Goal: Information Seeking & Learning: Learn about a topic

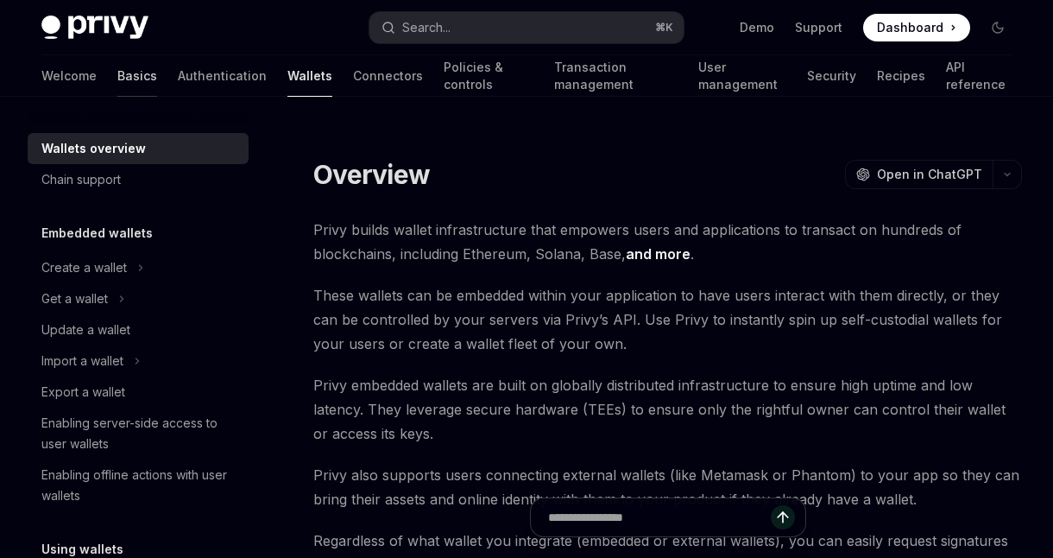
click at [117, 77] on link "Basics" at bounding box center [137, 75] width 40 height 41
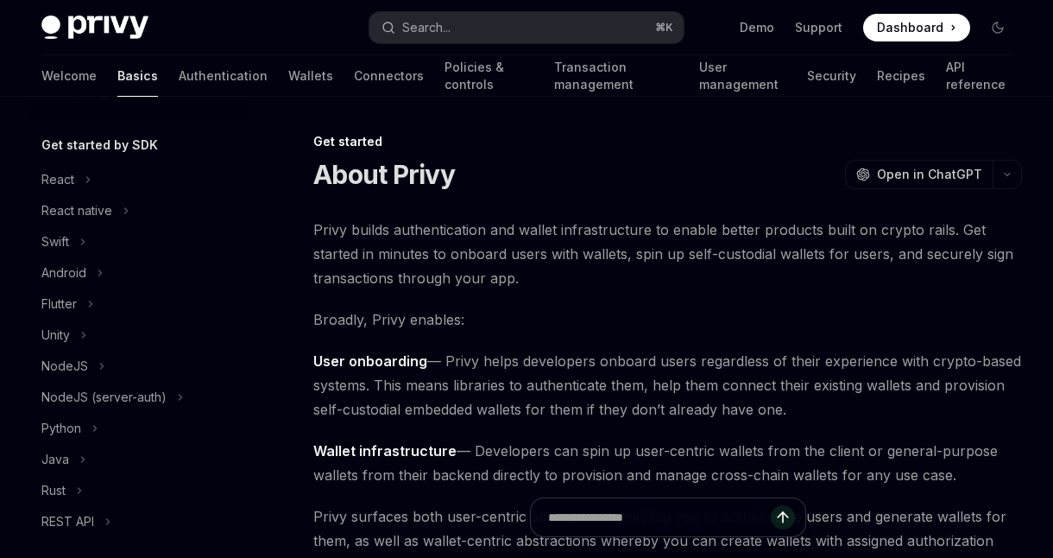
scroll to position [174, 0]
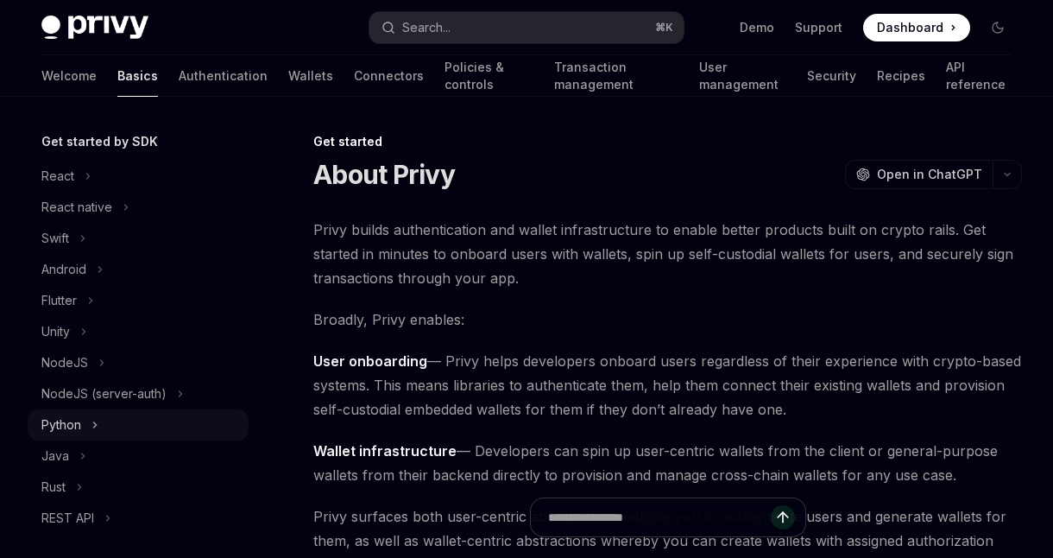
click at [79, 425] on div "Python" at bounding box center [61, 424] width 40 height 21
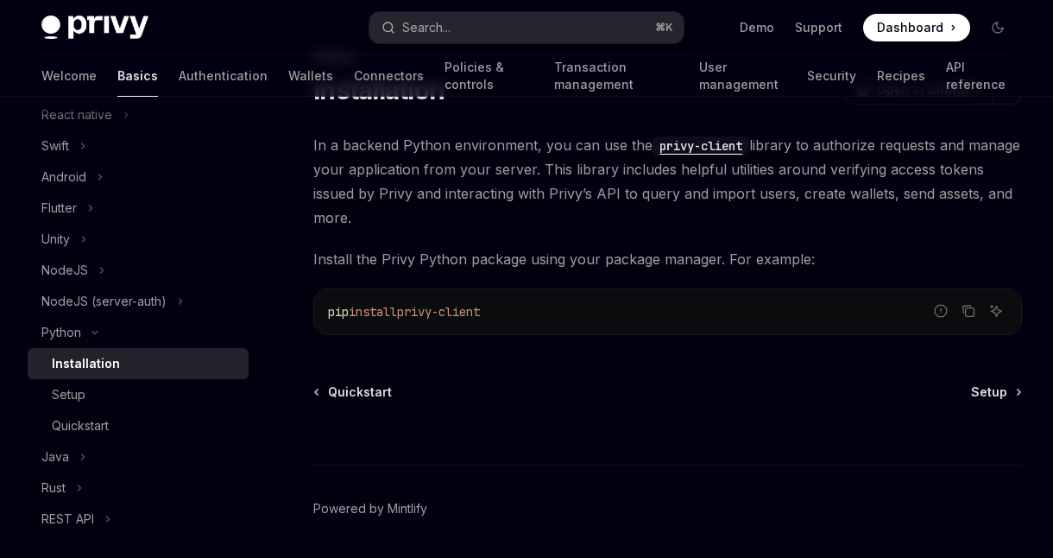
scroll to position [85, 0]
click at [991, 382] on span "Setup" at bounding box center [989, 390] width 36 height 17
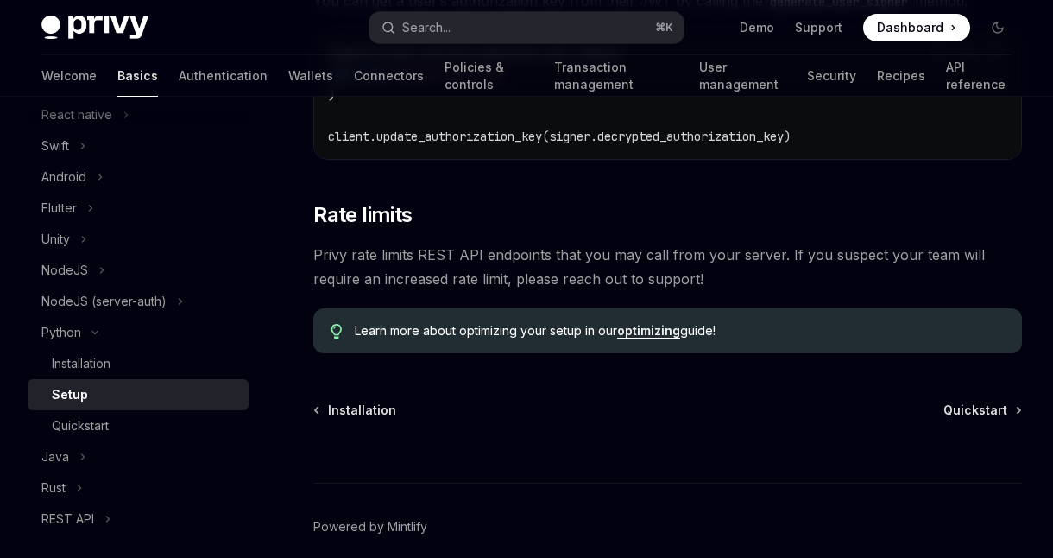
scroll to position [913, 0]
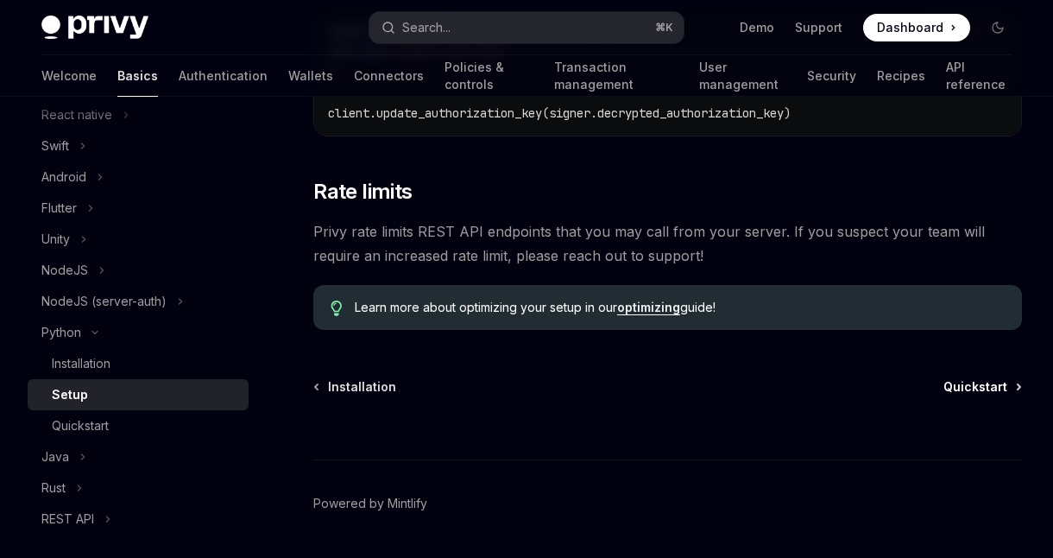
click at [983, 378] on span "Quickstart" at bounding box center [975, 386] width 64 height 17
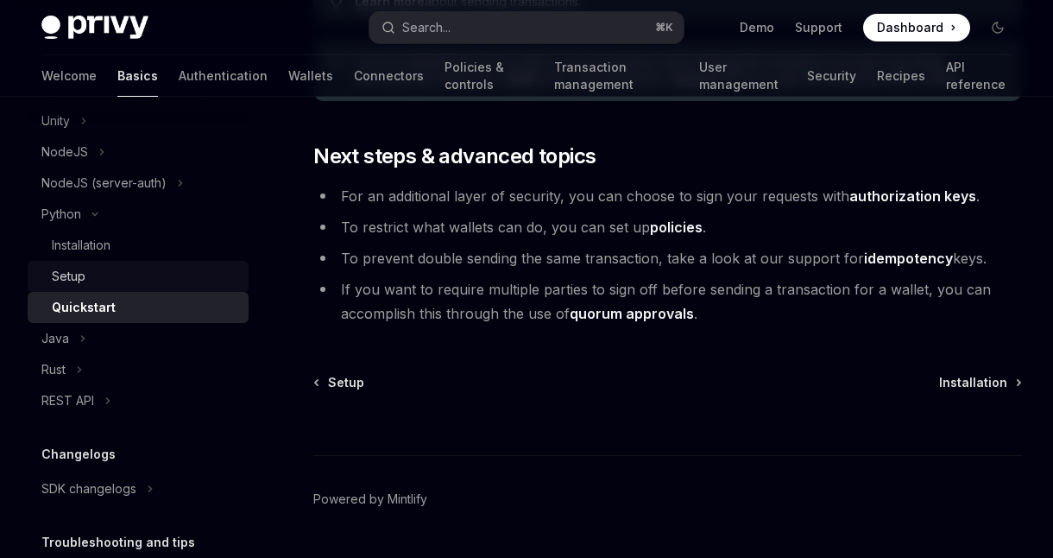
scroll to position [462, 0]
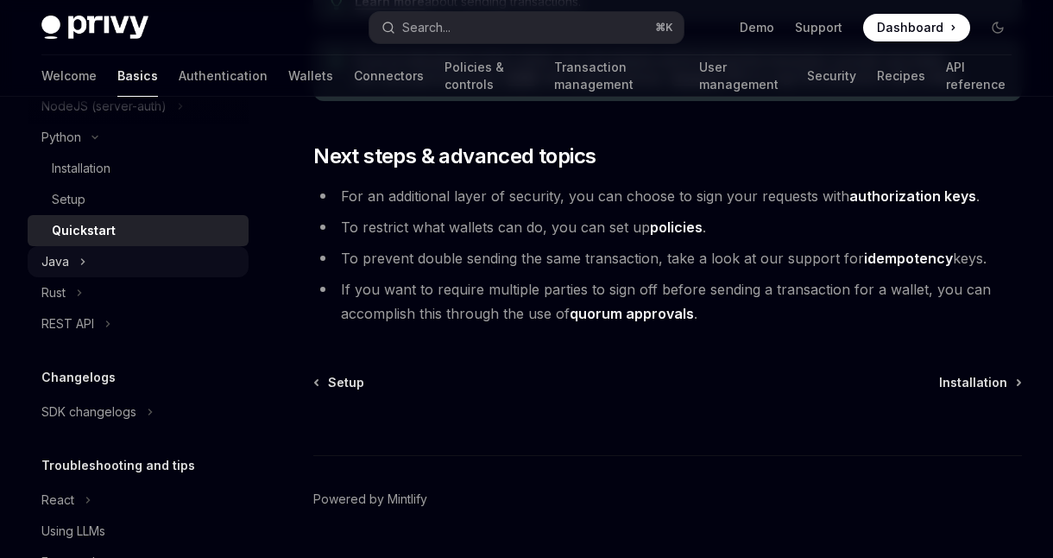
click at [73, 259] on button "Java" at bounding box center [138, 261] width 221 height 31
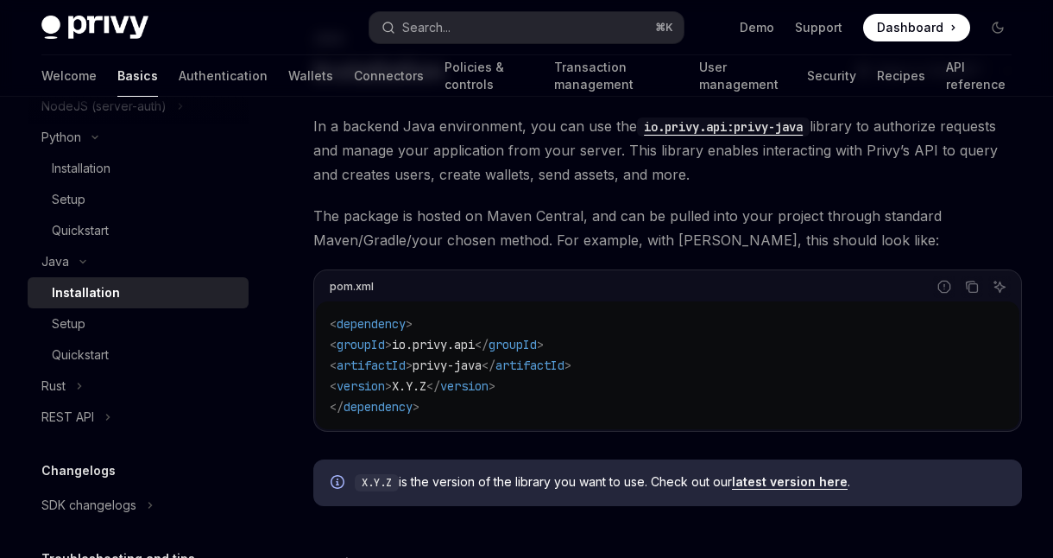
scroll to position [331, 0]
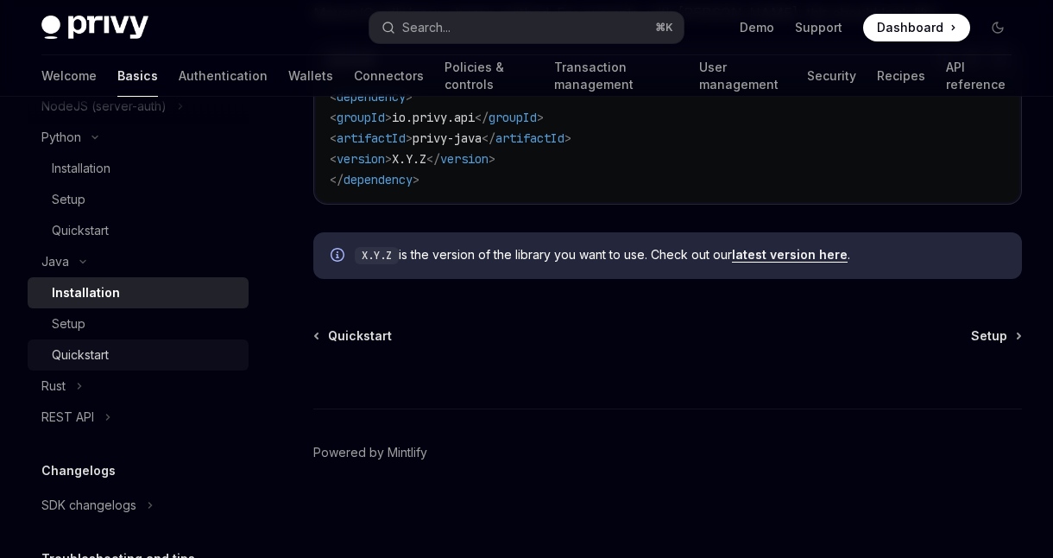
click at [99, 346] on div "Quickstart" at bounding box center [80, 354] width 57 height 21
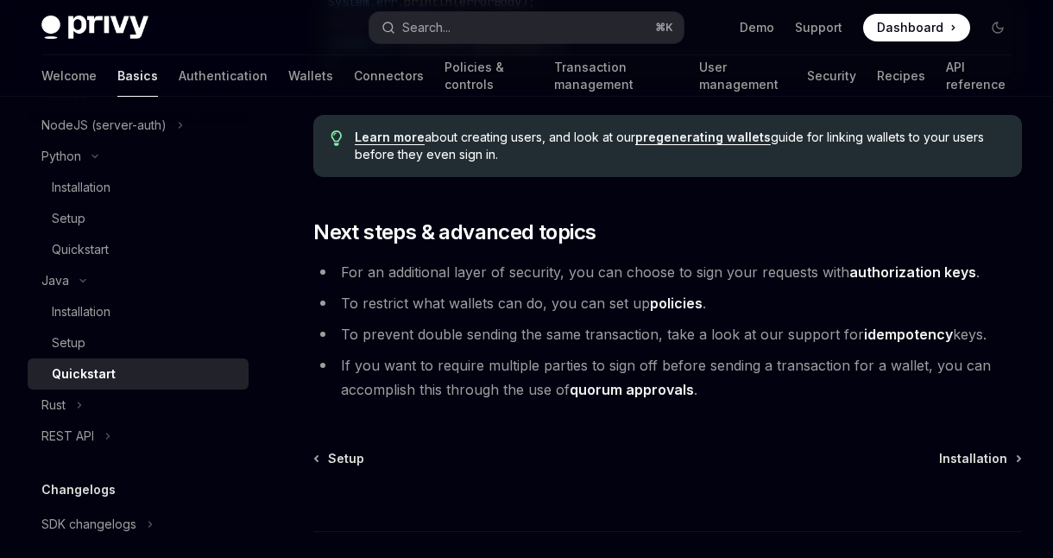
scroll to position [495, 0]
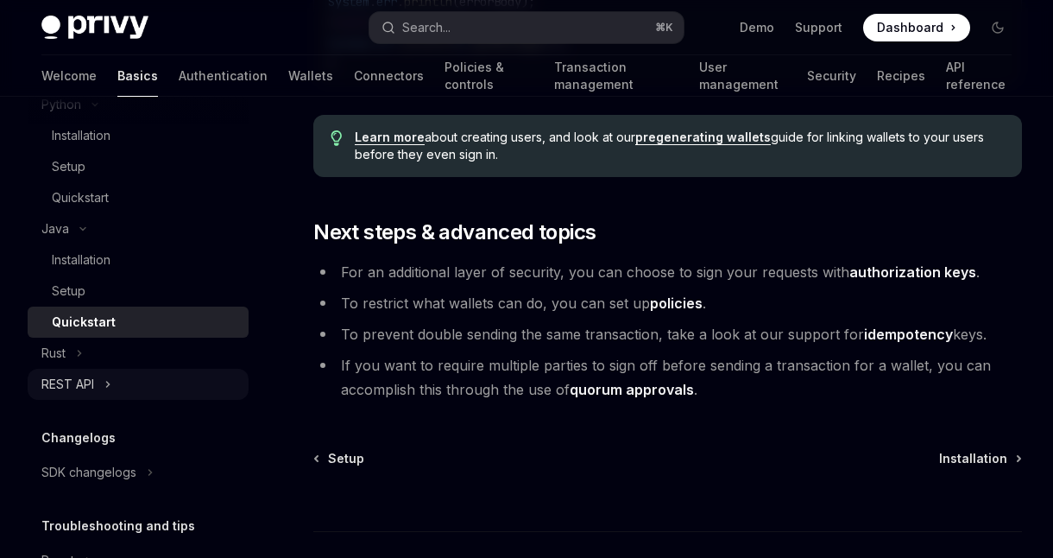
click at [91, 378] on div "REST API" at bounding box center [67, 384] width 53 height 21
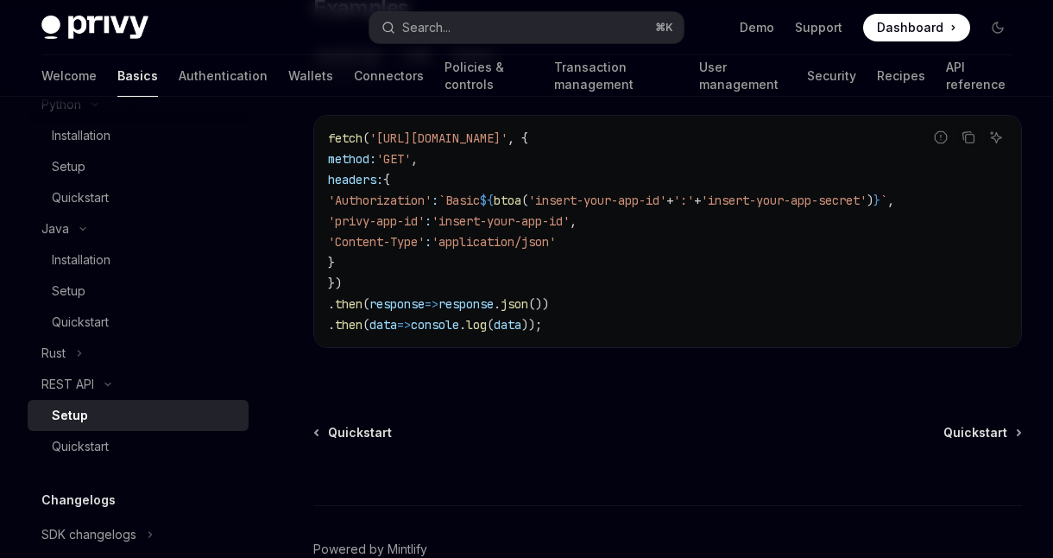
scroll to position [1107, 0]
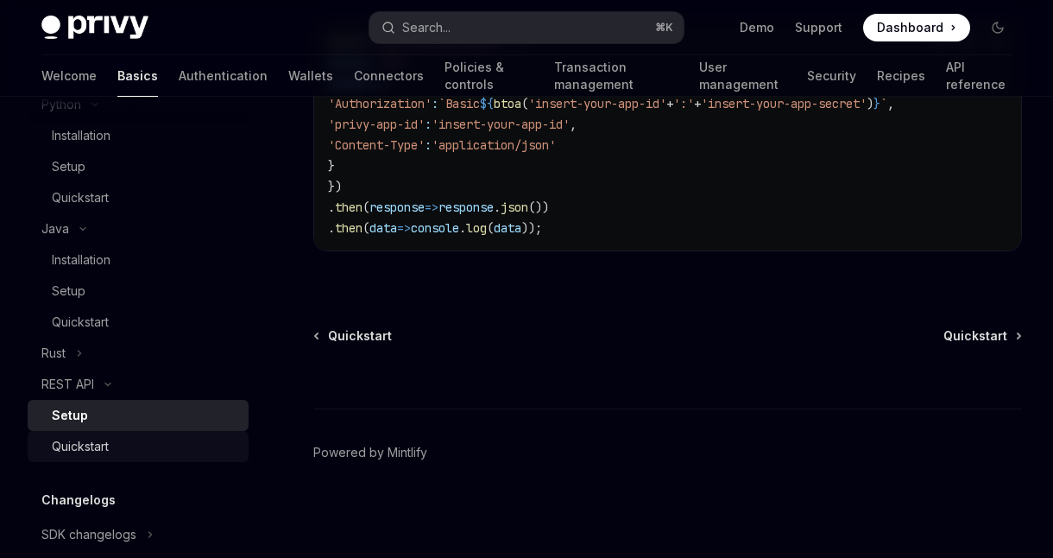
click at [83, 447] on div "Quickstart" at bounding box center [80, 446] width 57 height 21
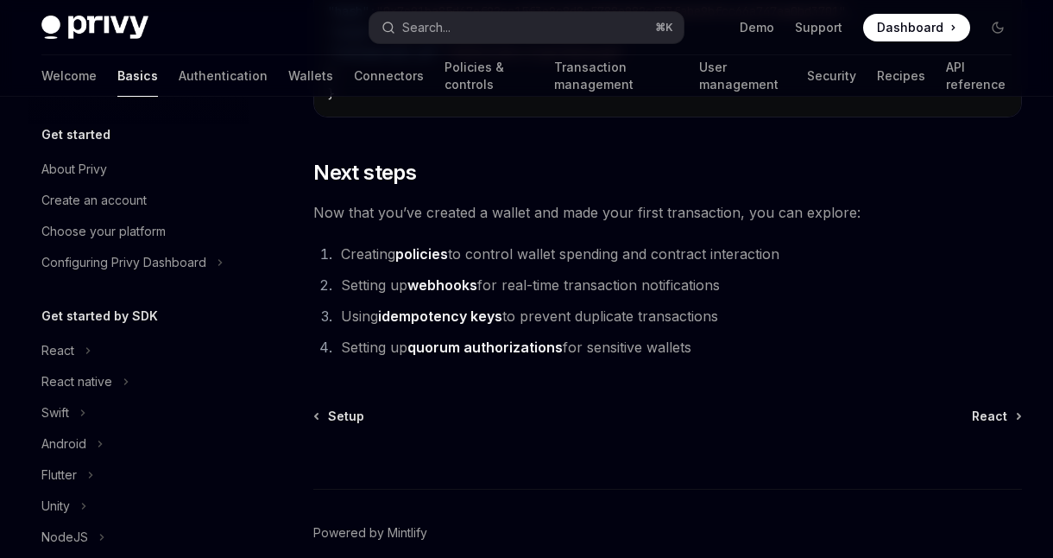
scroll to position [2409, 0]
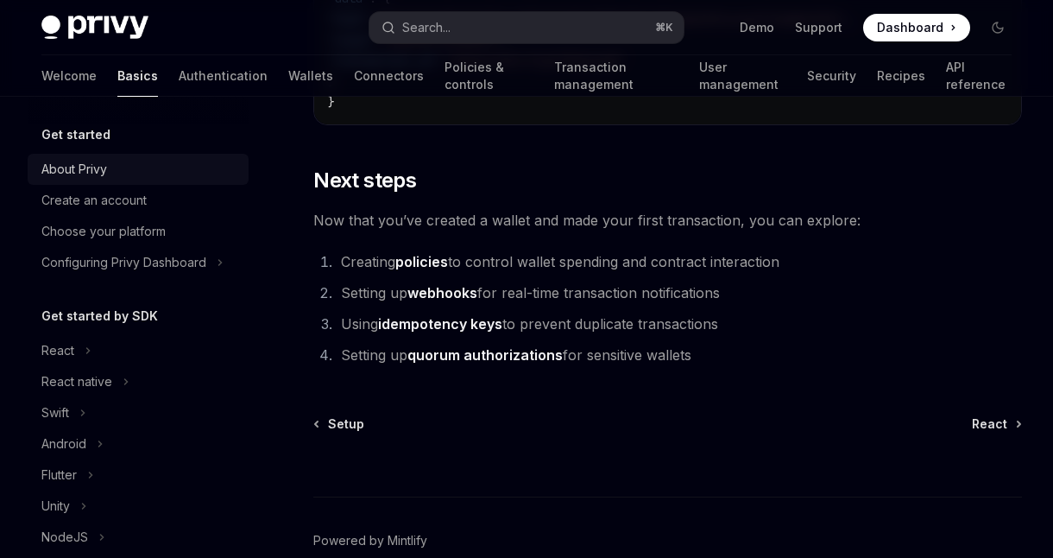
click at [57, 173] on div "About Privy" at bounding box center [74, 169] width 66 height 21
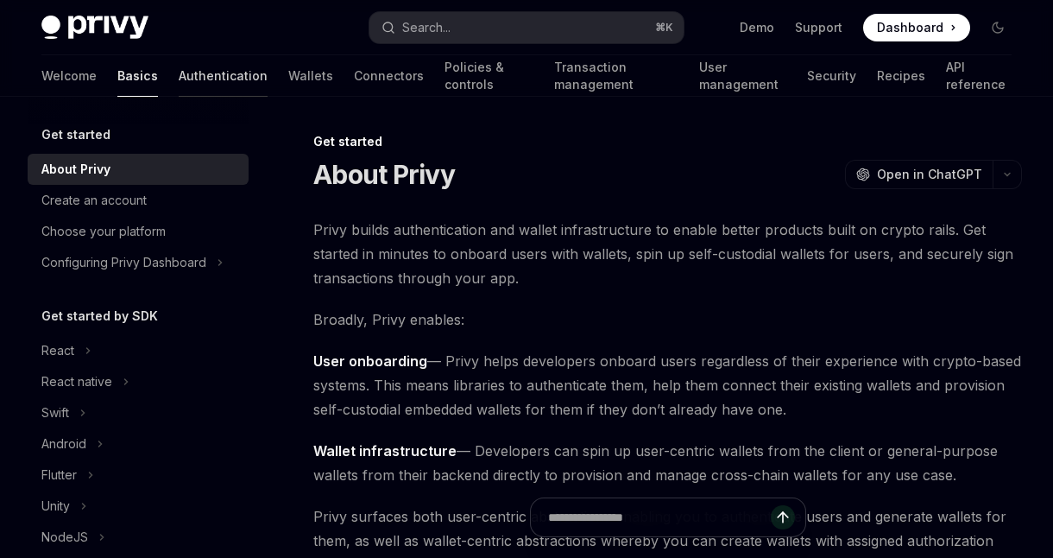
click at [179, 76] on link "Authentication" at bounding box center [223, 75] width 89 height 41
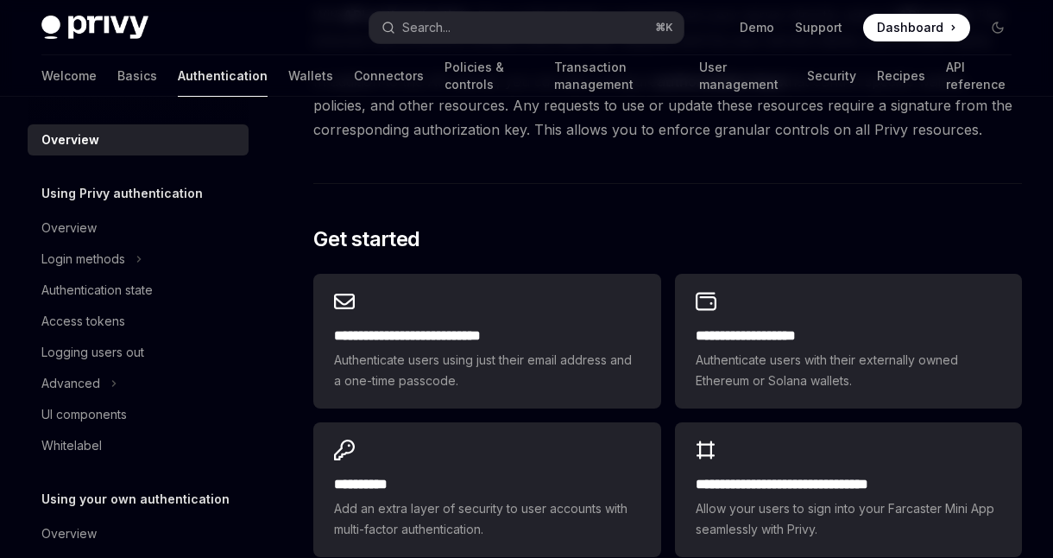
scroll to position [1374, 0]
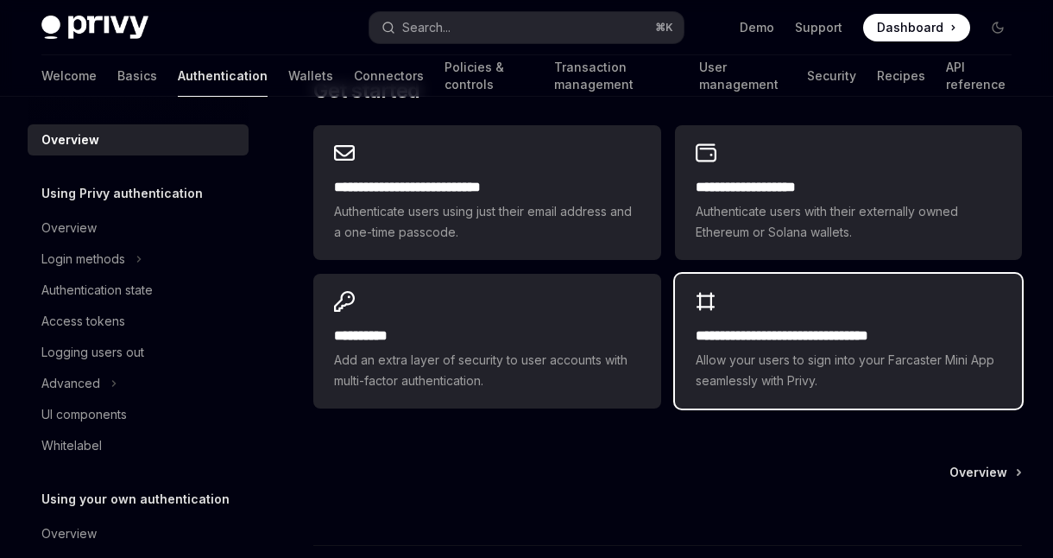
click at [834, 325] on h2 "**********" at bounding box center [849, 335] width 306 height 21
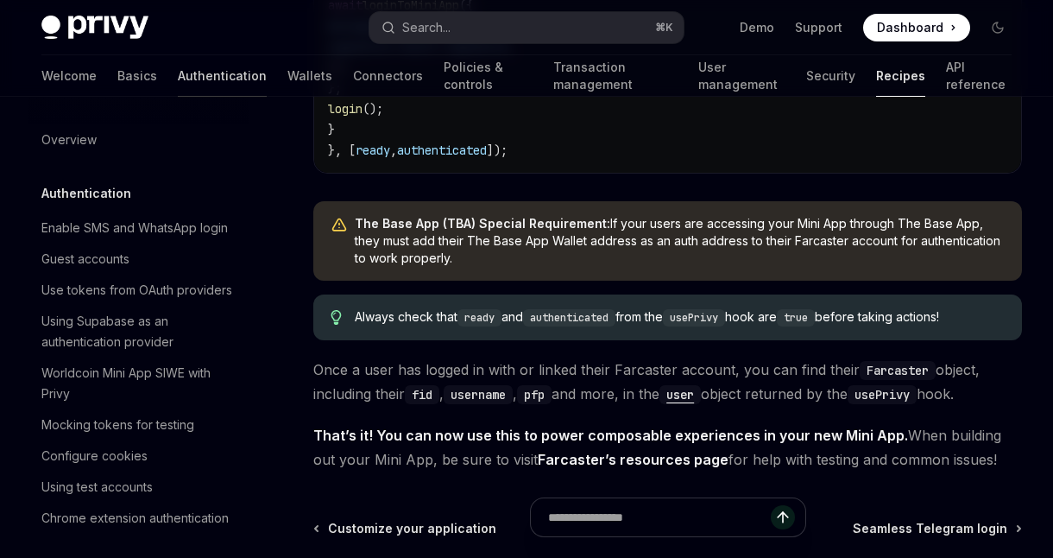
click at [178, 72] on link "Authentication" at bounding box center [222, 75] width 89 height 41
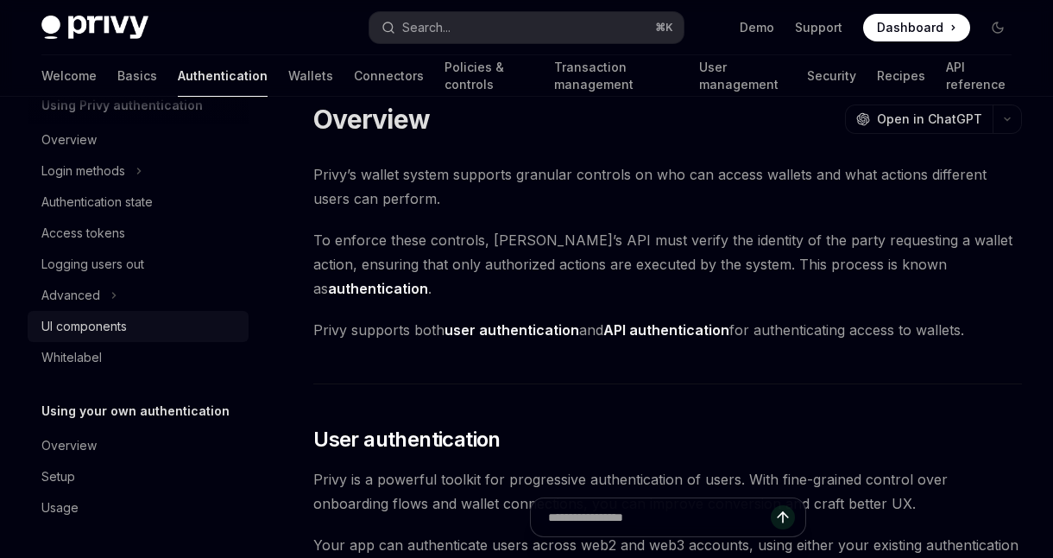
scroll to position [35, 0]
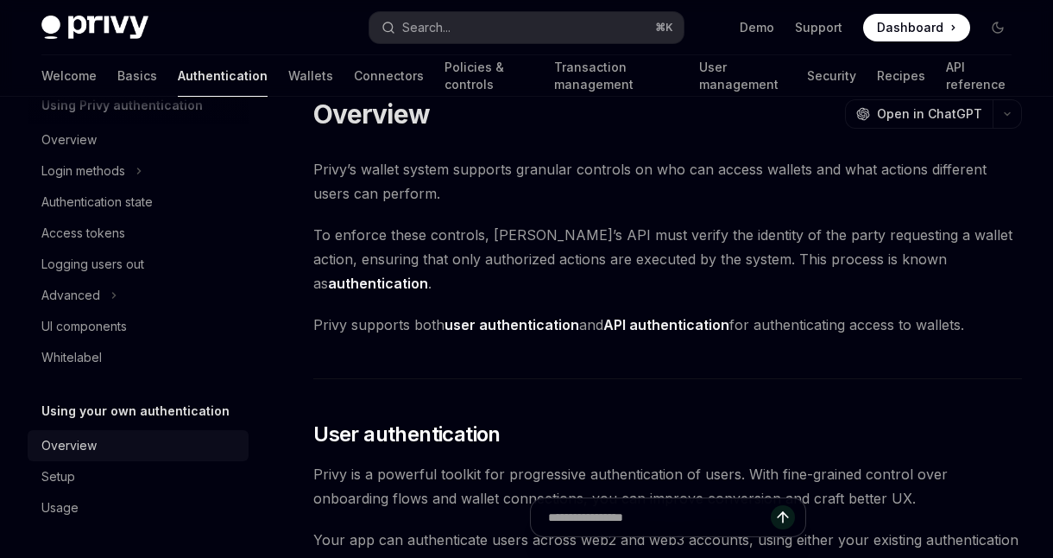
click at [79, 447] on div "Overview" at bounding box center [68, 445] width 55 height 21
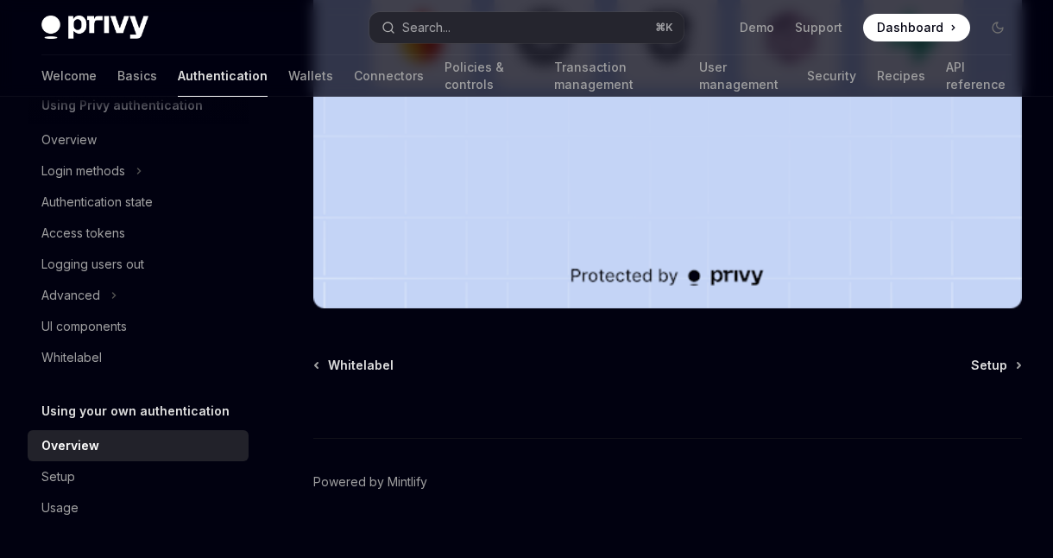
scroll to position [700, 0]
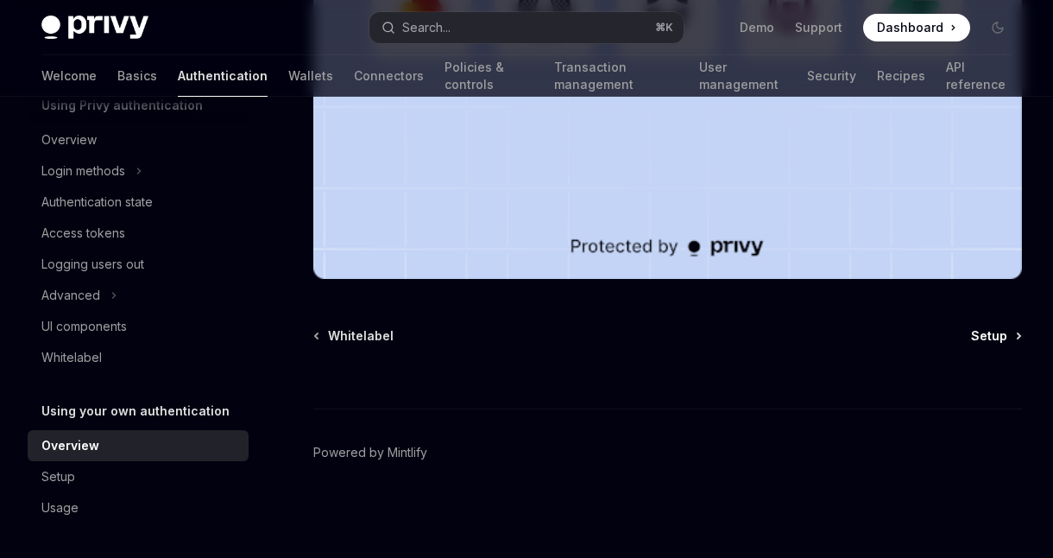
click at [993, 337] on span "Setup" at bounding box center [989, 335] width 36 height 17
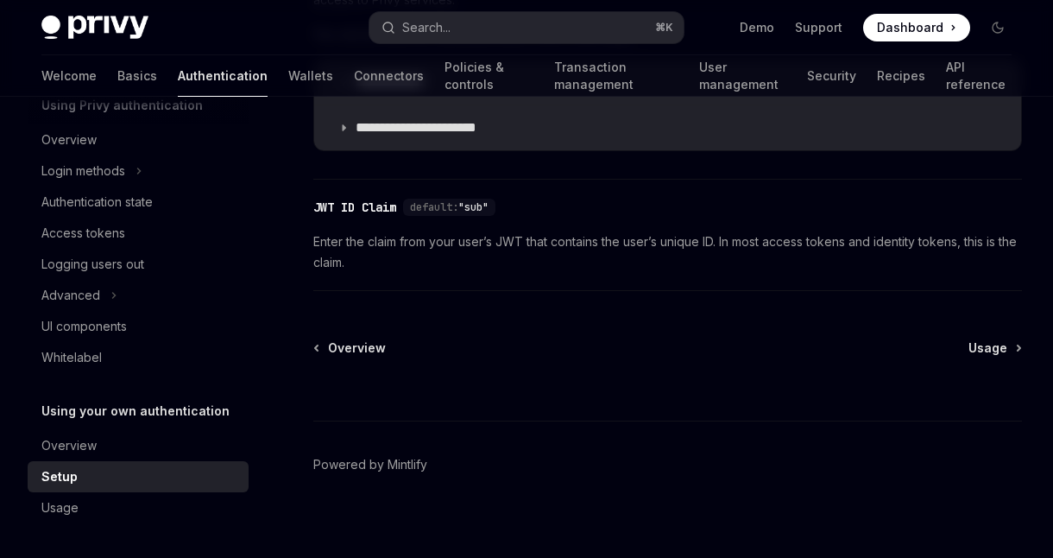
scroll to position [1086, 0]
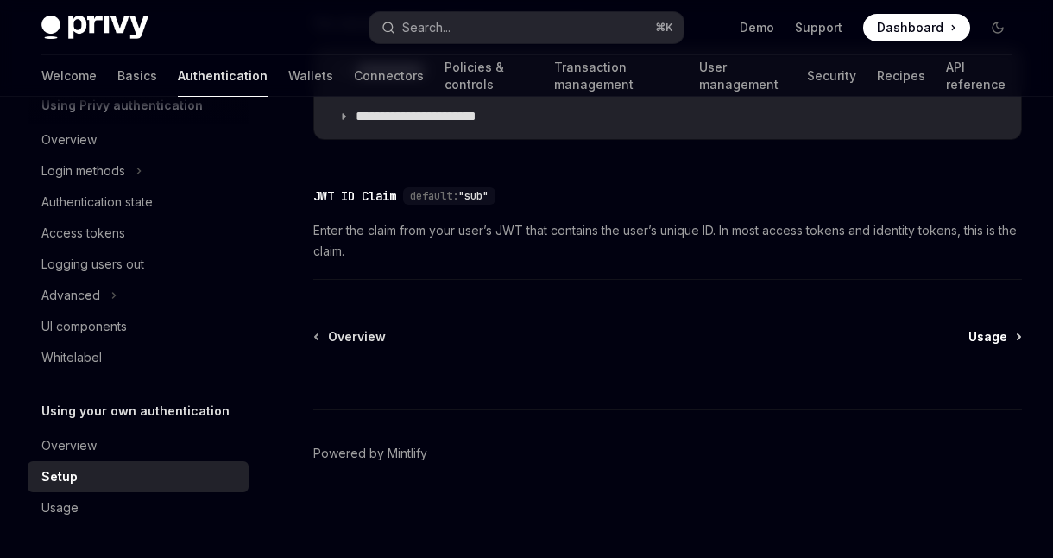
click at [994, 332] on span "Usage" at bounding box center [987, 336] width 39 height 17
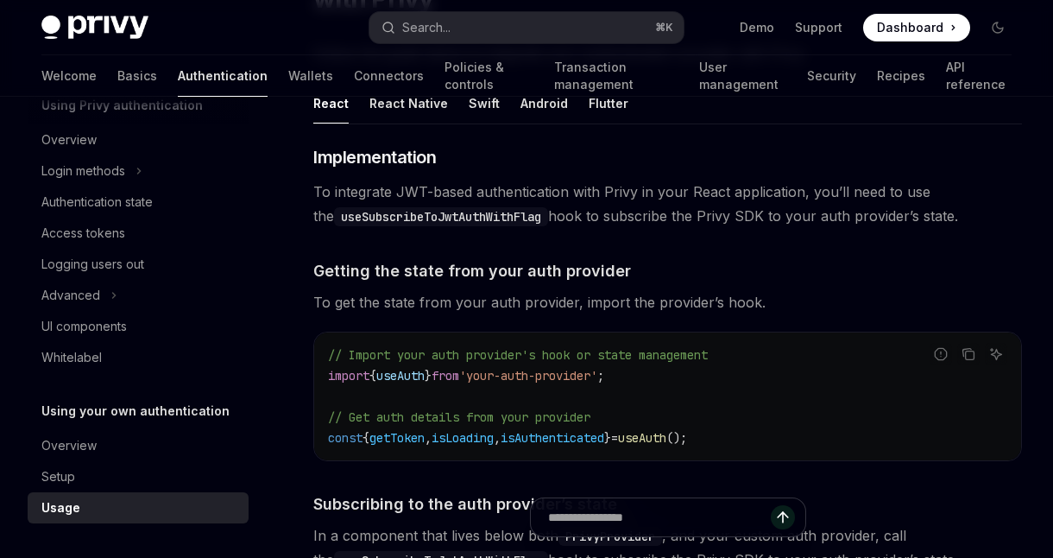
scroll to position [167, 0]
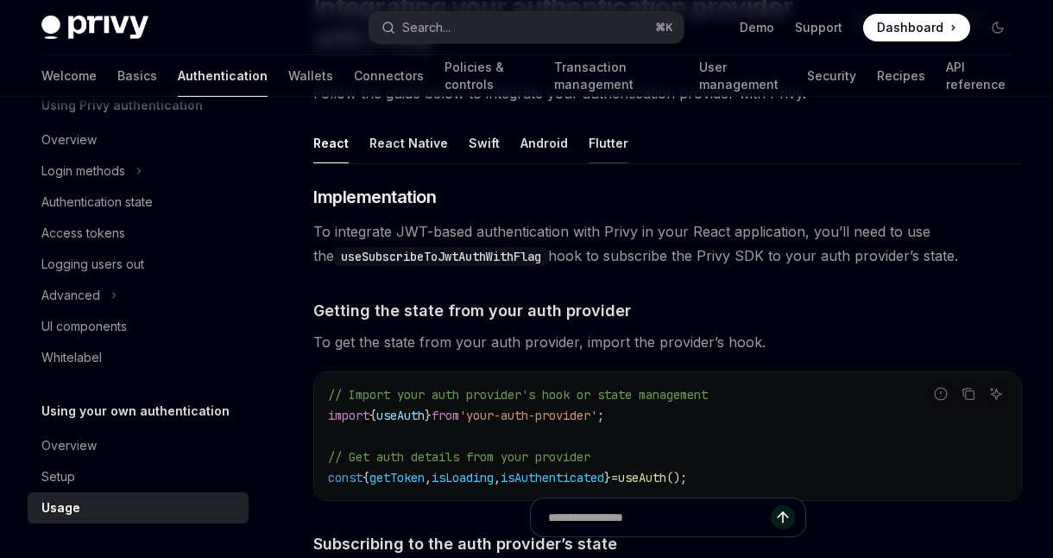
click at [601, 142] on div "Flutter" at bounding box center [609, 143] width 40 height 41
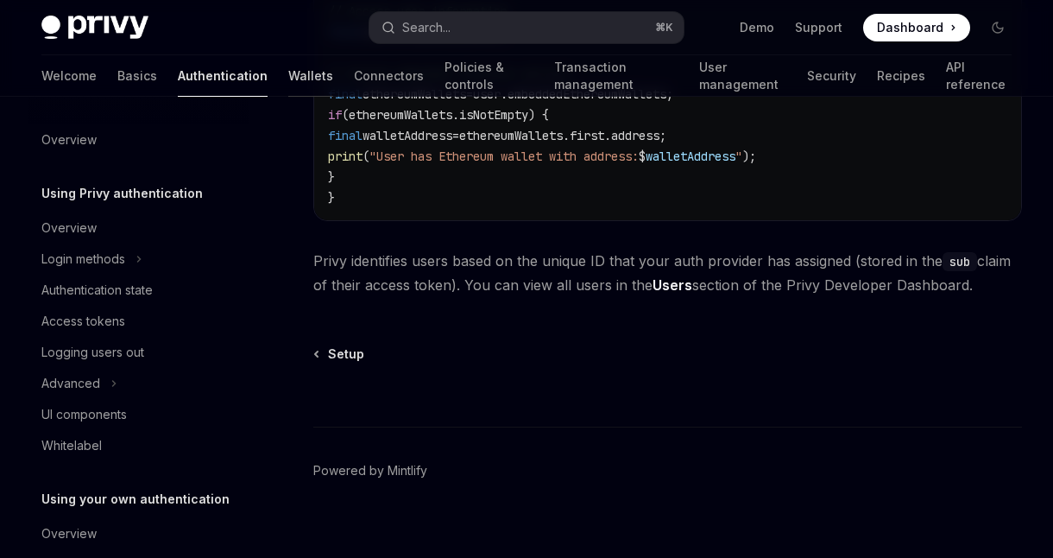
click at [288, 80] on link "Wallets" at bounding box center [310, 75] width 45 height 41
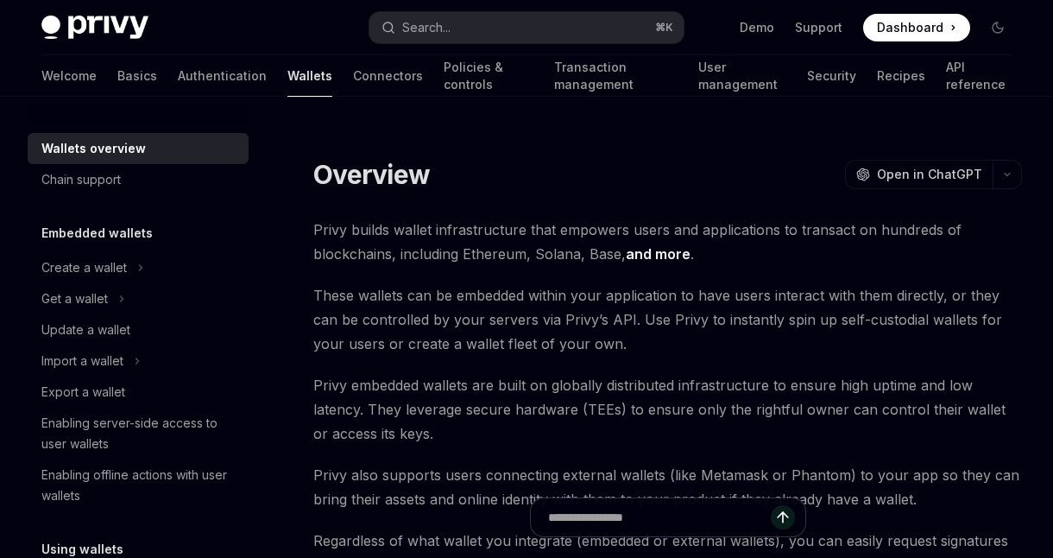
type textarea "*"
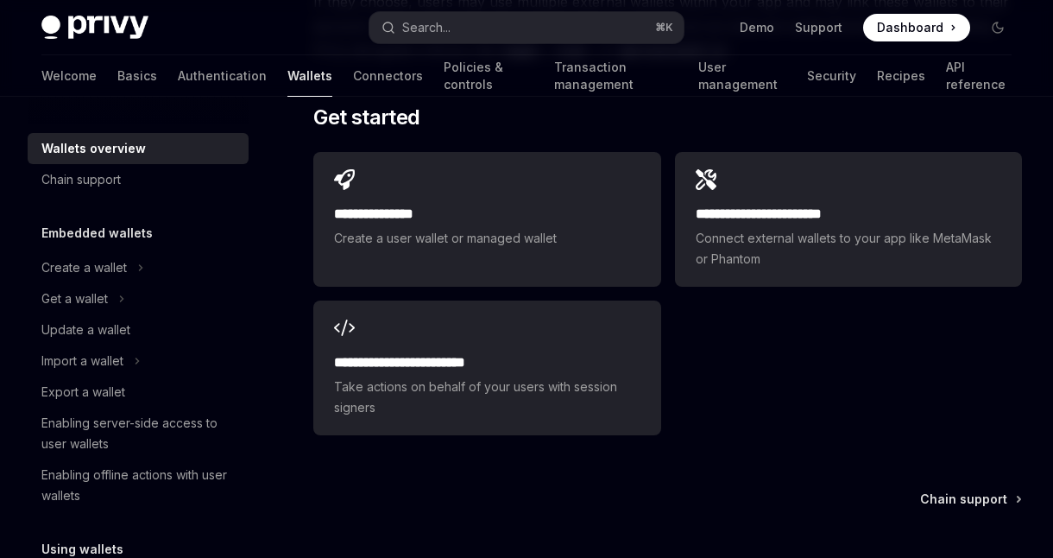
scroll to position [2774, 0]
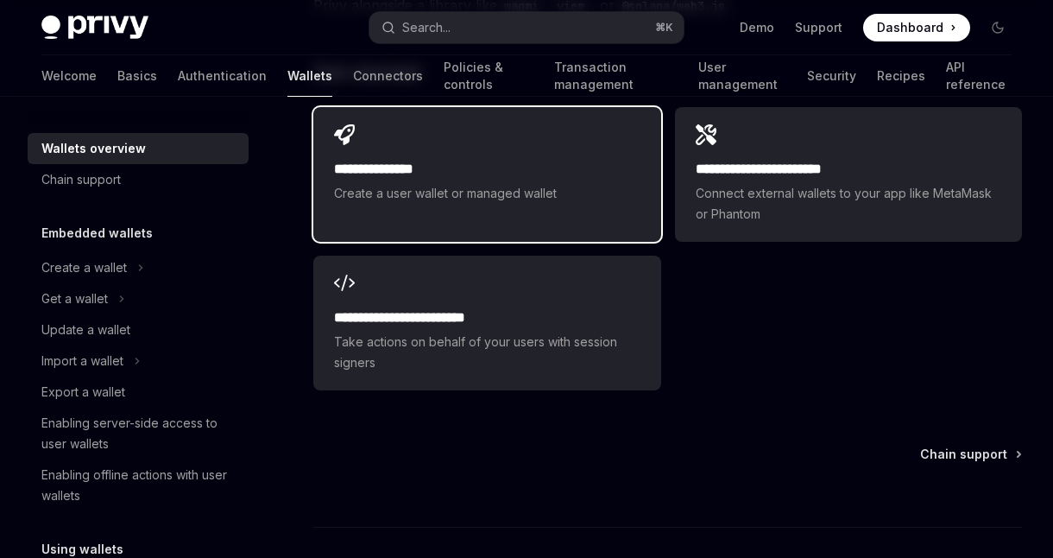
click at [464, 154] on div "**********" at bounding box center [486, 164] width 347 height 114
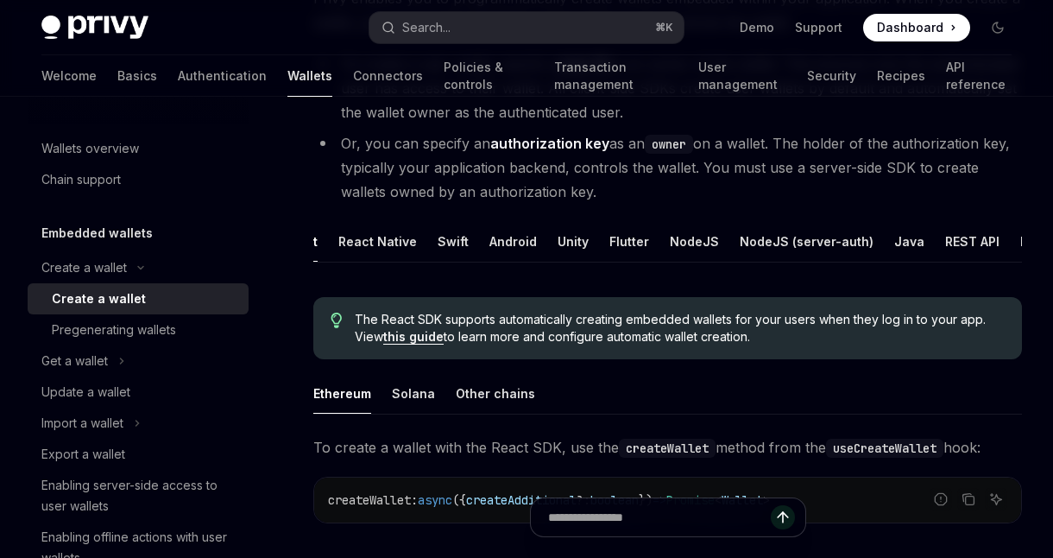
scroll to position [239, 0]
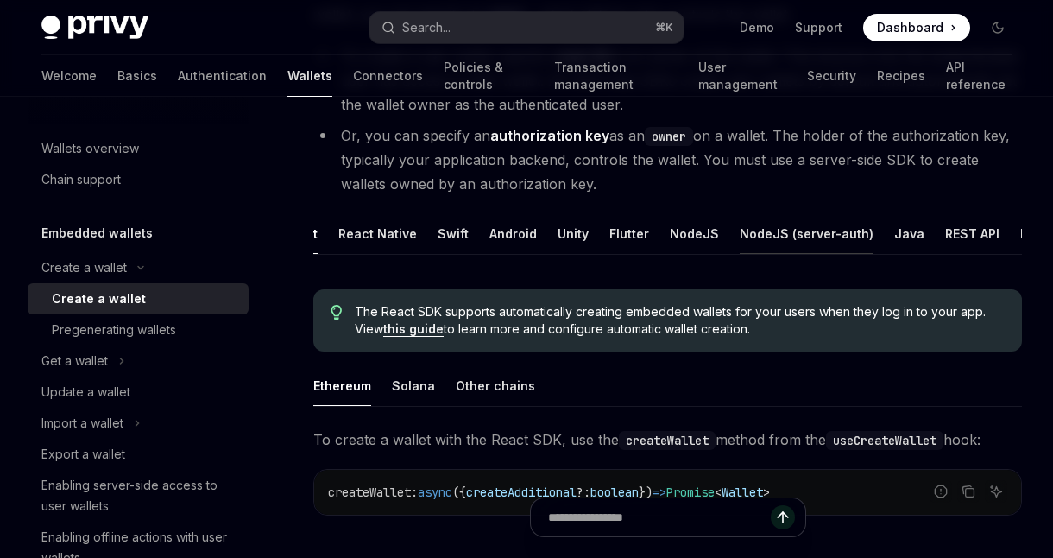
click at [772, 230] on div "NodeJS (server-auth)" at bounding box center [807, 233] width 134 height 41
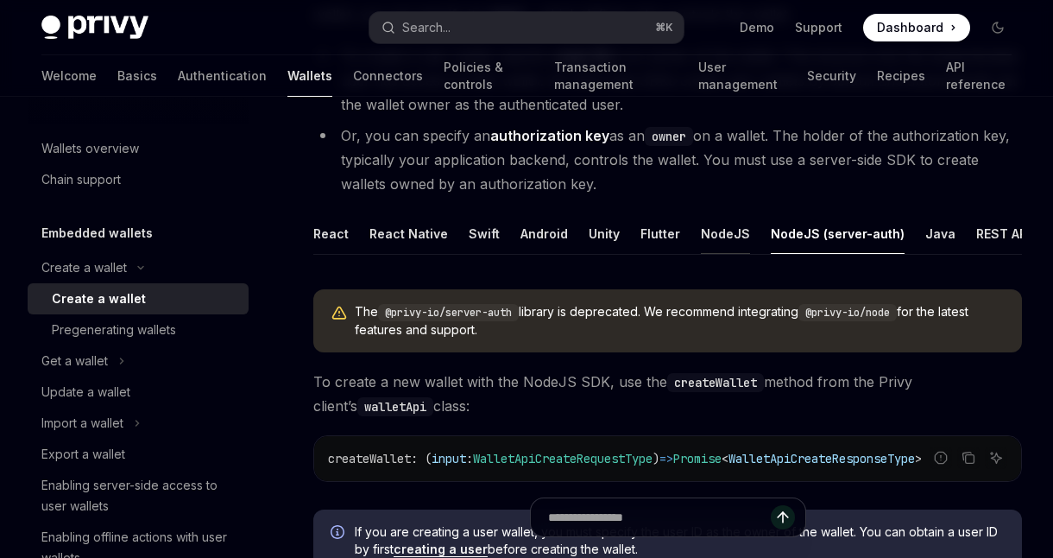
click at [728, 229] on div "NodeJS" at bounding box center [725, 233] width 49 height 41
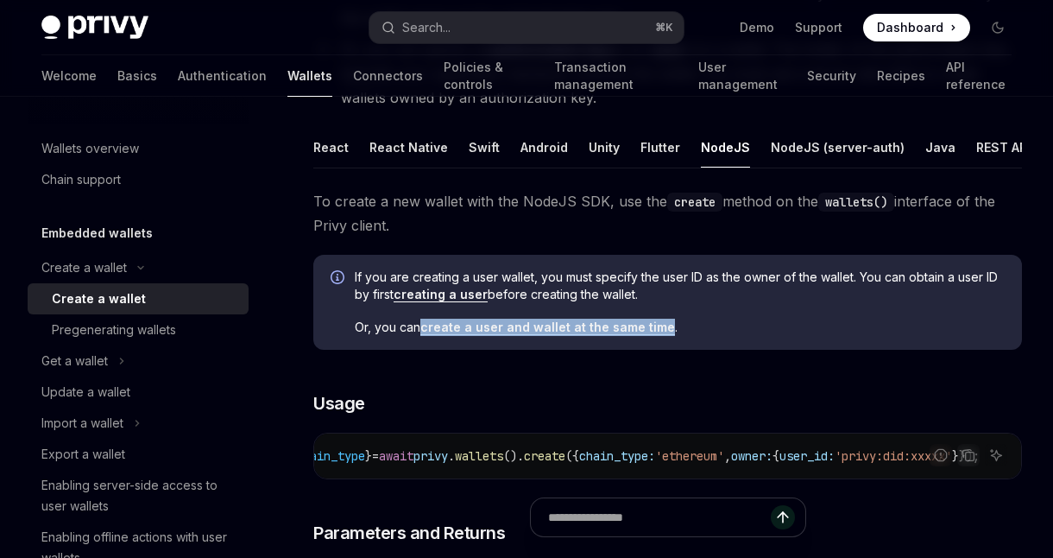
scroll to position [306, 0]
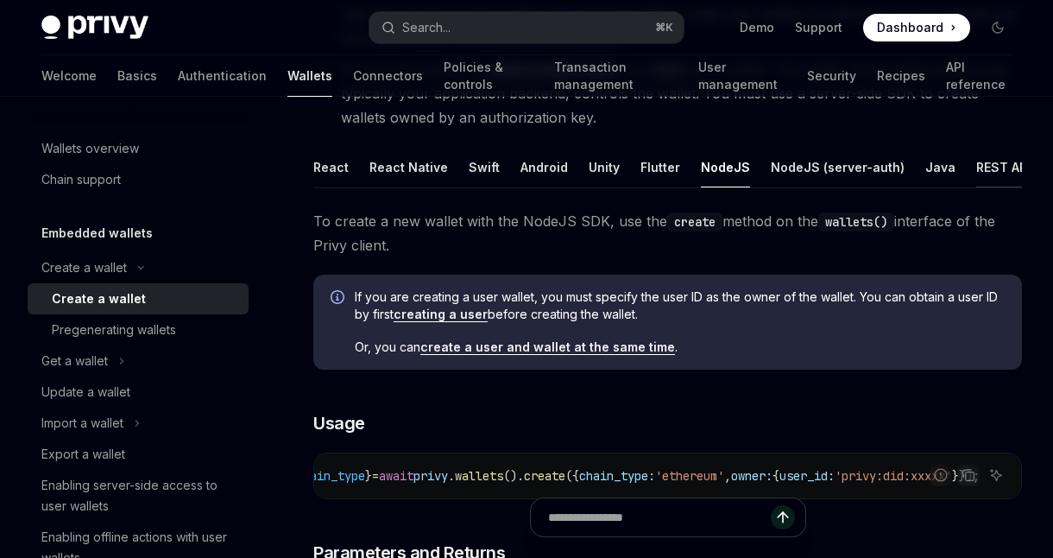
click at [976, 167] on div "REST API" at bounding box center [1003, 167] width 54 height 41
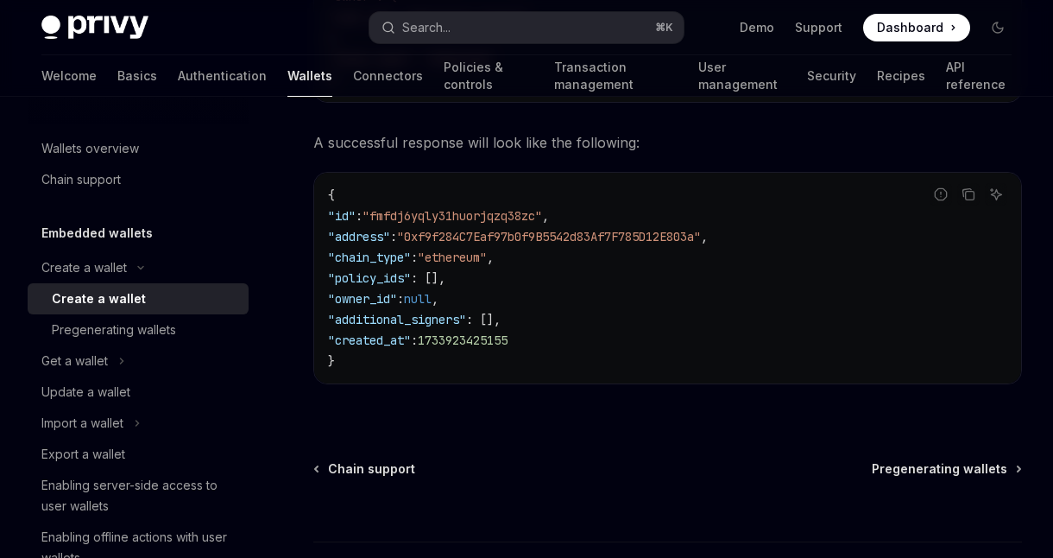
scroll to position [2611, 0]
click at [143, 331] on div "Pregenerating wallets" at bounding box center [114, 329] width 124 height 21
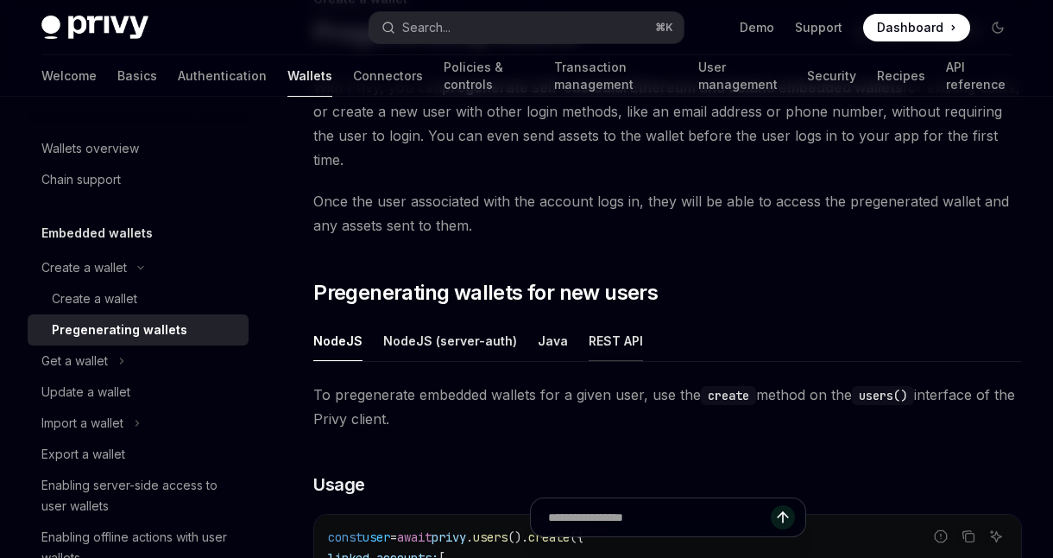
scroll to position [148, 0]
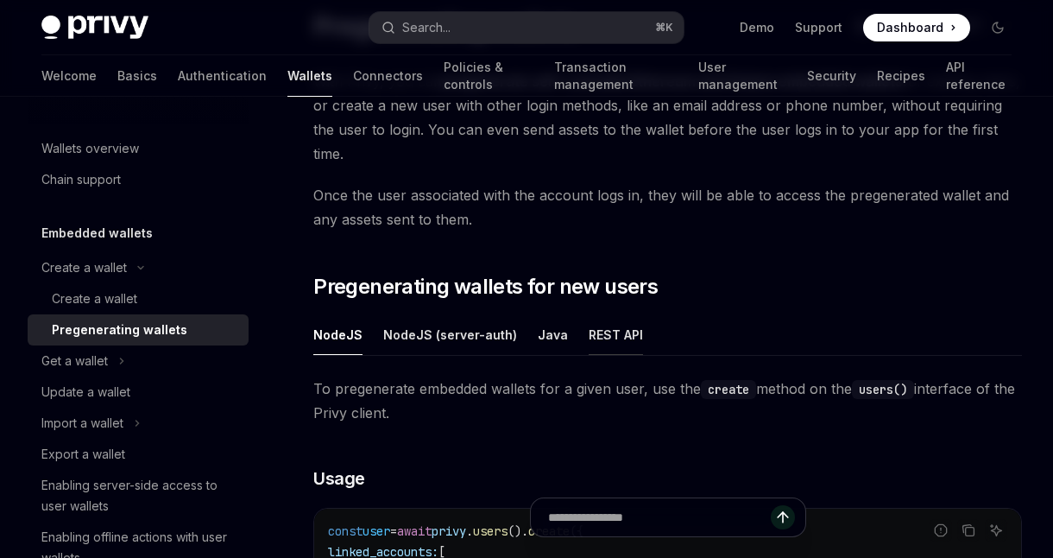
click at [602, 314] on div "REST API" at bounding box center [616, 334] width 54 height 41
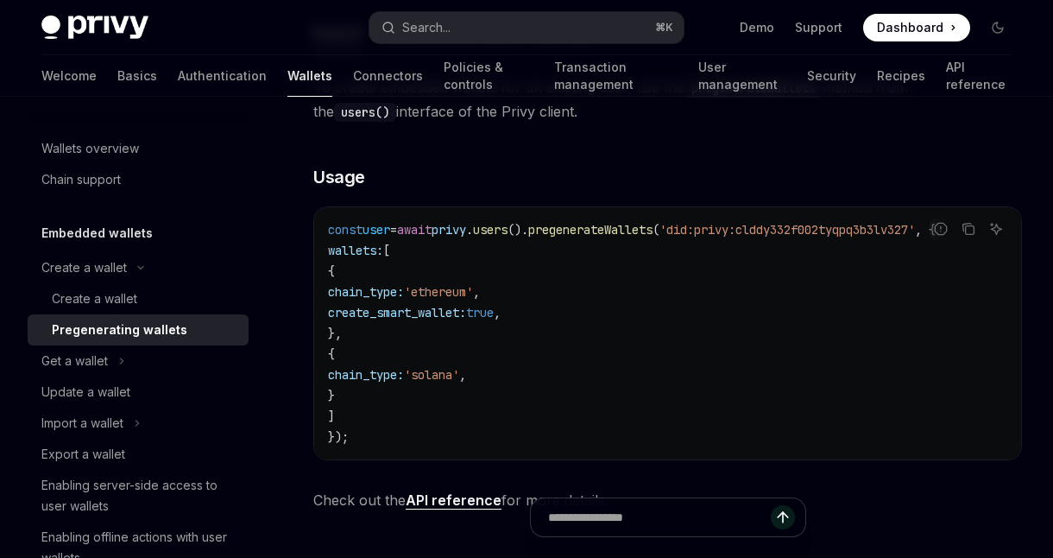
scroll to position [2849, 0]
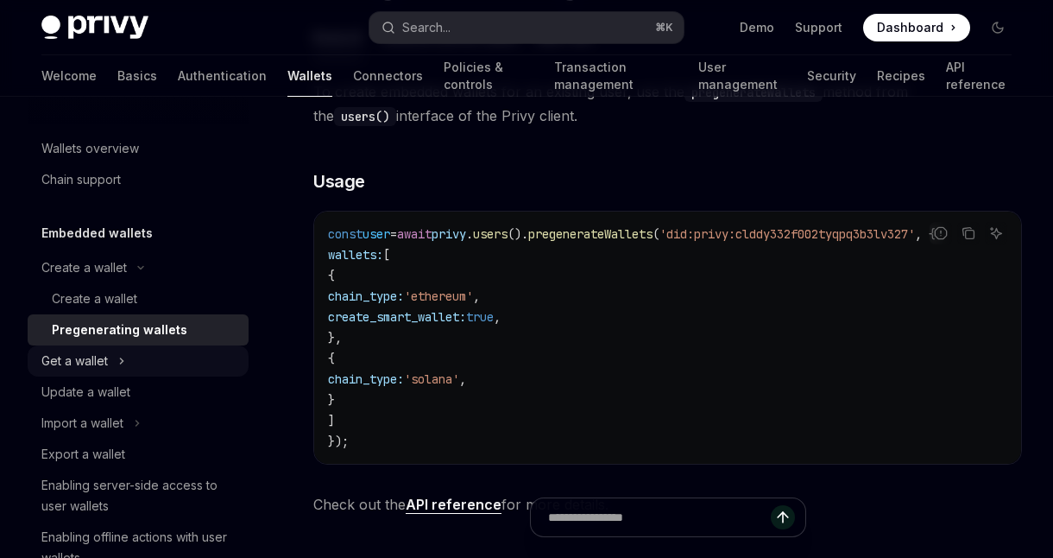
click at [100, 366] on div "Get a wallet" at bounding box center [74, 360] width 66 height 21
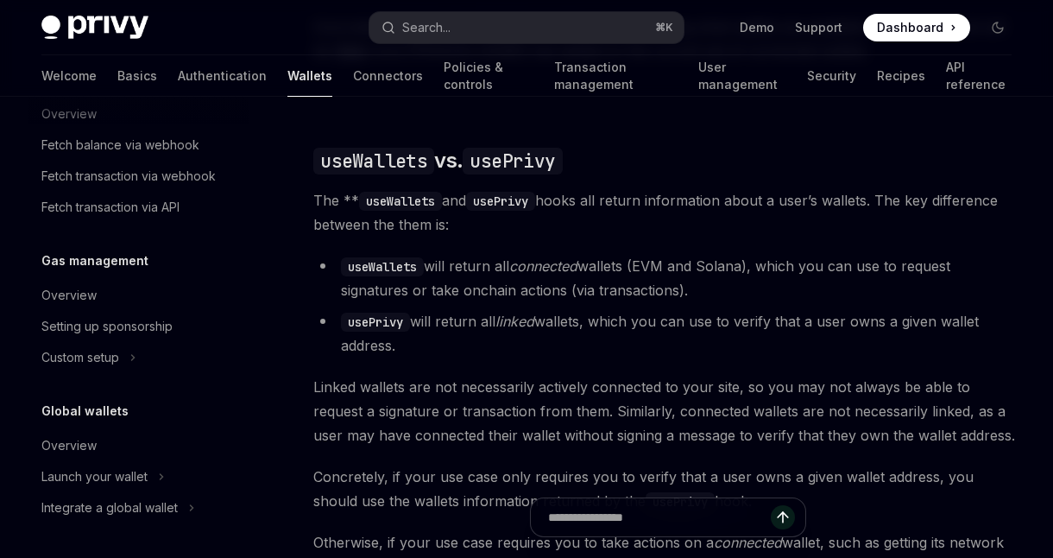
scroll to position [1329, 0]
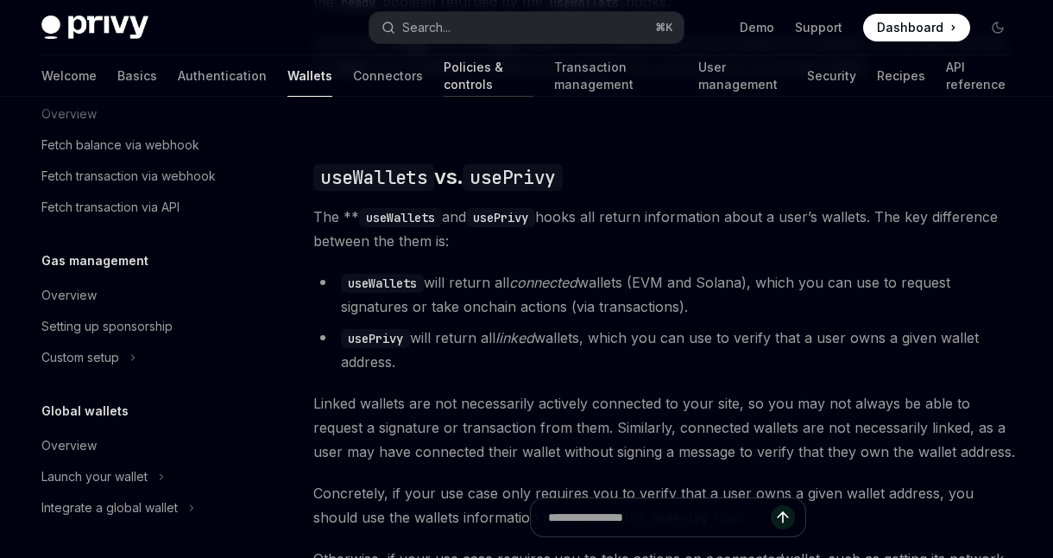
click at [444, 78] on link "Policies & controls" at bounding box center [489, 75] width 90 height 41
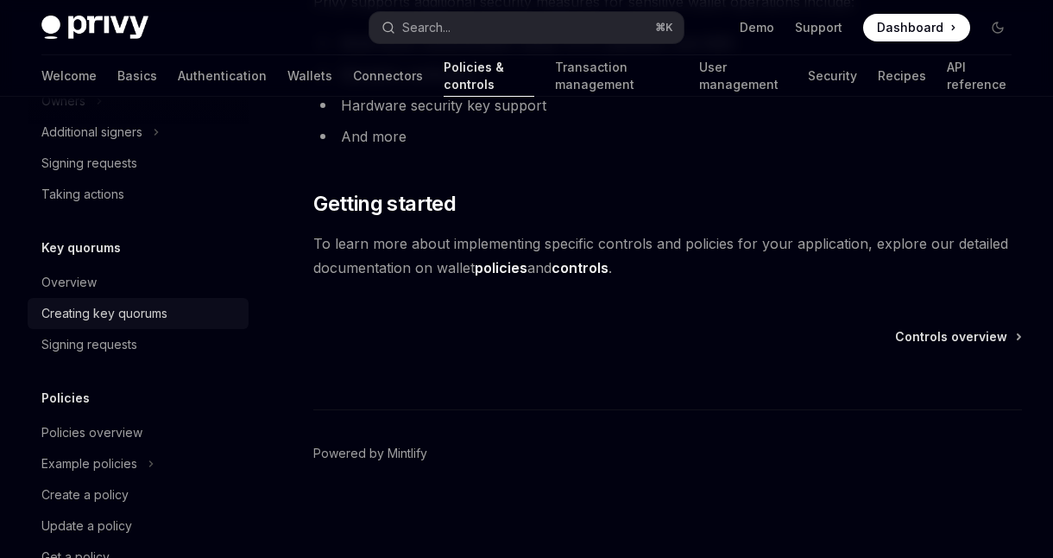
scroll to position [658, 0]
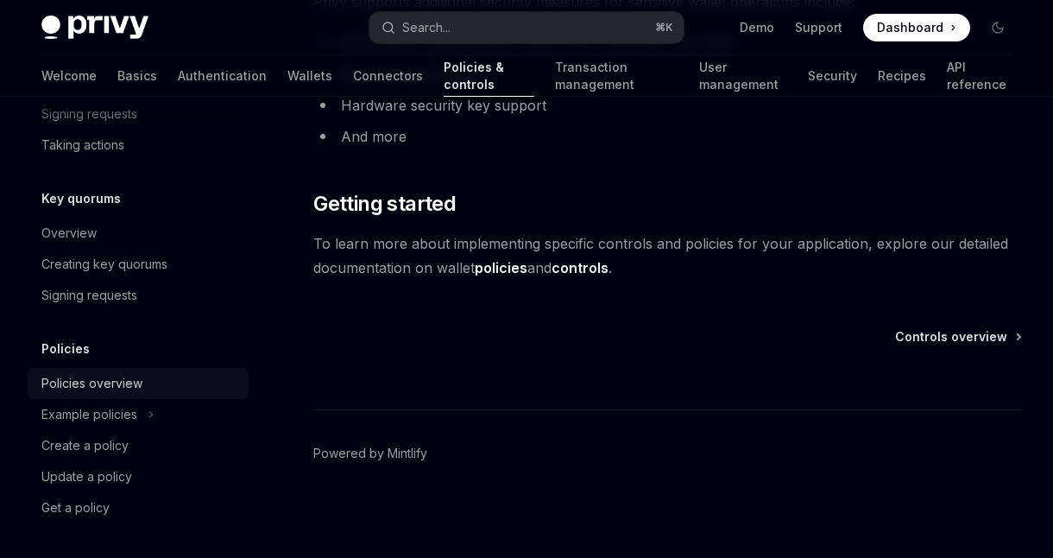
click at [109, 388] on div "Policies overview" at bounding box center [91, 383] width 101 height 21
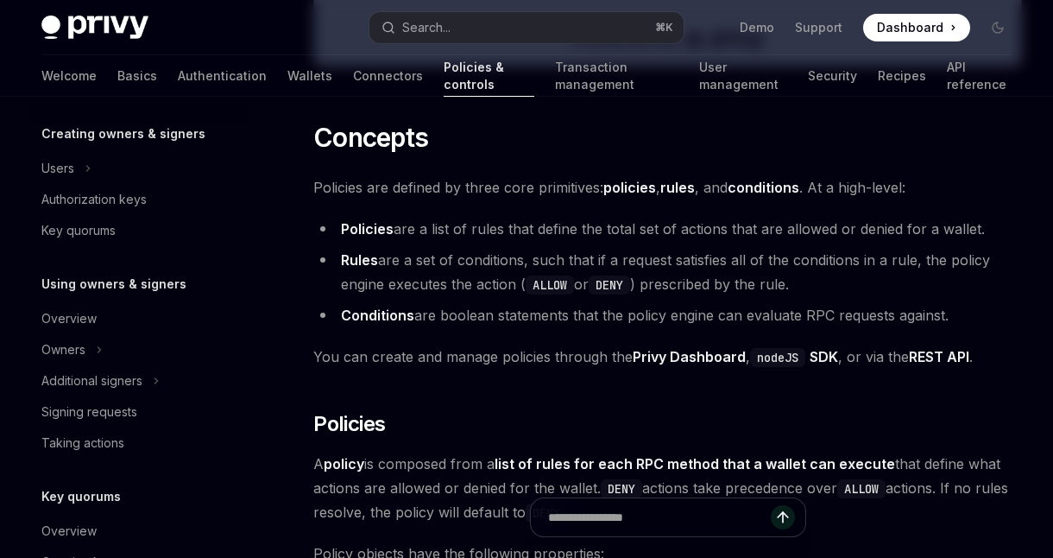
scroll to position [362, 0]
click at [53, 314] on div "Overview" at bounding box center [68, 316] width 55 height 21
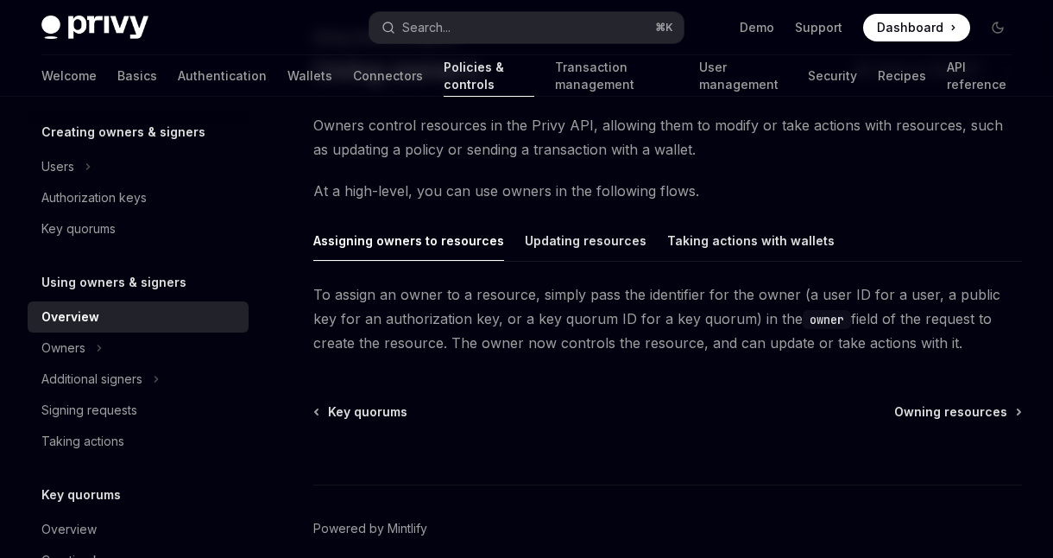
scroll to position [106, 0]
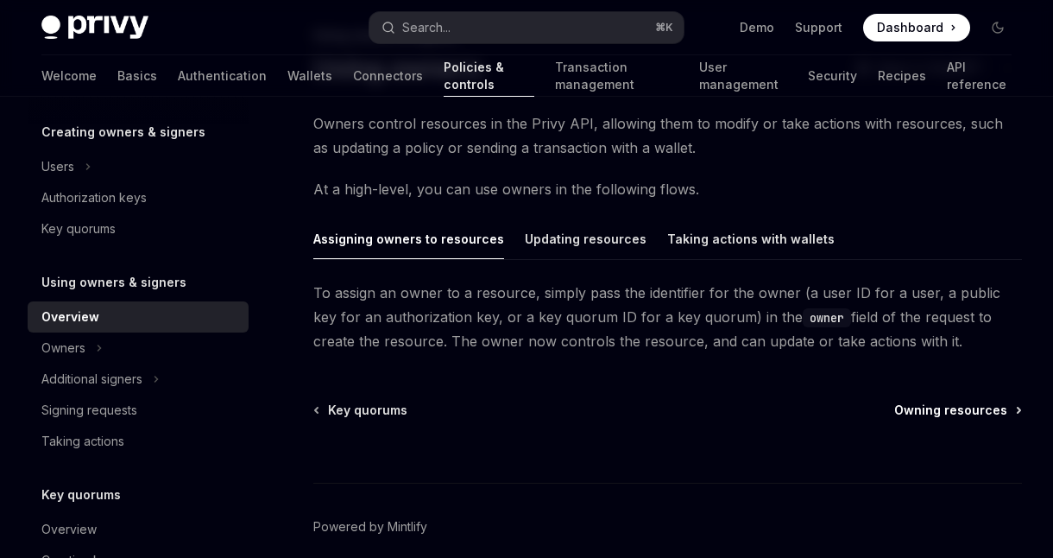
click at [935, 412] on span "Owning resources" at bounding box center [950, 409] width 113 height 17
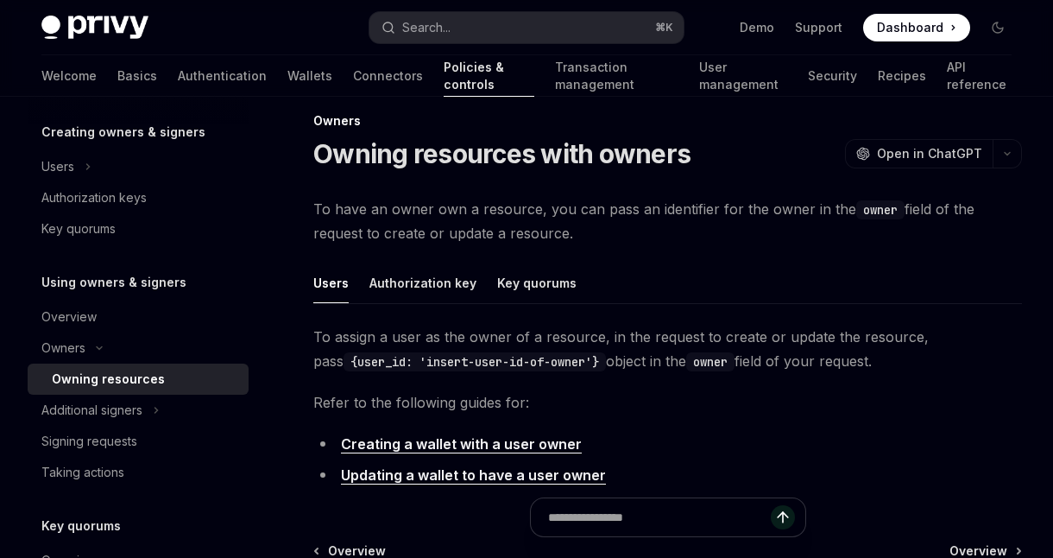
scroll to position [48, 0]
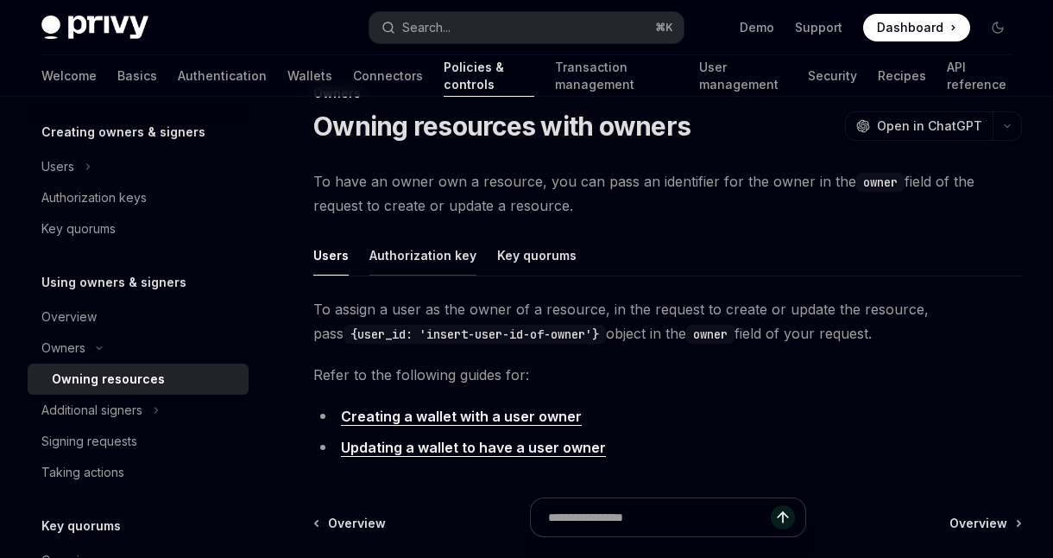
click at [429, 260] on div "Authorization key" at bounding box center [422, 255] width 107 height 41
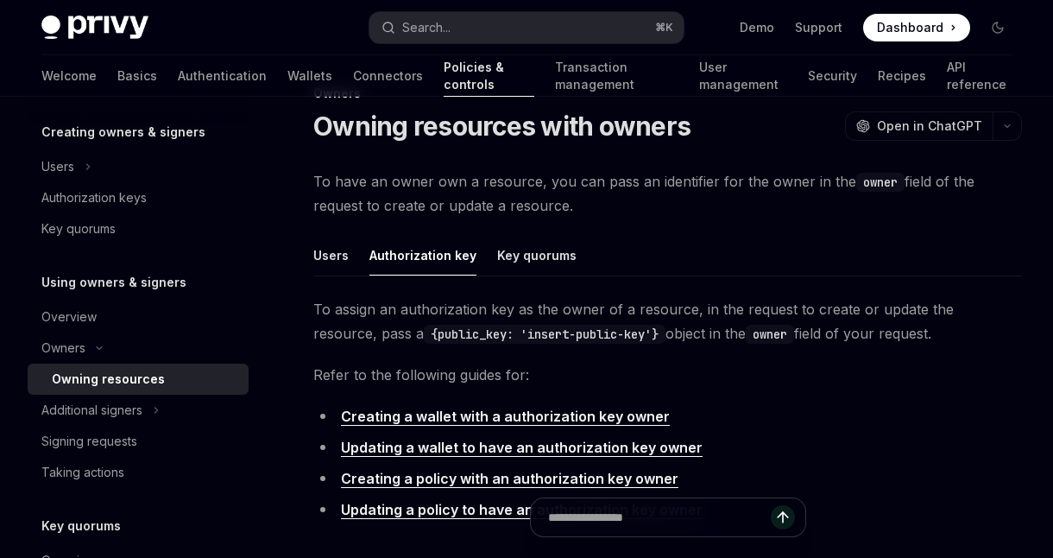
scroll to position [150, 0]
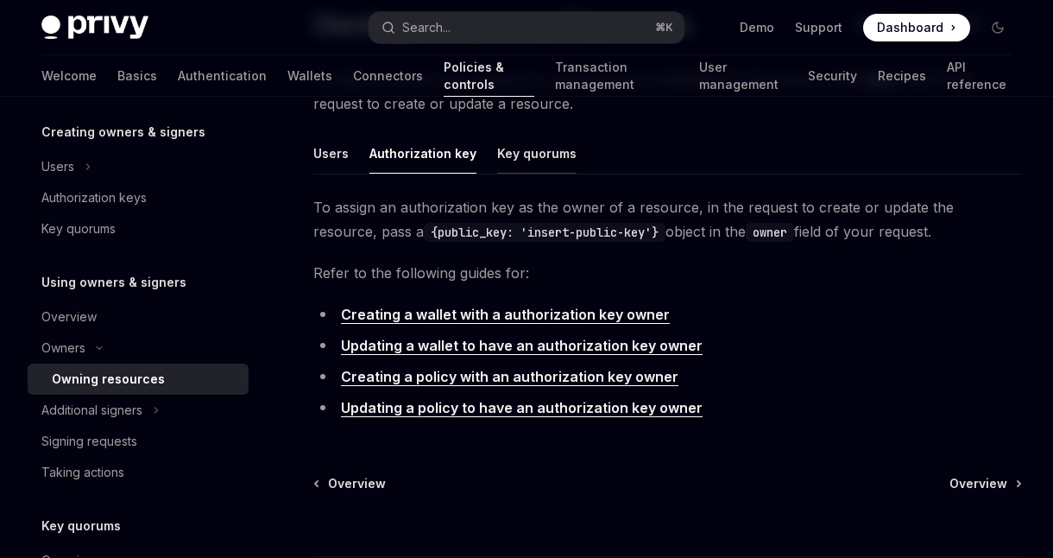
click at [532, 148] on div "Key quorums" at bounding box center [536, 153] width 79 height 41
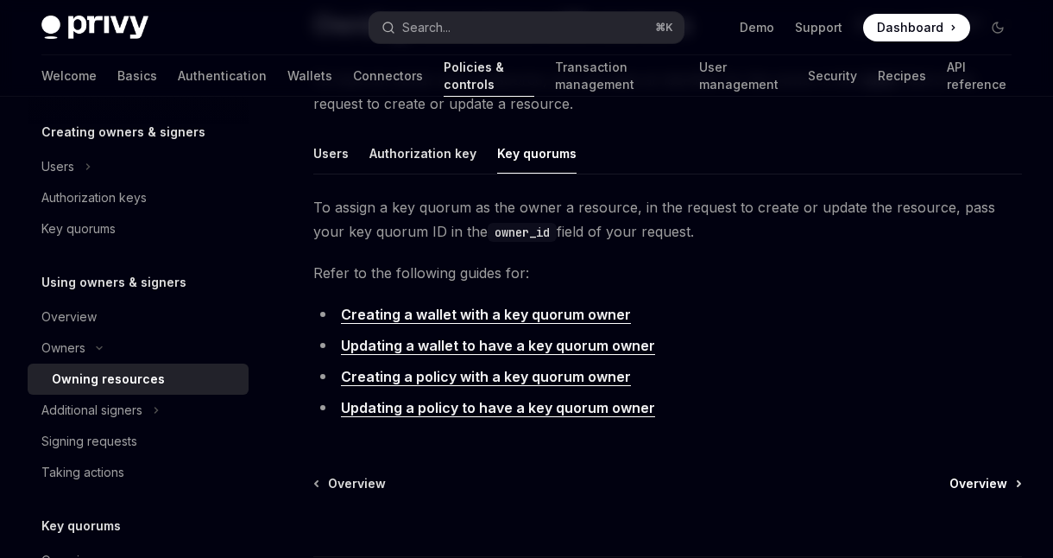
click at [973, 479] on span "Overview" at bounding box center [978, 483] width 58 height 17
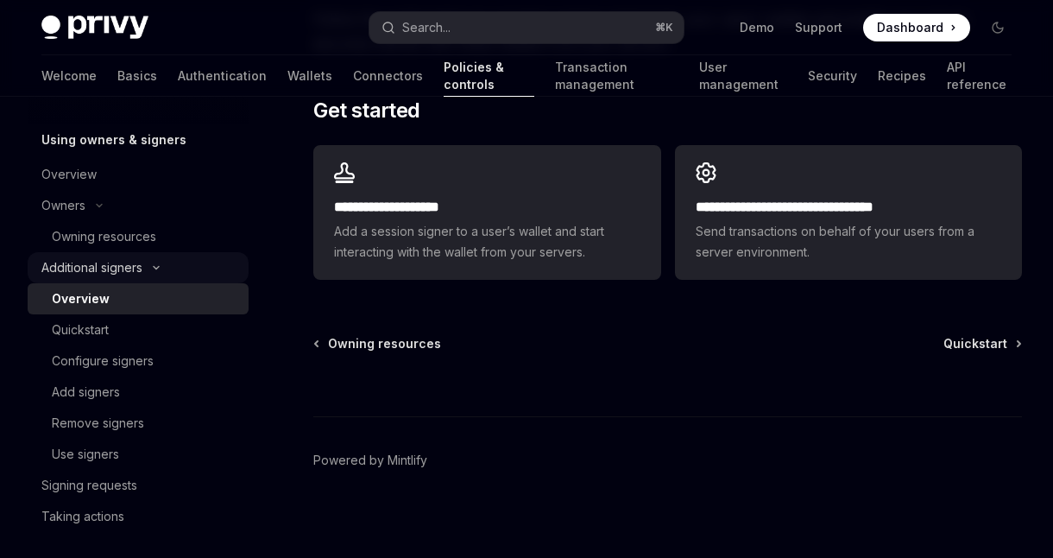
scroll to position [523, 0]
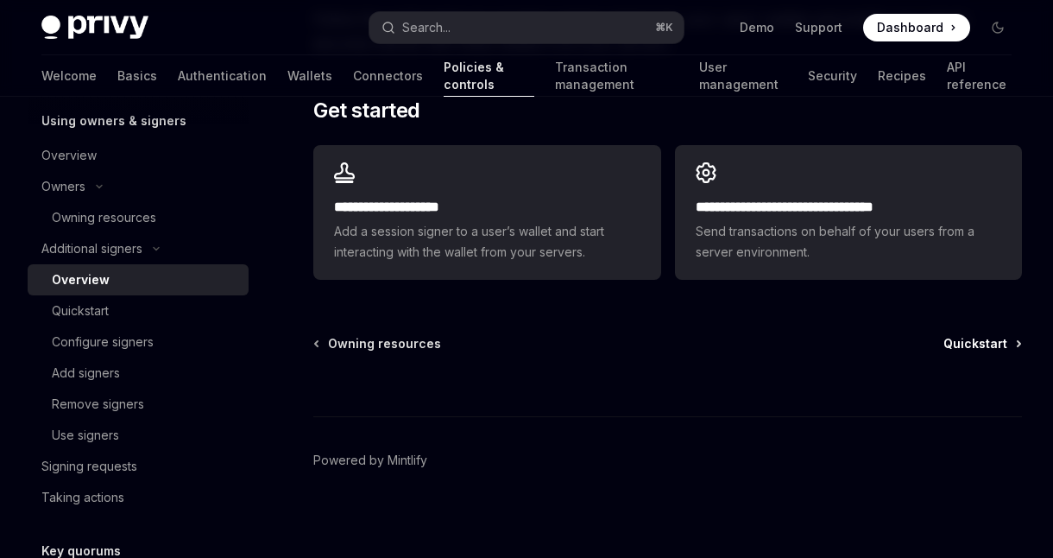
click at [997, 345] on span "Quickstart" at bounding box center [975, 343] width 64 height 17
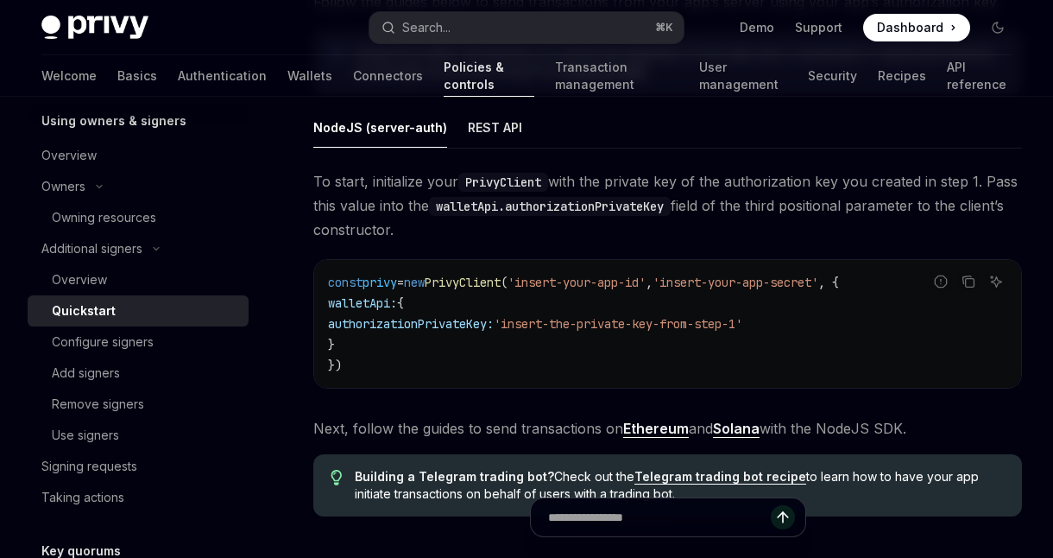
scroll to position [4498, 0]
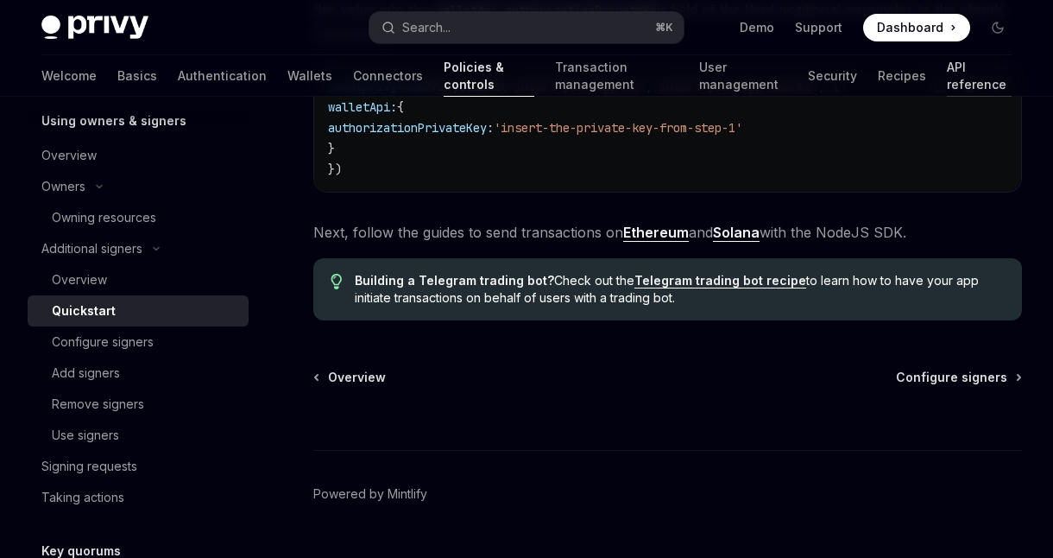
click at [947, 72] on link "API reference" at bounding box center [979, 75] width 65 height 41
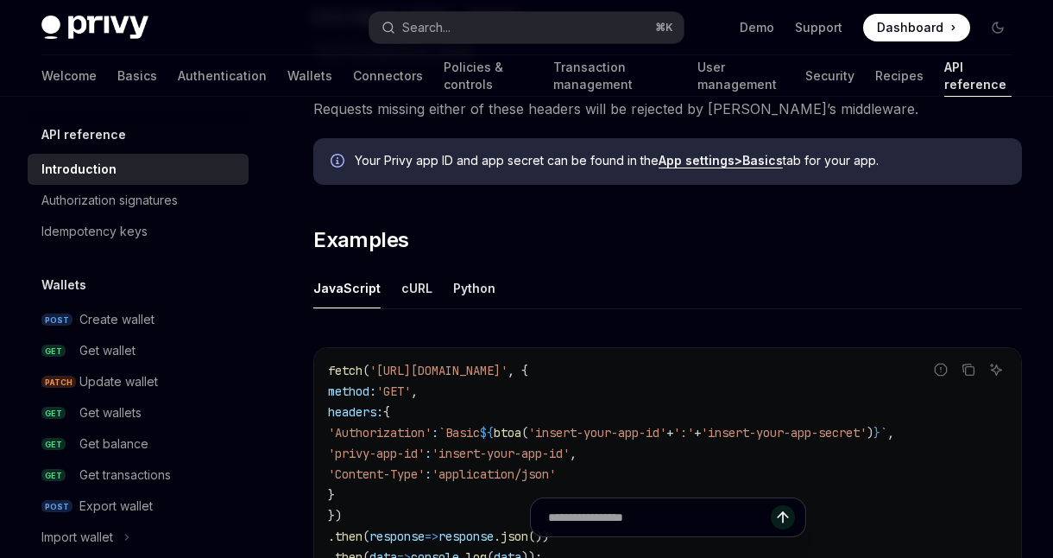
scroll to position [1011, 0]
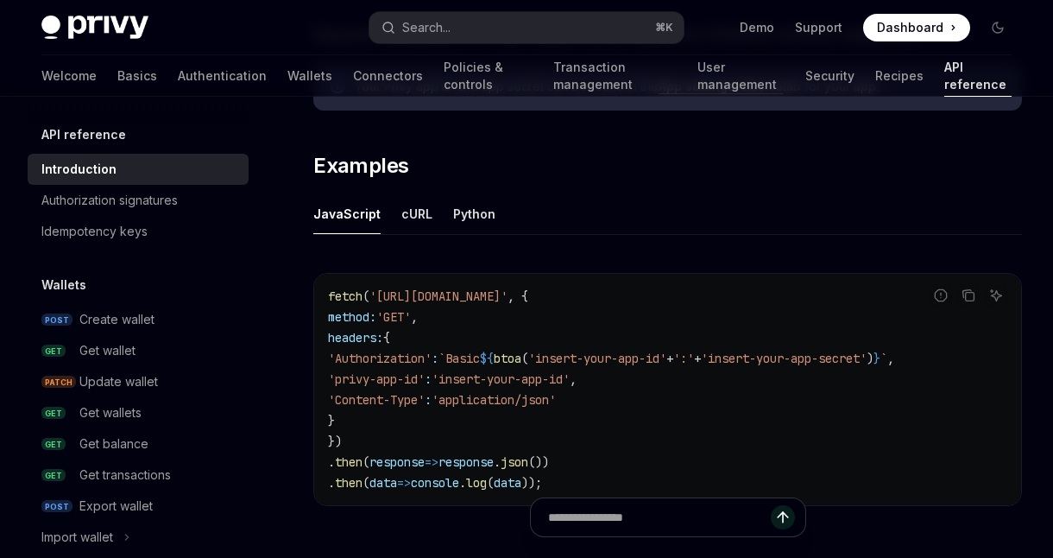
click at [469, 205] on div "Python" at bounding box center [474, 213] width 42 height 41
type textarea "*"
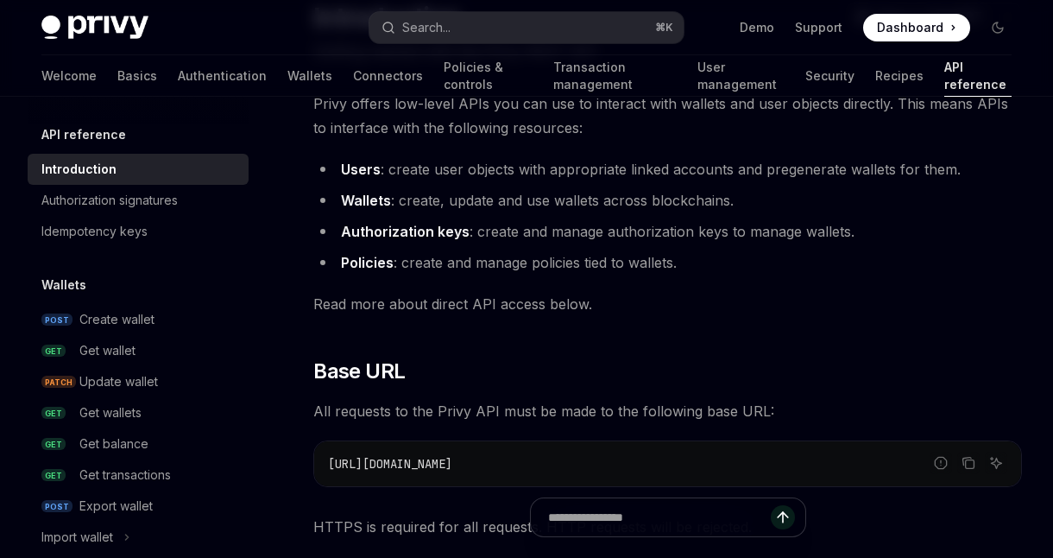
scroll to position [156, 0]
click at [122, 204] on div "Authorization signatures" at bounding box center [109, 200] width 136 height 21
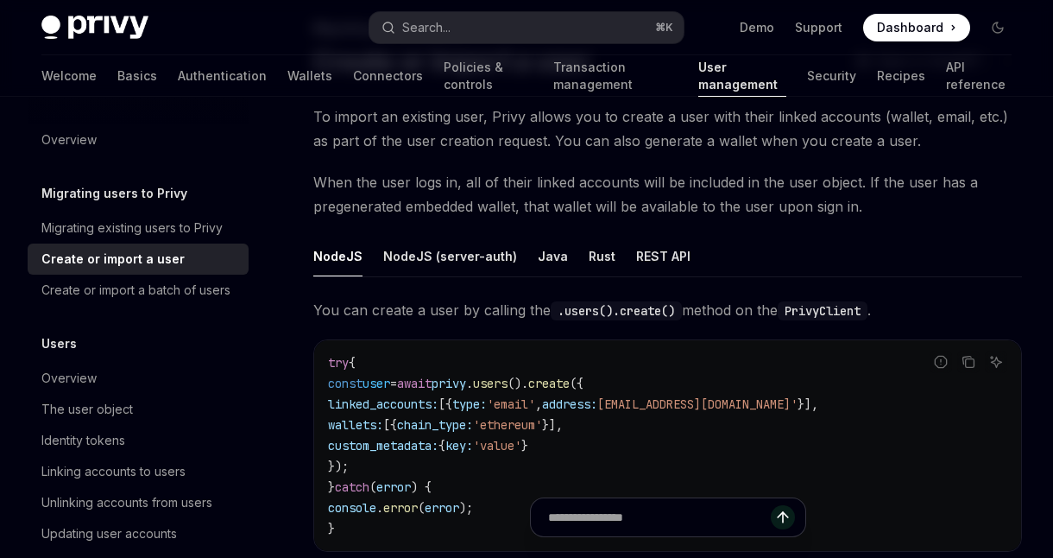
scroll to position [108, 0]
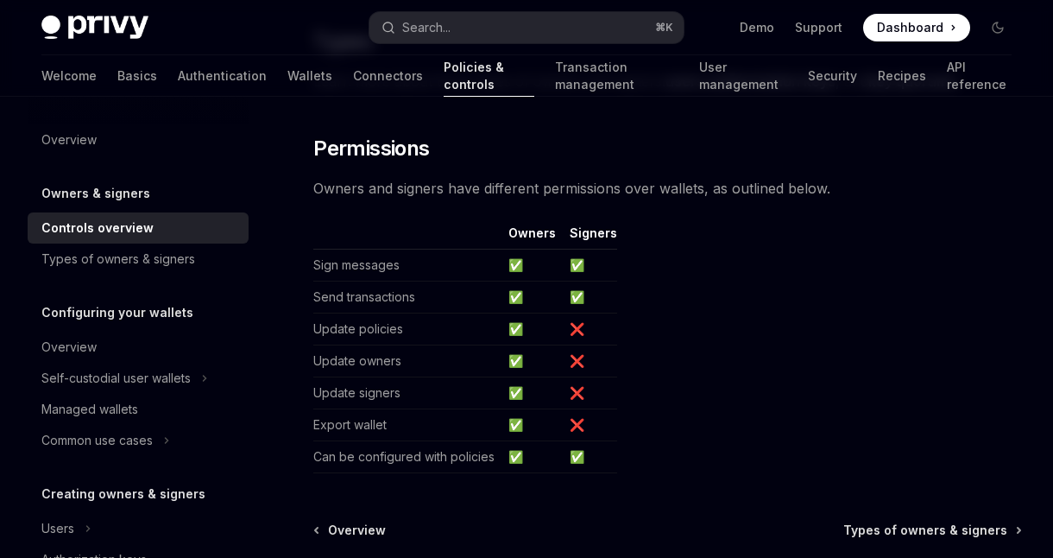
scroll to position [1405, 0]
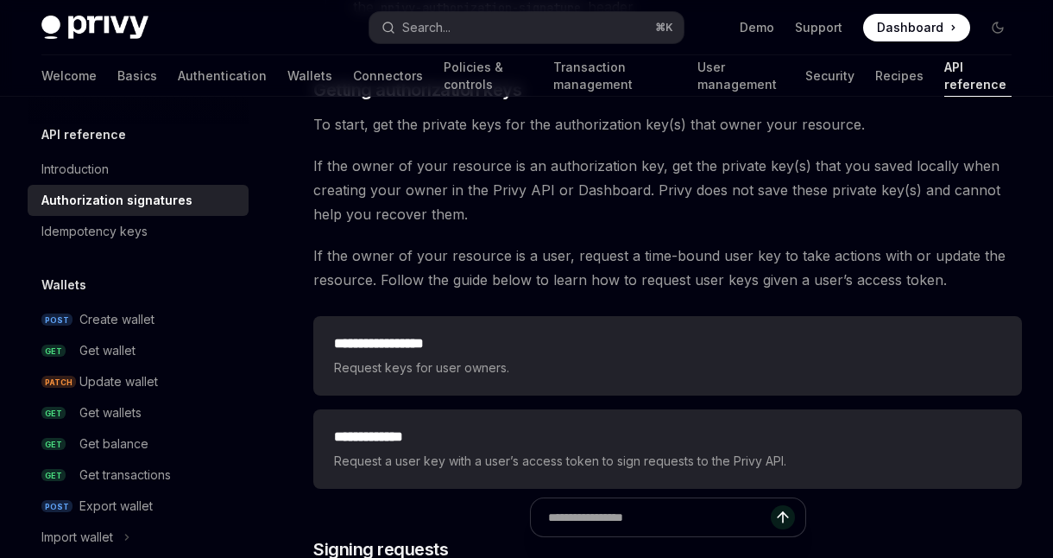
scroll to position [2092, 0]
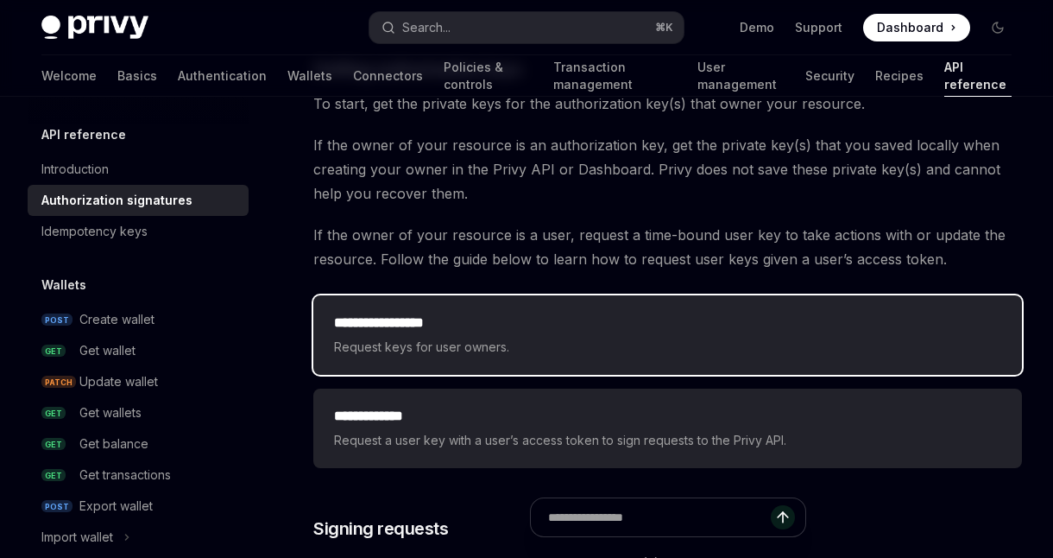
click at [491, 332] on h2 "**********" at bounding box center [667, 322] width 667 height 21
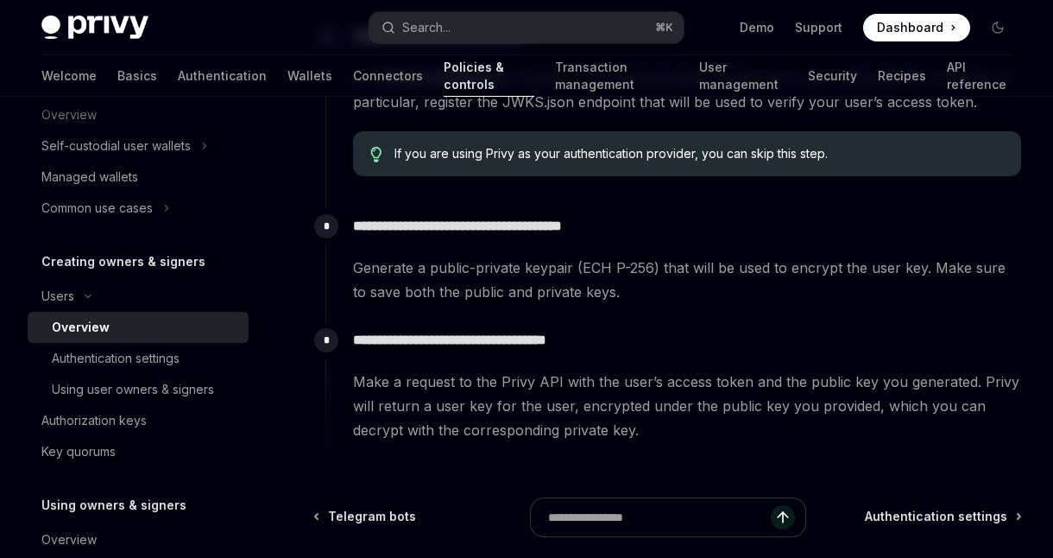
scroll to position [812, 0]
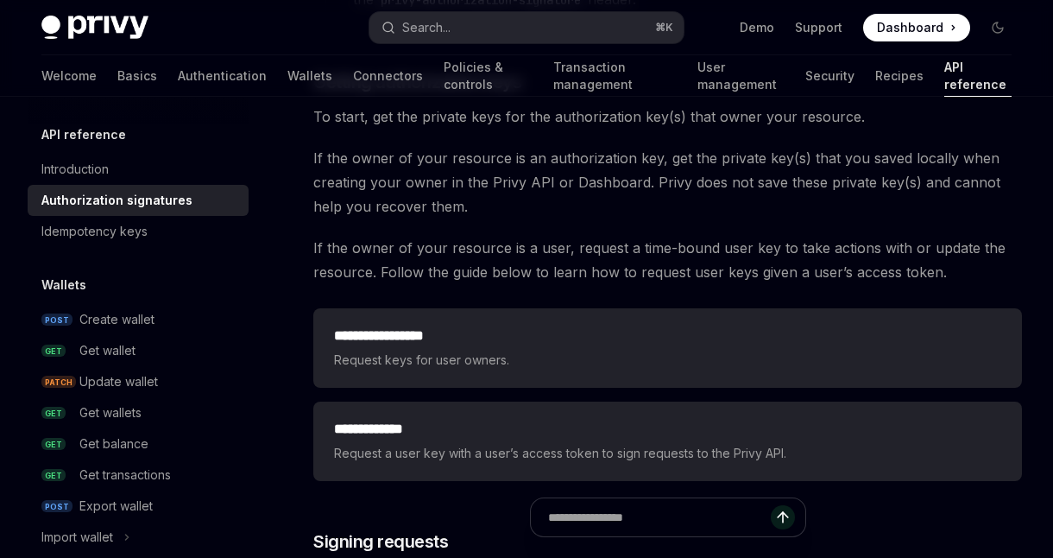
scroll to position [2092, 0]
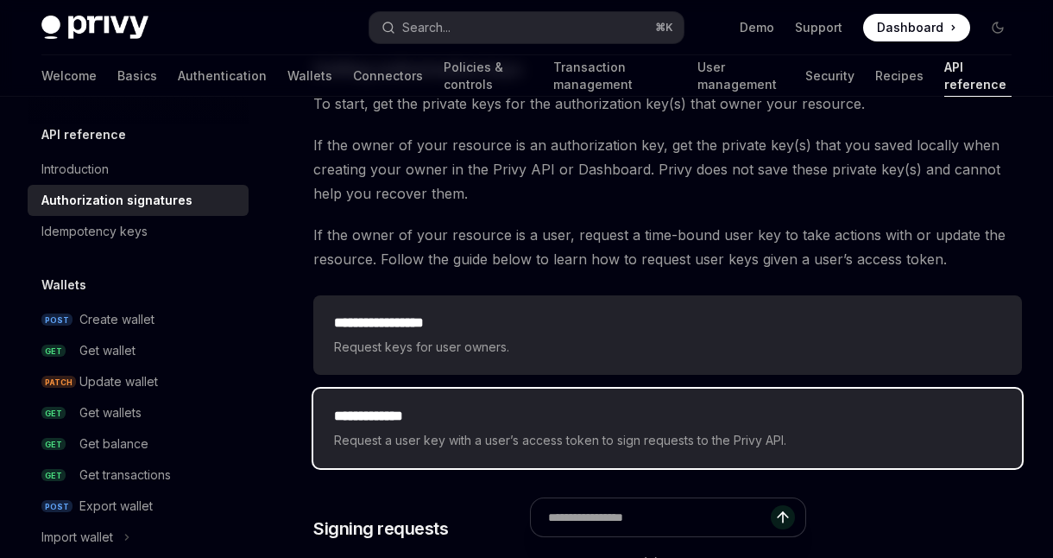
click at [543, 429] on div "**********" at bounding box center [667, 428] width 667 height 45
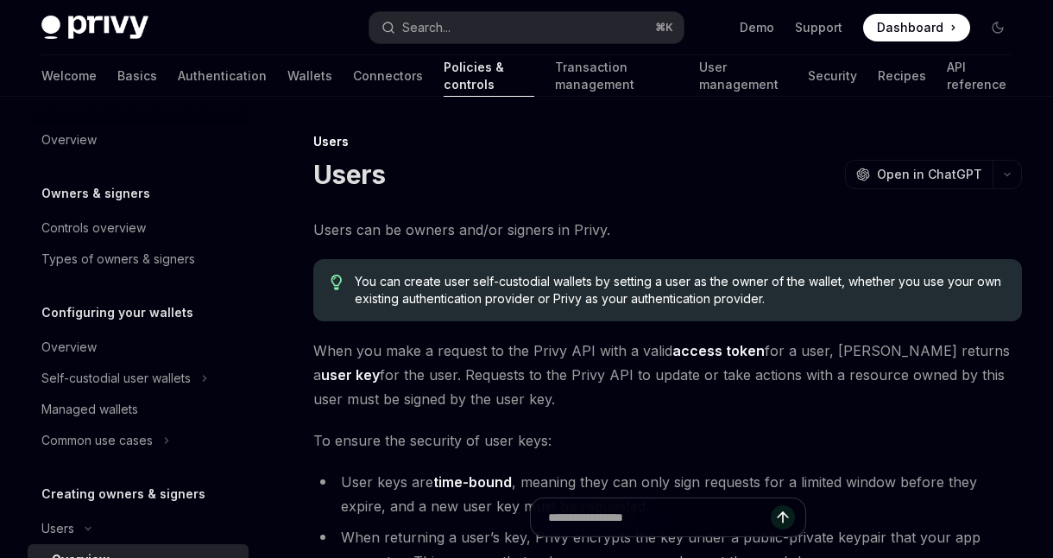
scroll to position [232, 0]
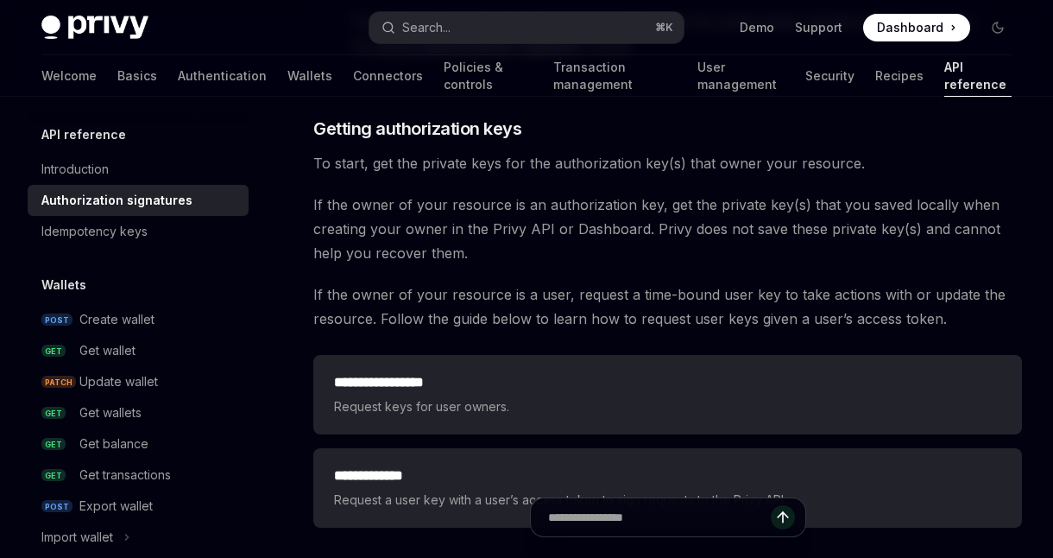
scroll to position [2092, 0]
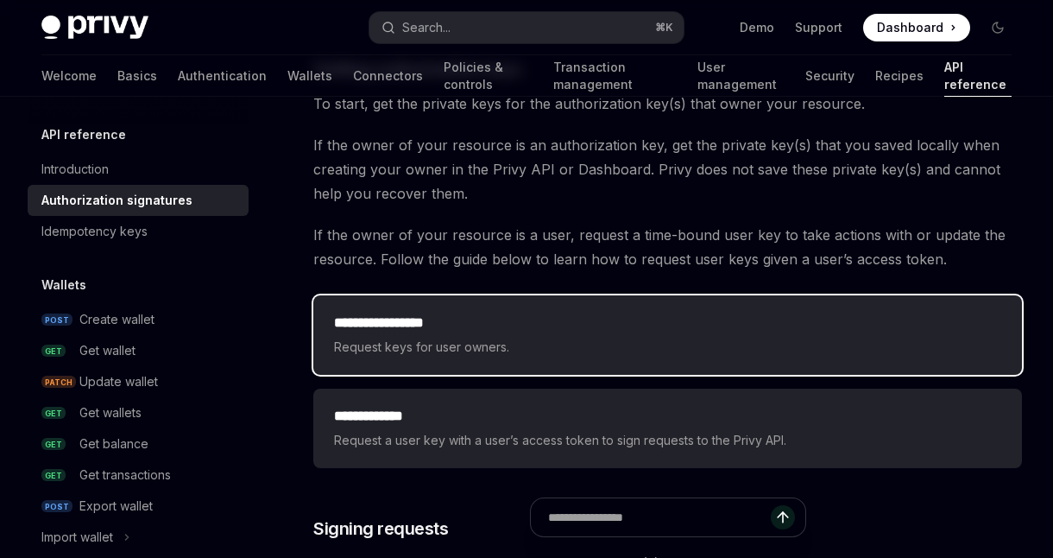
click at [484, 335] on div "**********" at bounding box center [667, 334] width 667 height 45
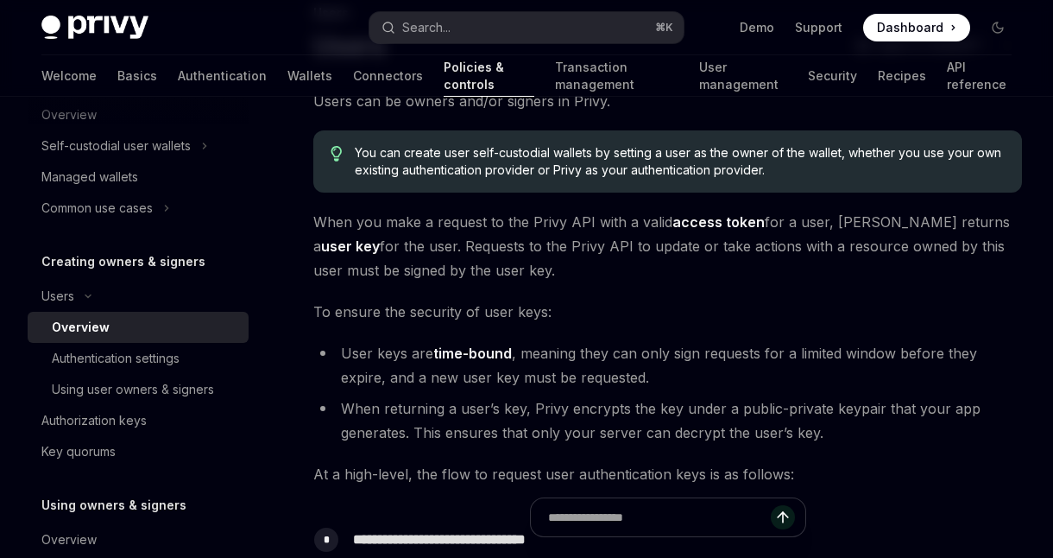
scroll to position [484, 0]
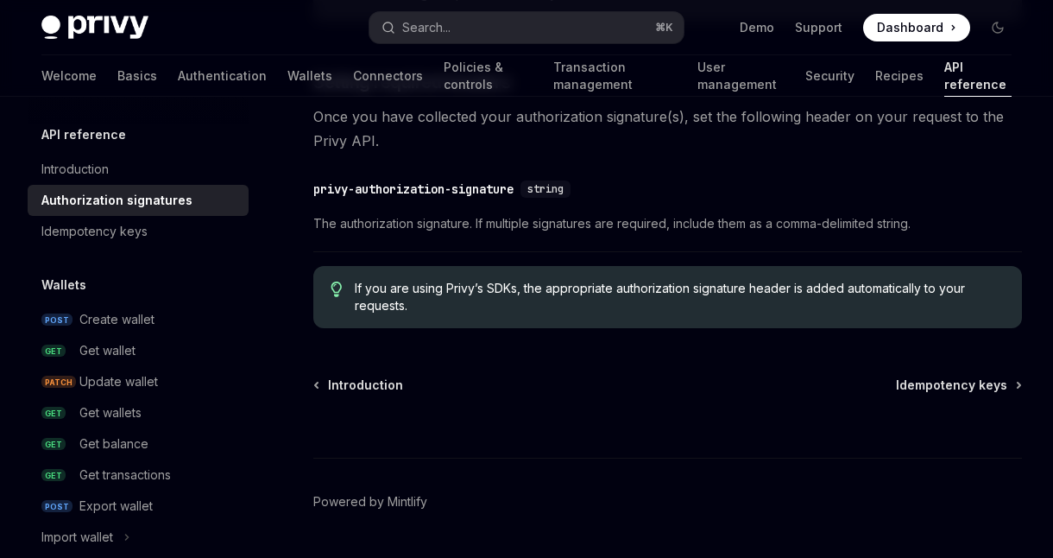
scroll to position [2891, 0]
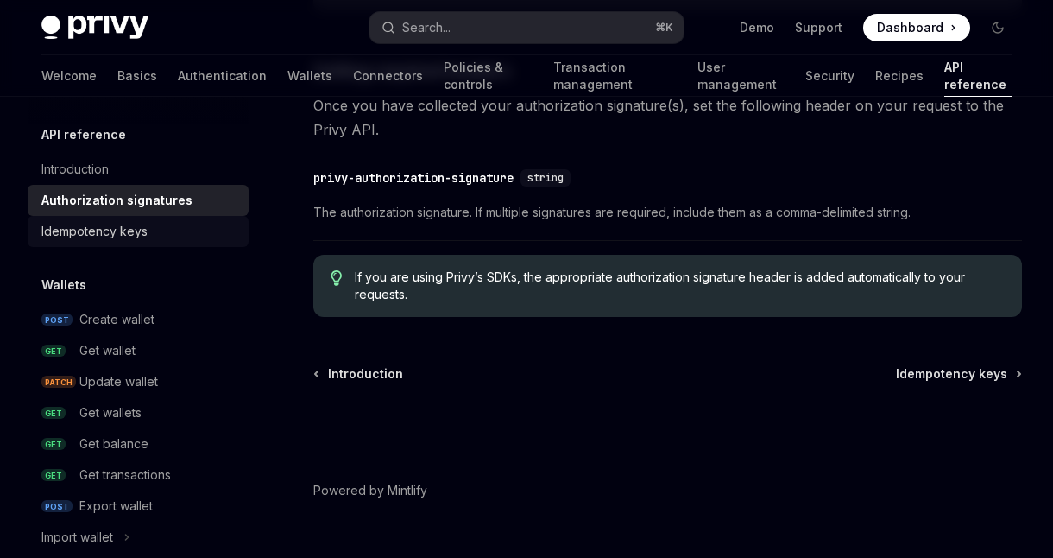
click at [114, 234] on div "Idempotency keys" at bounding box center [94, 231] width 106 height 21
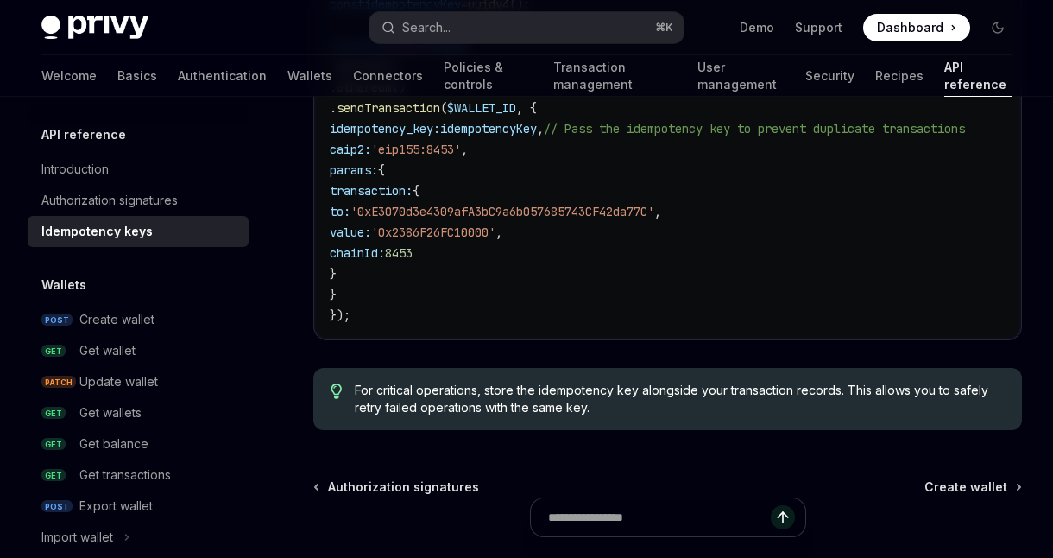
scroll to position [1991, 0]
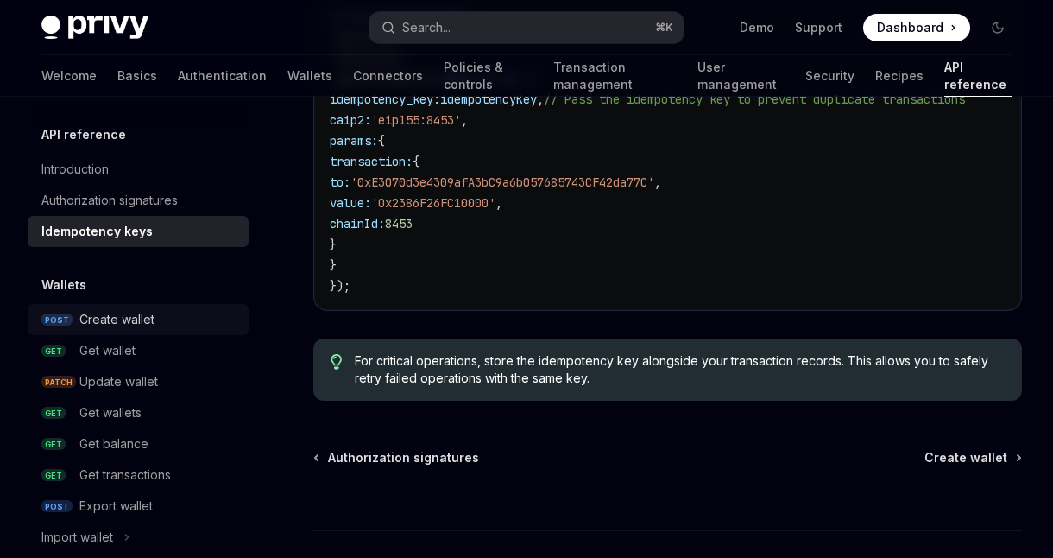
click at [121, 309] on div "Create wallet" at bounding box center [116, 319] width 75 height 21
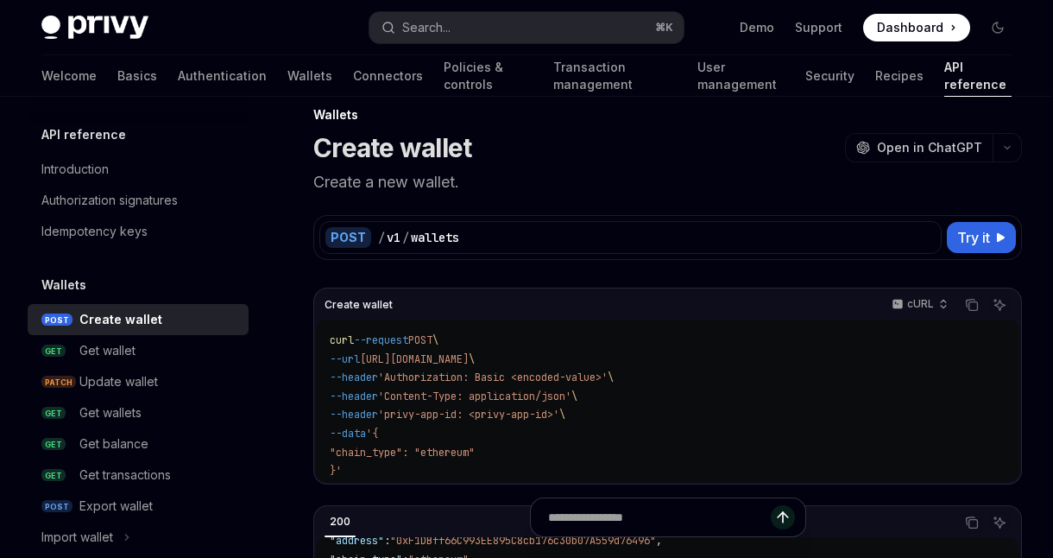
scroll to position [28, 0]
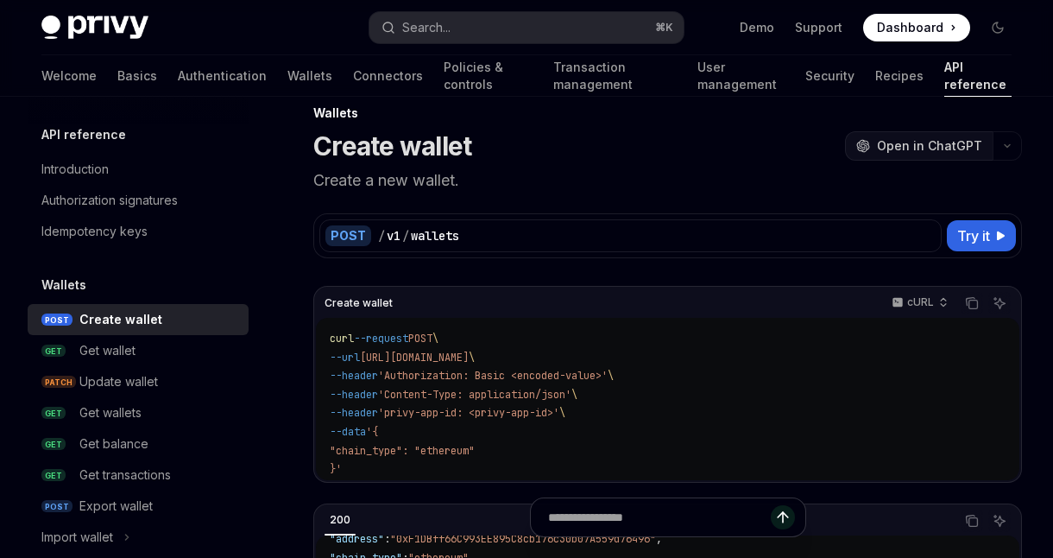
click at [934, 148] on span "Open in ChatGPT" at bounding box center [929, 145] width 105 height 17
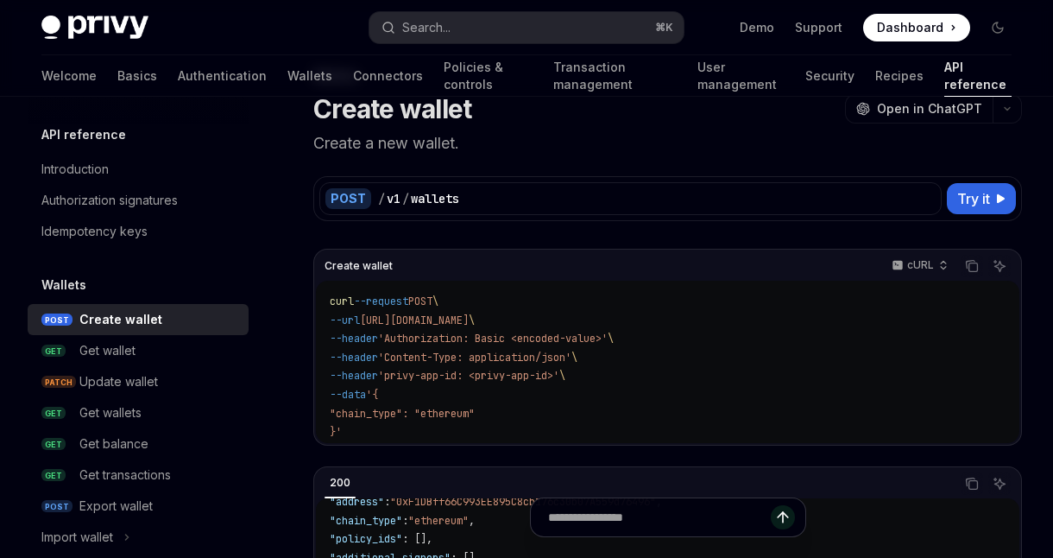
scroll to position [297, 0]
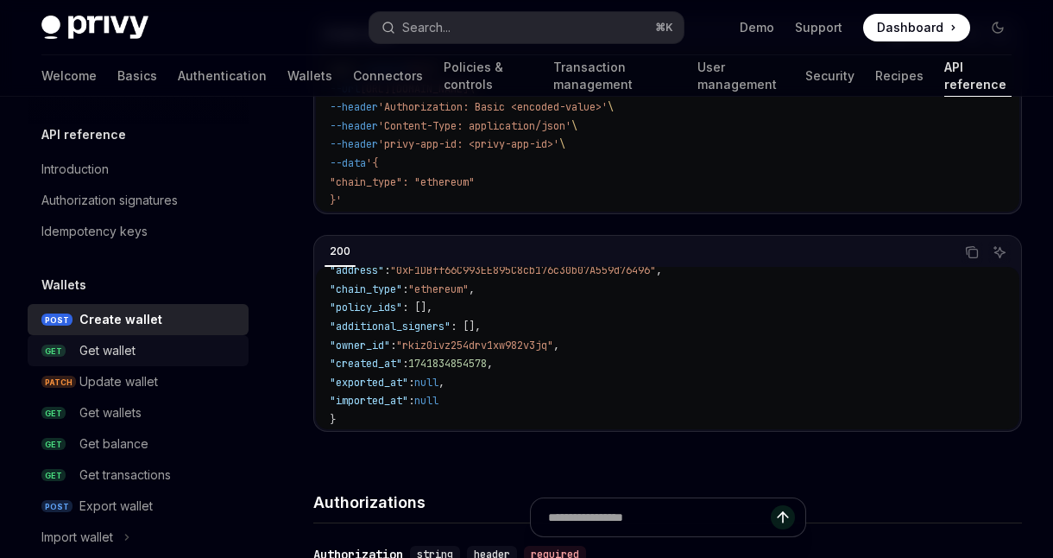
click at [113, 356] on div "Get wallet" at bounding box center [107, 350] width 56 height 21
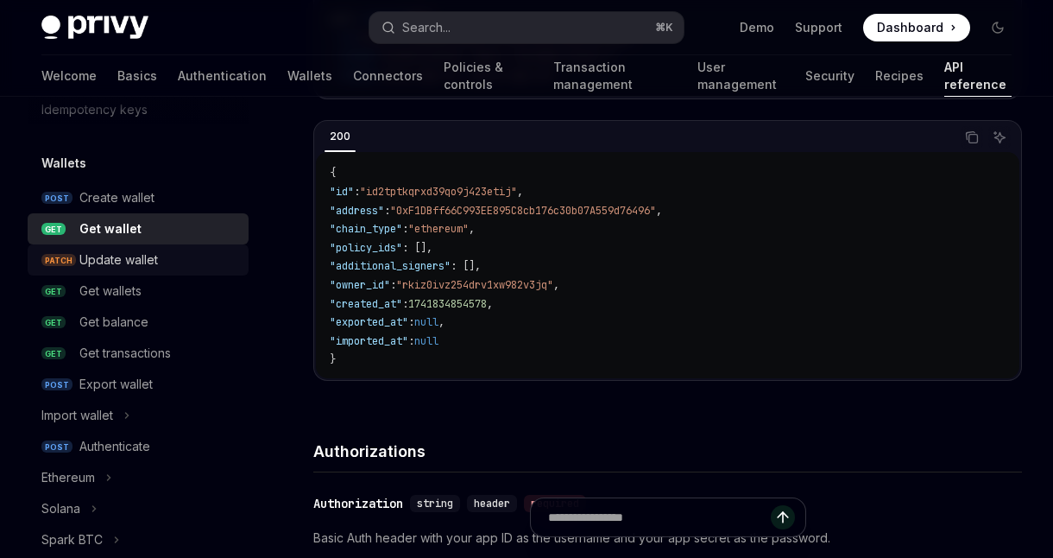
scroll to position [175, 0]
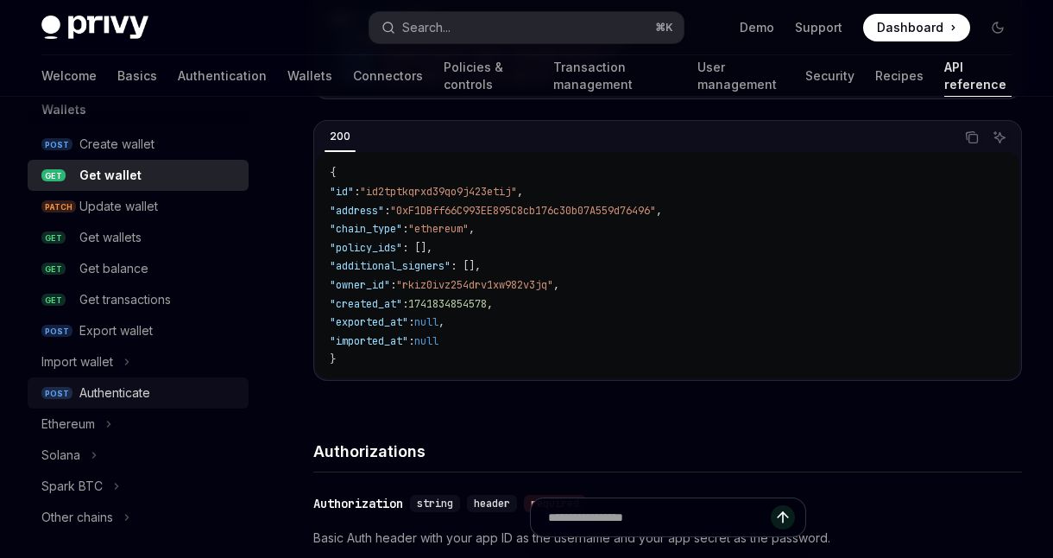
click at [142, 394] on div "Authenticate" at bounding box center [114, 392] width 71 height 21
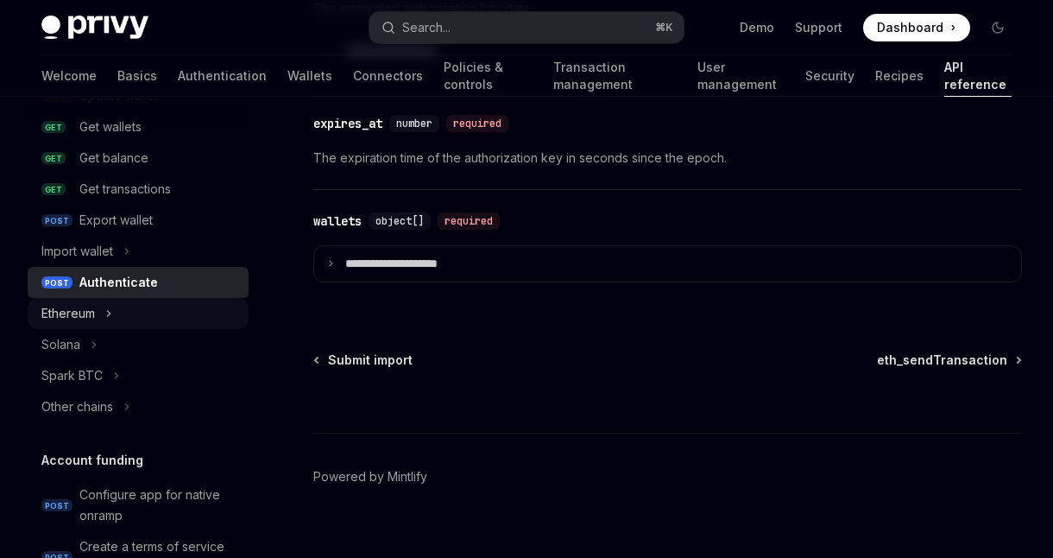
scroll to position [288, 0]
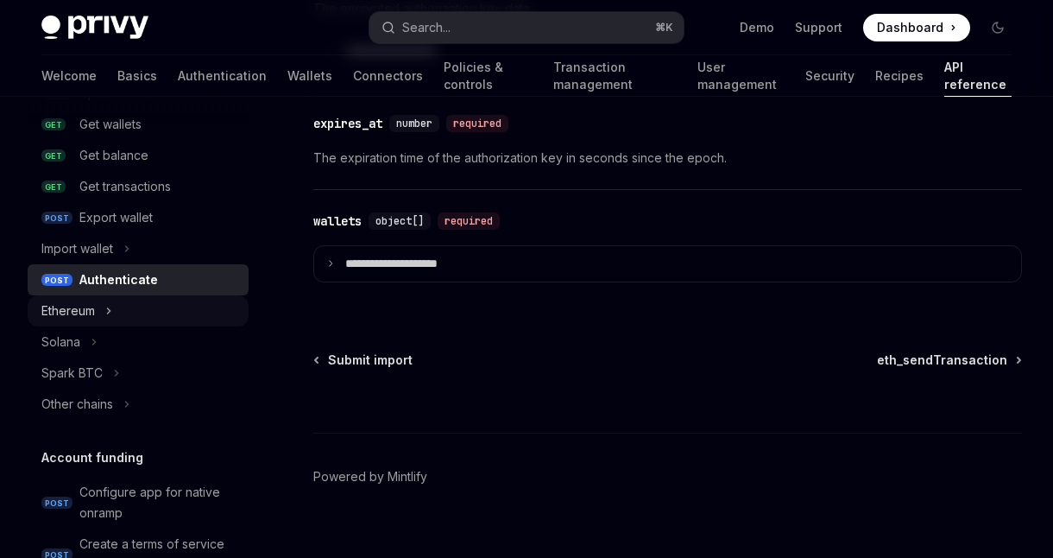
click at [111, 312] on icon "Toggle Ethereum section" at bounding box center [108, 310] width 7 height 21
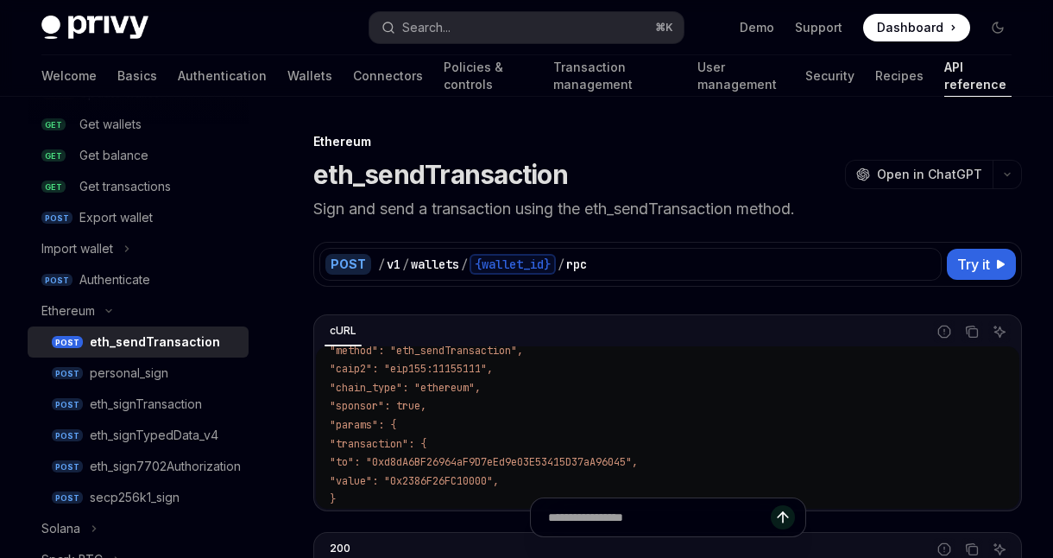
scroll to position [122, 0]
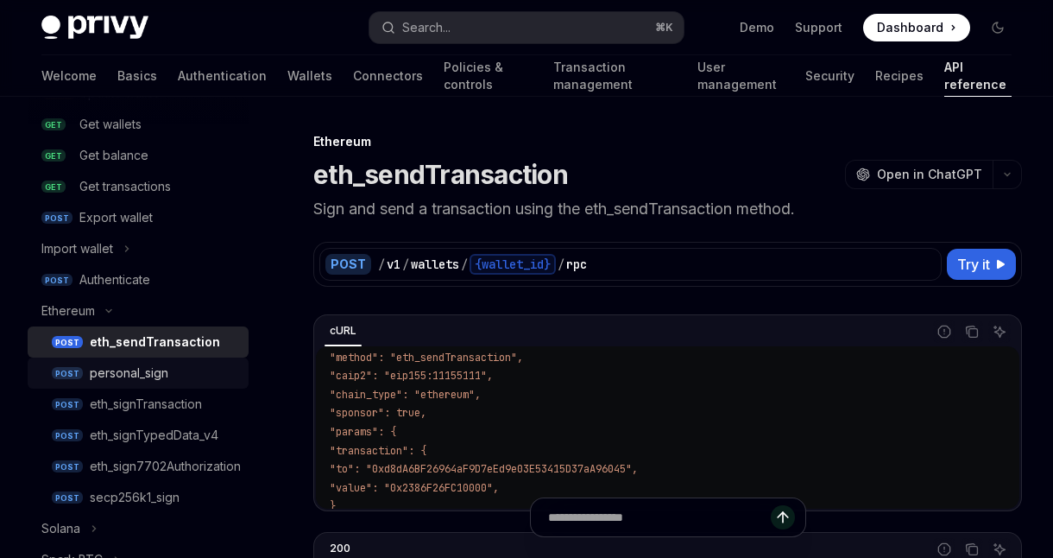
click at [151, 372] on div "personal_sign" at bounding box center [129, 372] width 79 height 21
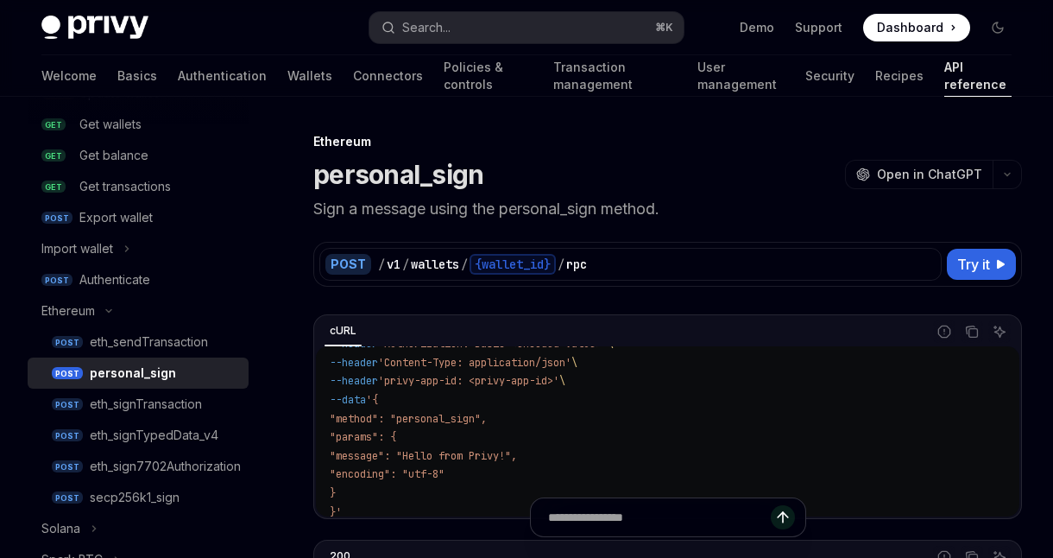
scroll to position [72, 0]
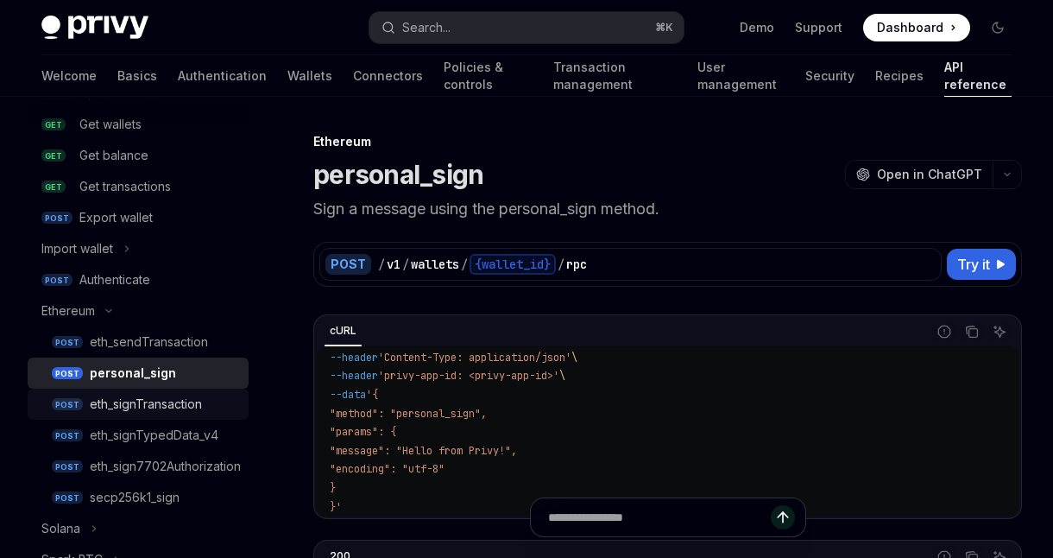
click at [147, 415] on link "POST eth_signTransaction" at bounding box center [138, 403] width 221 height 31
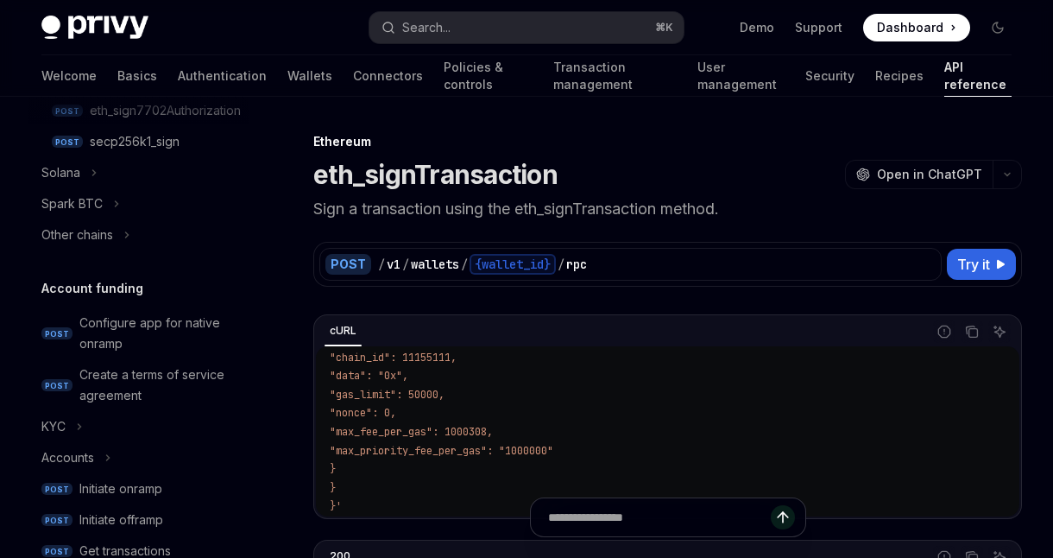
scroll to position [665, 0]
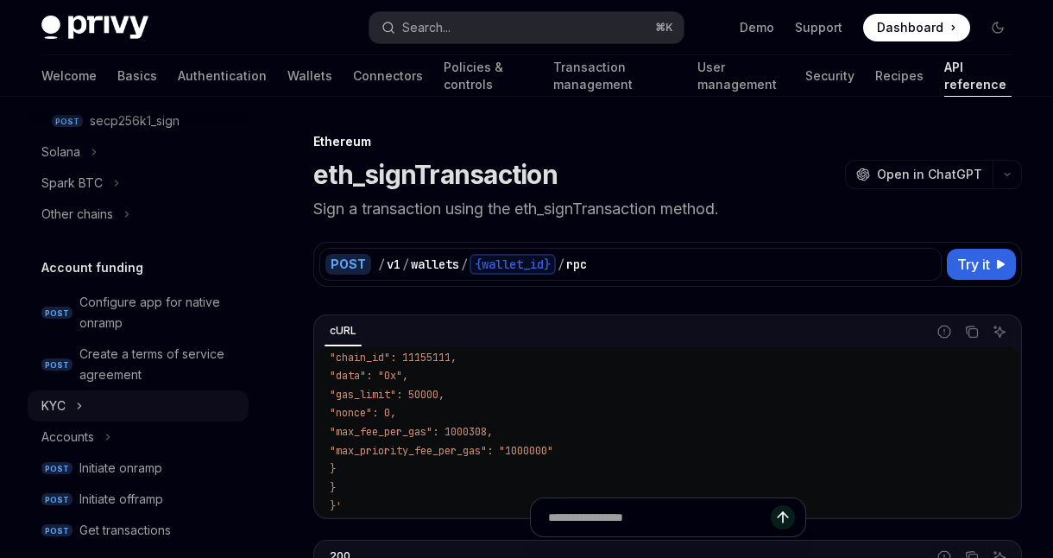
click at [78, 403] on icon "Toggle KYC section" at bounding box center [79, 405] width 7 height 21
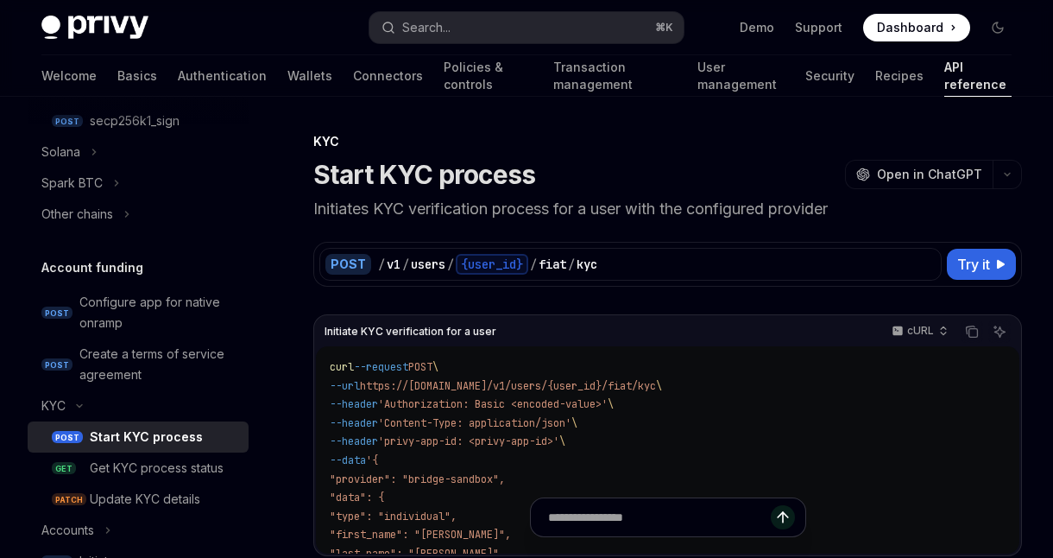
click at [131, 434] on div "Start KYC process" at bounding box center [146, 436] width 113 height 21
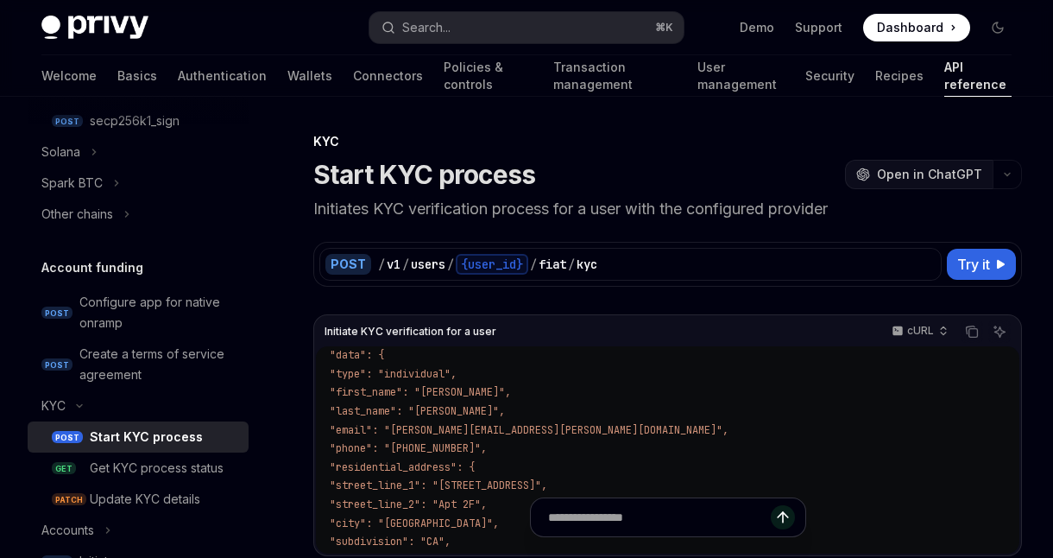
click at [918, 168] on span "Open in ChatGPT" at bounding box center [929, 174] width 105 height 17
click at [1009, 174] on icon "button" at bounding box center [1007, 174] width 21 height 7
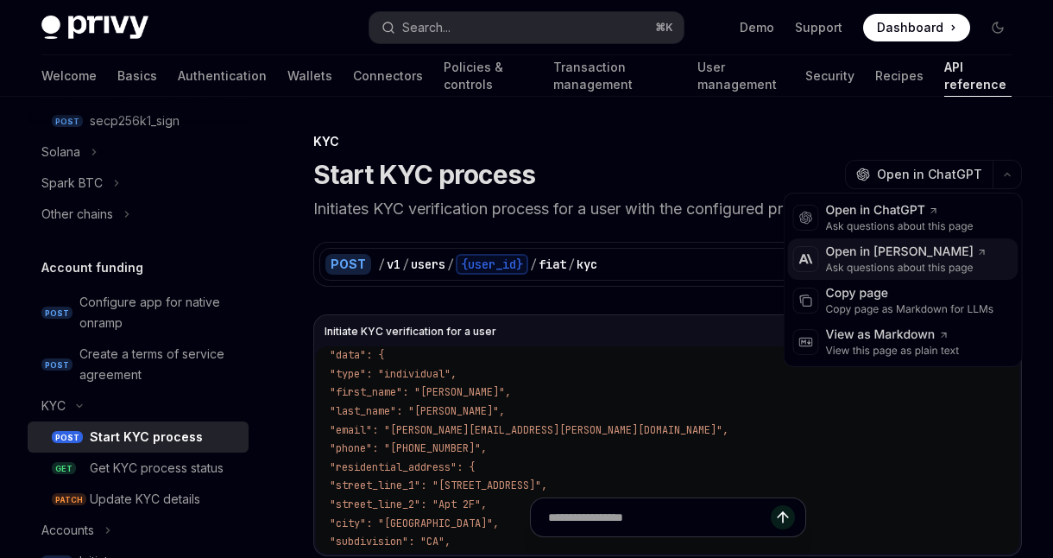
click at [847, 265] on div "Ask questions about this page" at bounding box center [906, 268] width 161 height 14
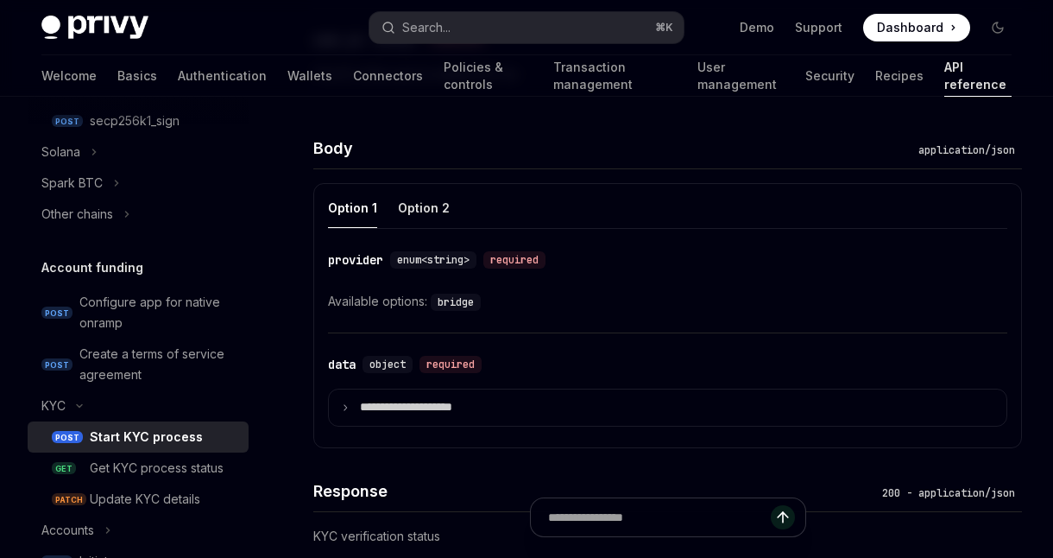
scroll to position [1185, 0]
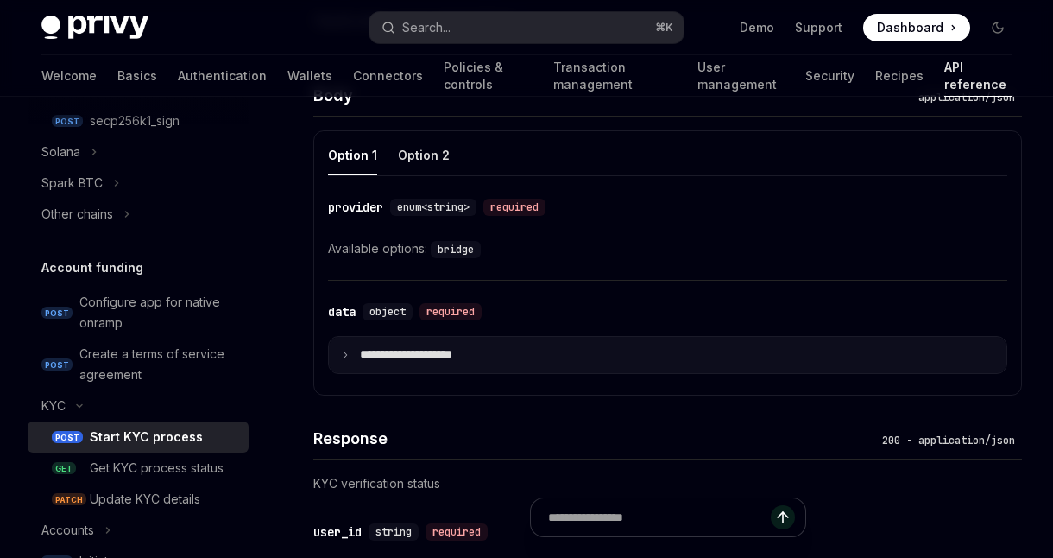
click at [350, 348] on summary "**********" at bounding box center [667, 355] width 677 height 36
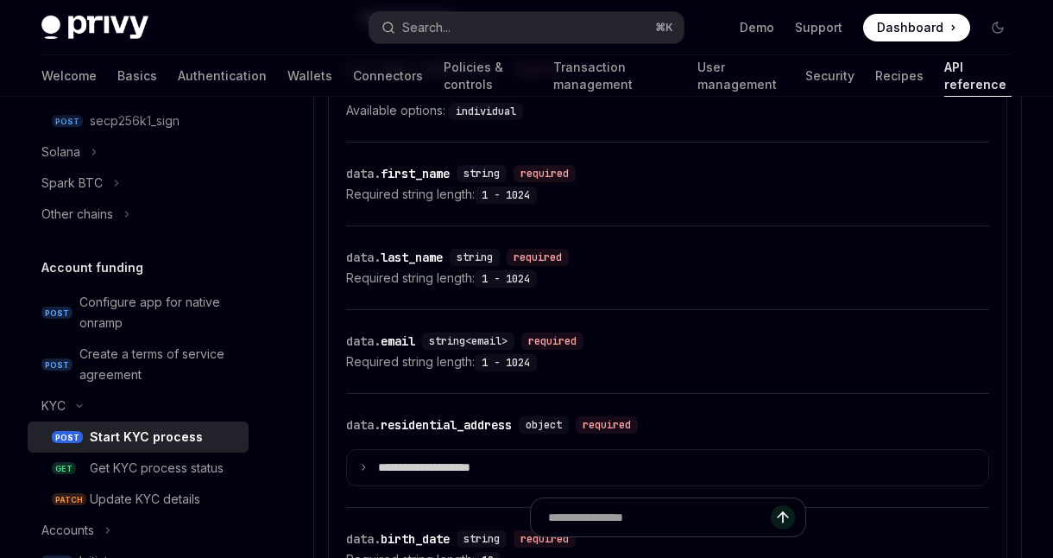
scroll to position [1551, 0]
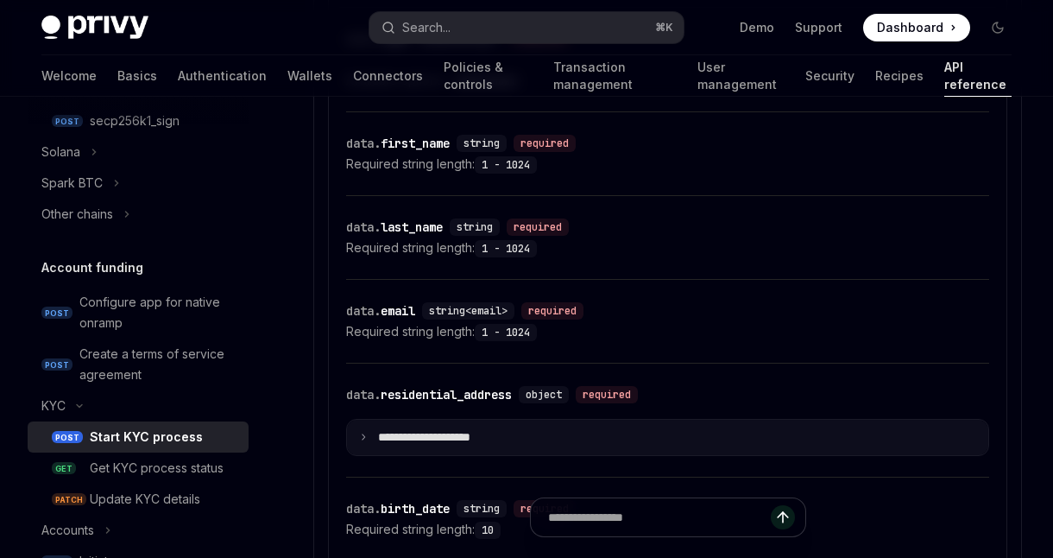
click at [364, 435] on icon at bounding box center [363, 436] width 9 height 9
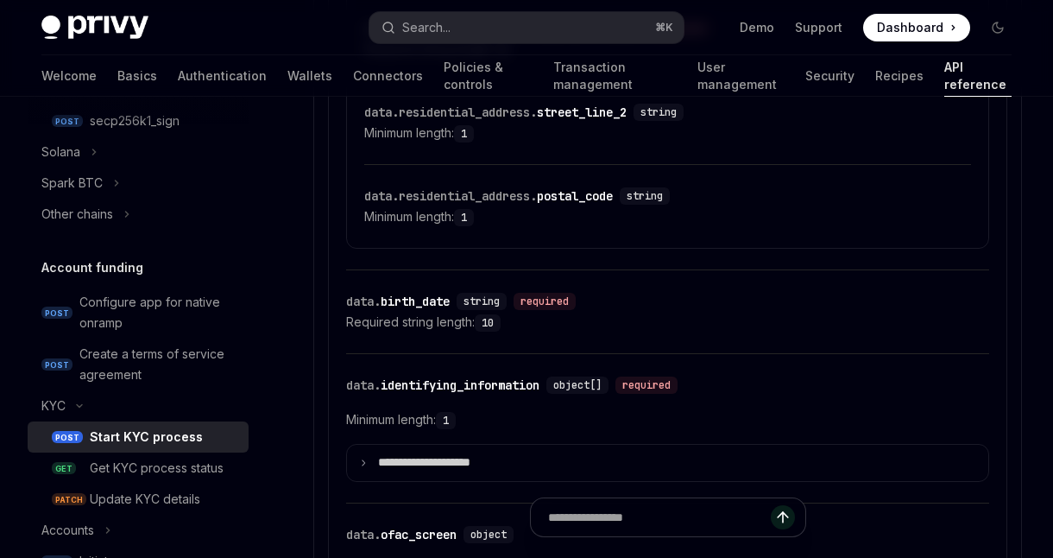
scroll to position [2292, 0]
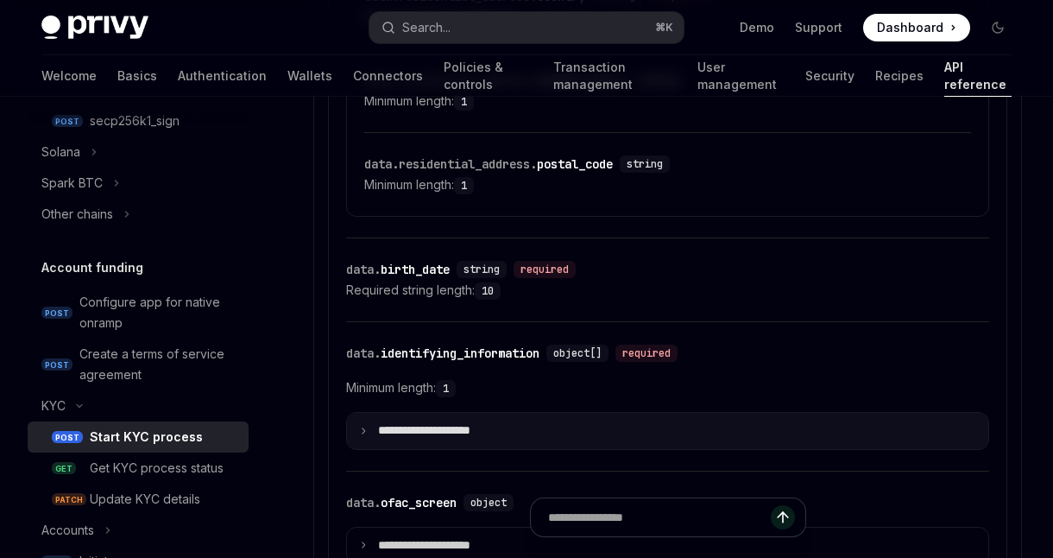
click at [360, 433] on icon at bounding box center [363, 430] width 9 height 9
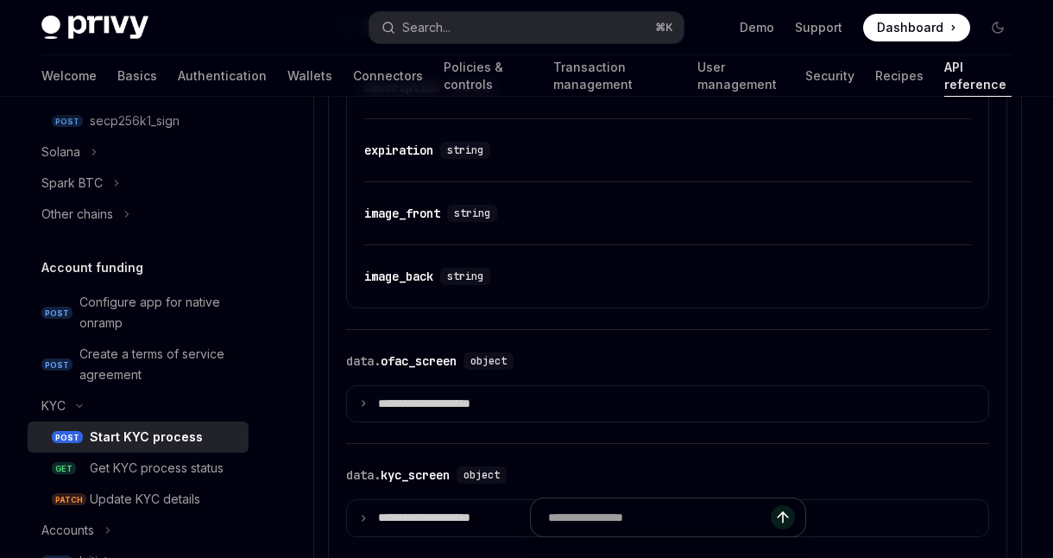
scroll to position [2903, 0]
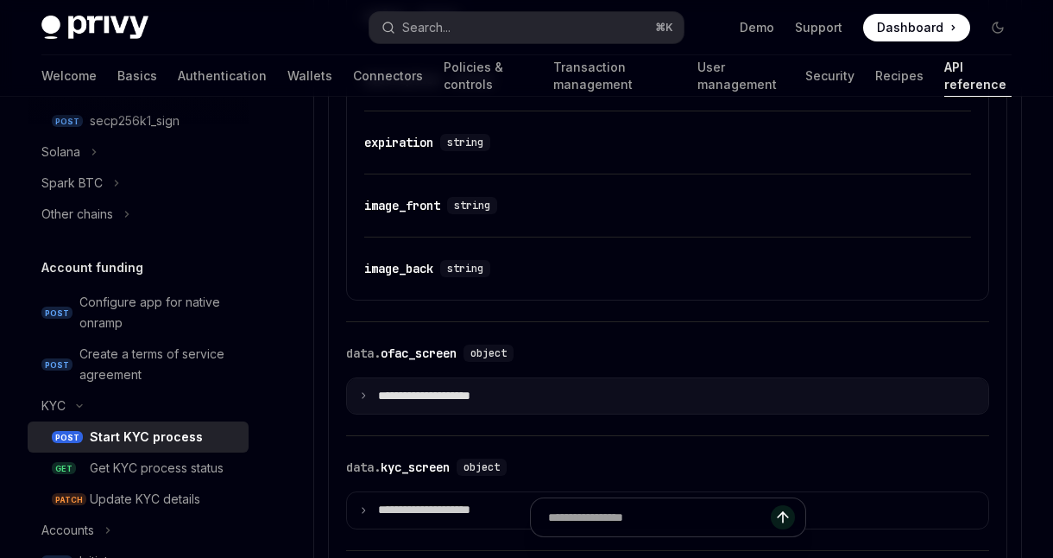
click at [366, 394] on icon at bounding box center [363, 395] width 9 height 9
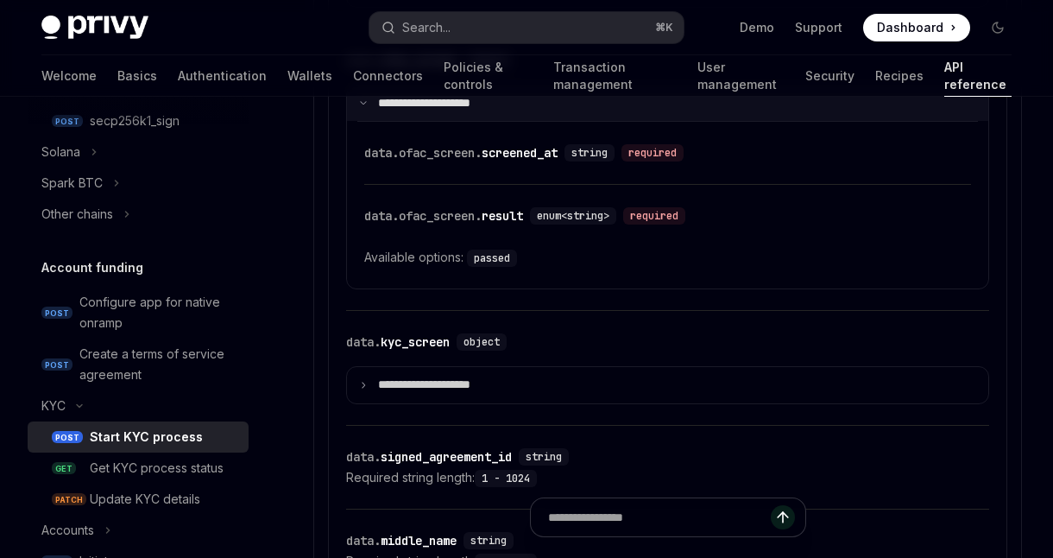
scroll to position [3200, 0]
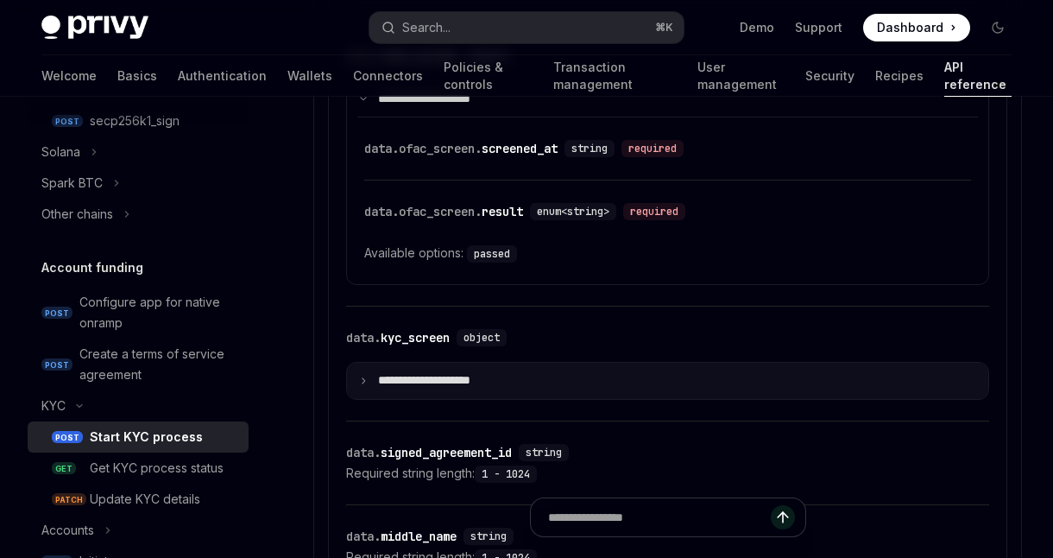
click at [356, 383] on summary "**********" at bounding box center [667, 380] width 641 height 36
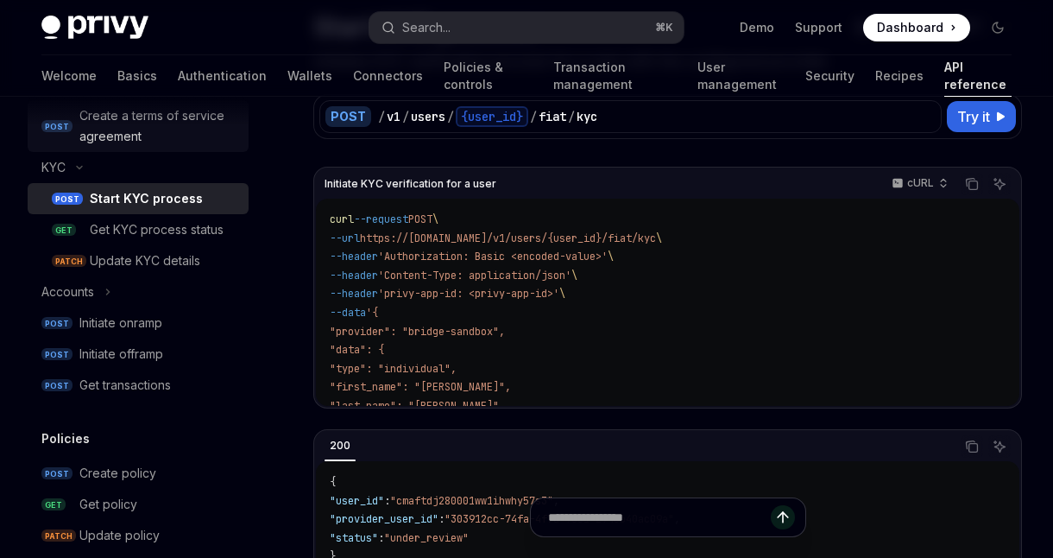
scroll to position [940, 0]
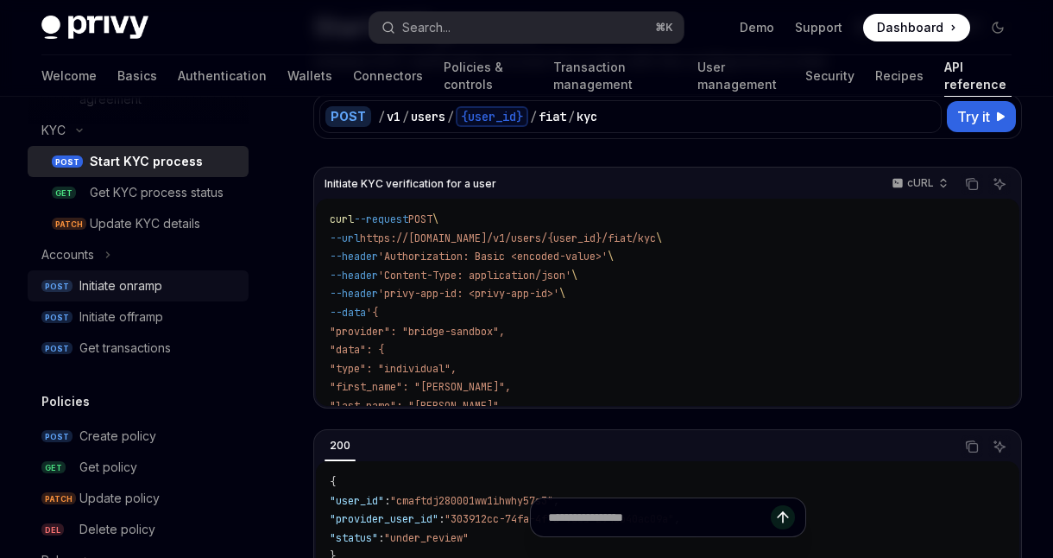
click at [140, 290] on div "Initiate onramp" at bounding box center [120, 285] width 83 height 21
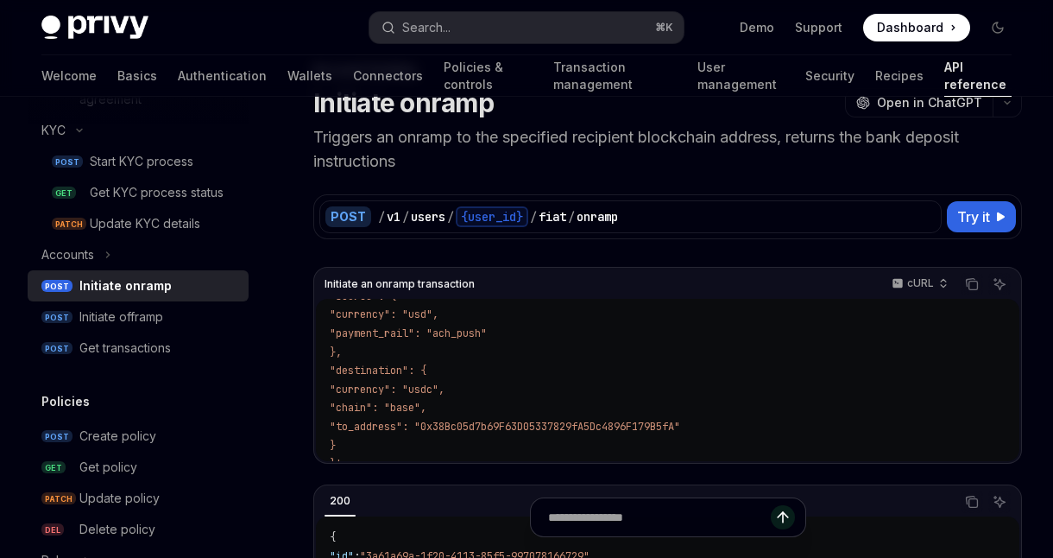
scroll to position [186, 0]
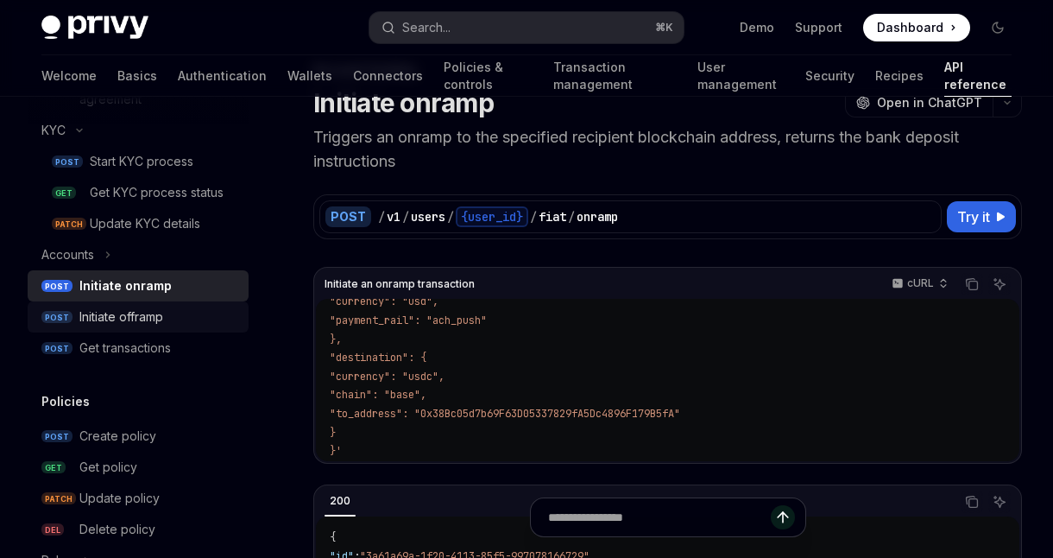
click at [135, 316] on div "Initiate offramp" at bounding box center [121, 316] width 84 height 21
type textarea "*"
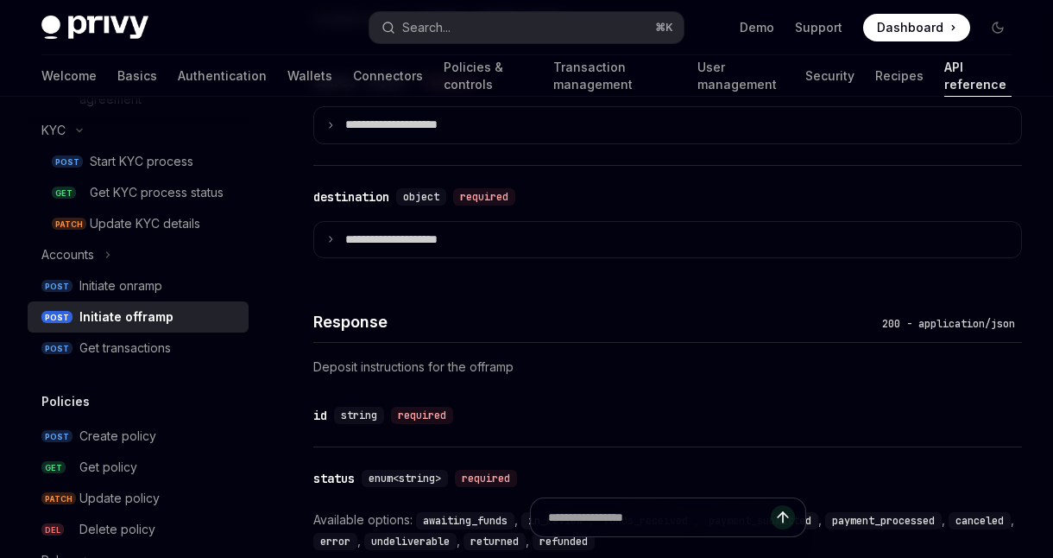
scroll to position [1447, 0]
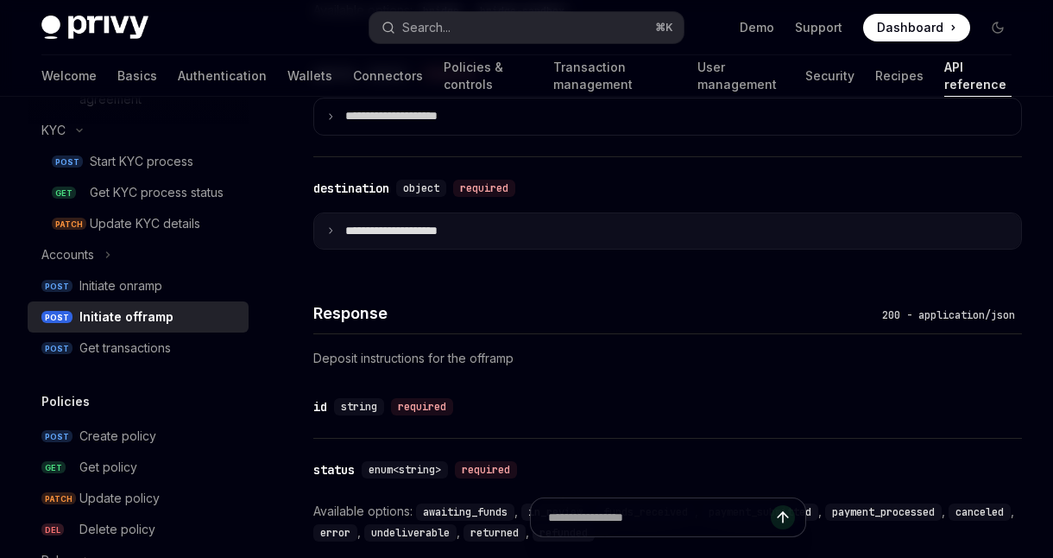
click at [337, 235] on summary "**********" at bounding box center [667, 231] width 707 height 36
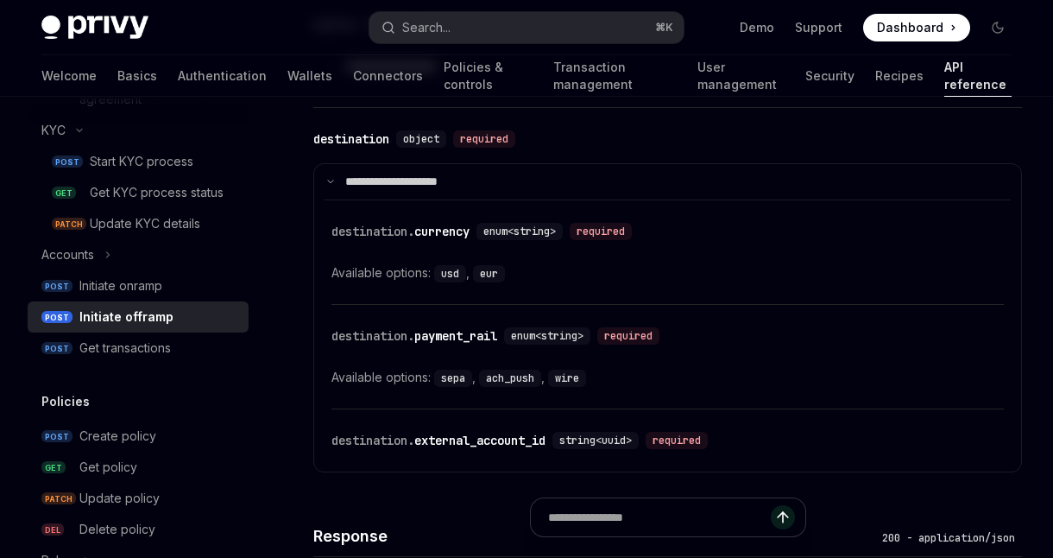
scroll to position [1501, 0]
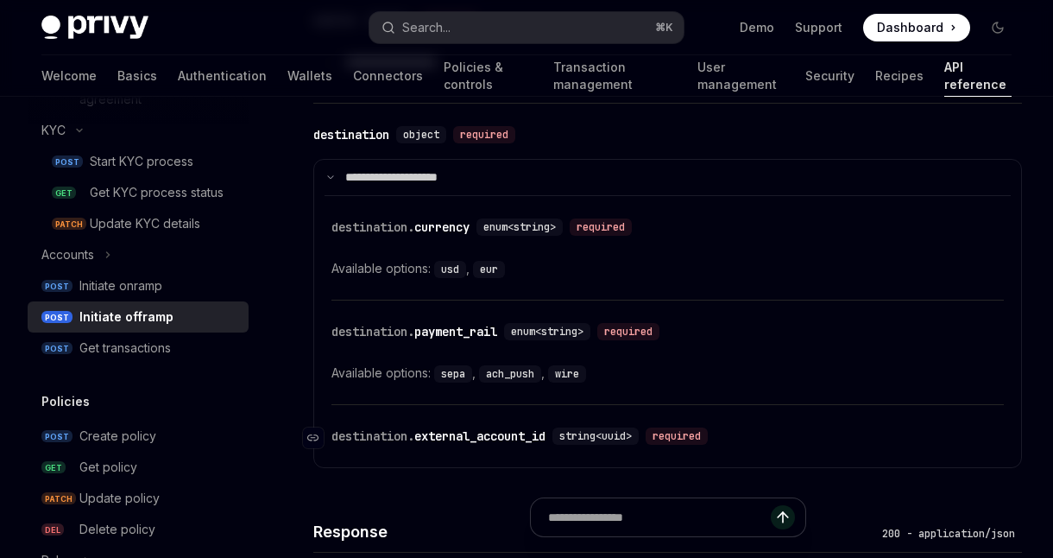
click at [470, 437] on div "destination. external_account_id" at bounding box center [438, 435] width 214 height 17
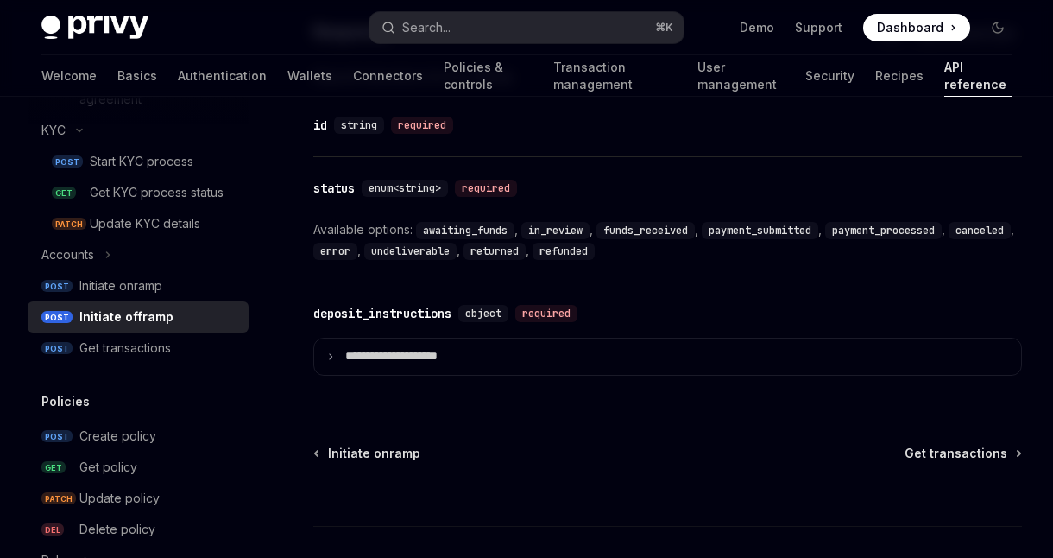
scroll to position [2015, 0]
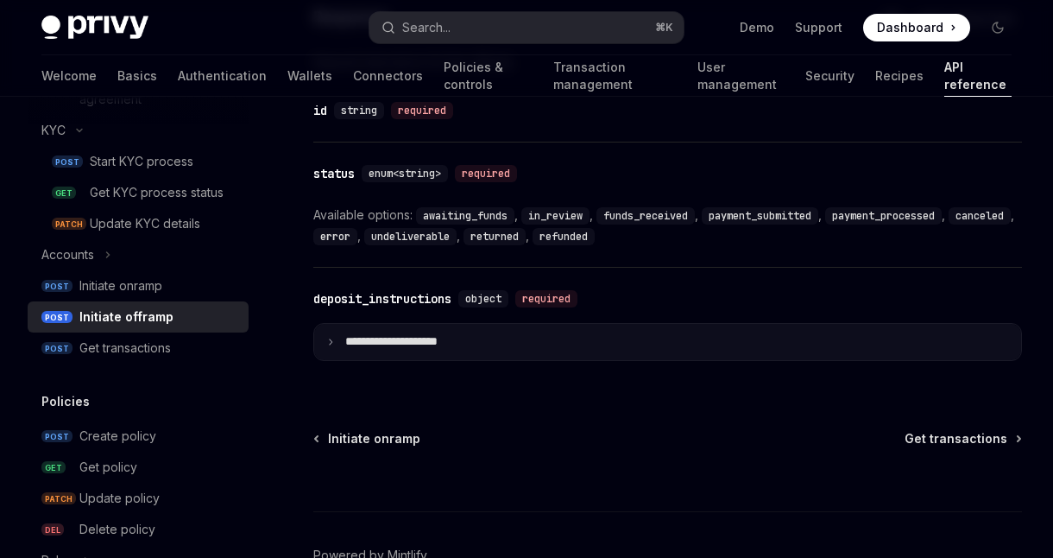
click at [343, 336] on summary "**********" at bounding box center [667, 342] width 707 height 36
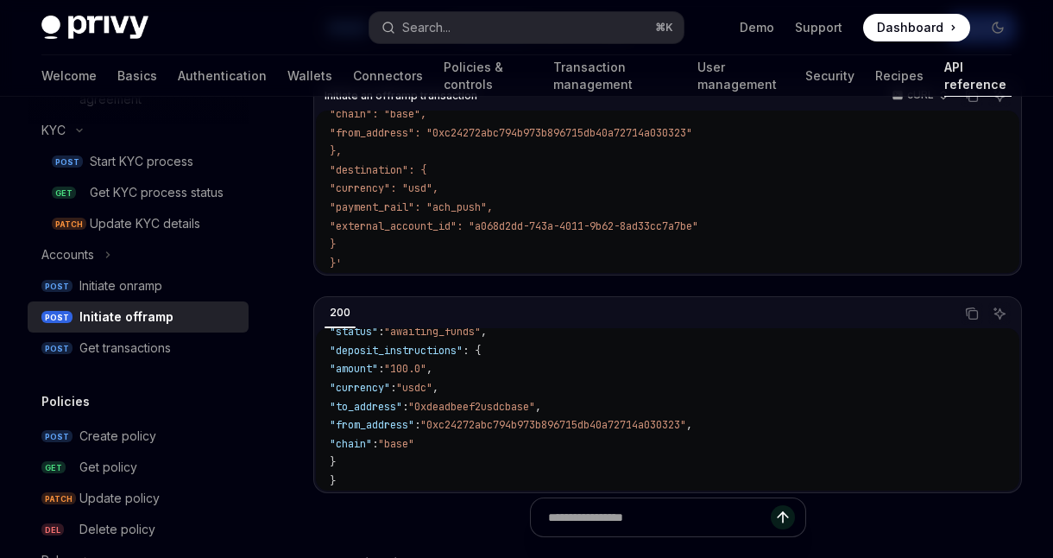
scroll to position [0, 0]
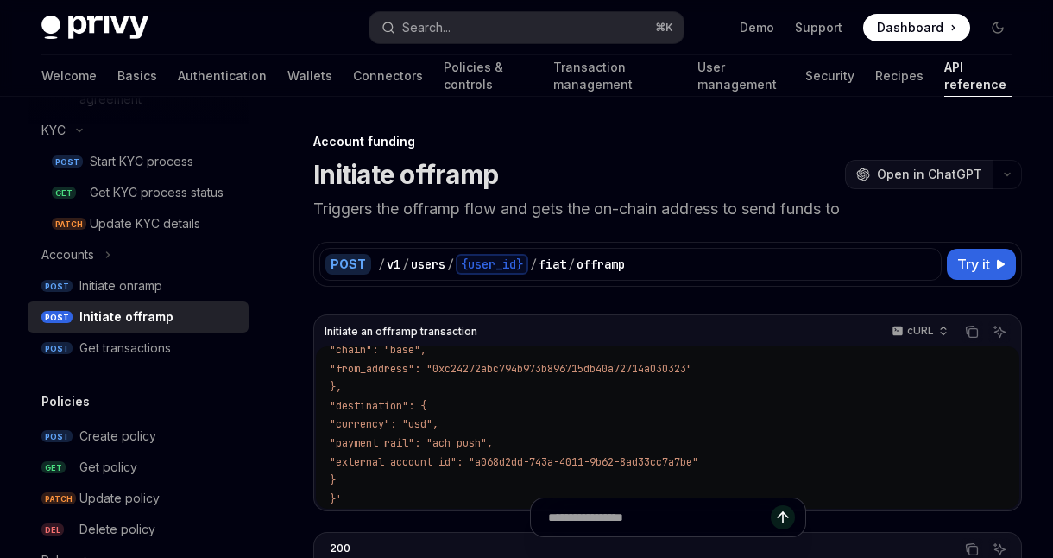
click at [895, 169] on span "Open in ChatGPT" at bounding box center [929, 174] width 105 height 17
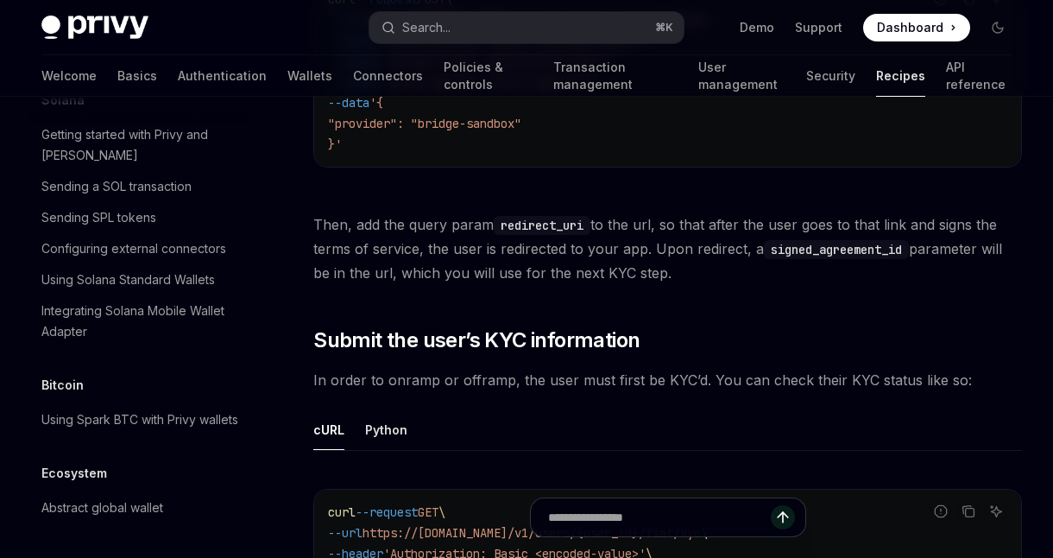
scroll to position [1619, 0]
click at [392, 432] on div "Python" at bounding box center [386, 428] width 42 height 41
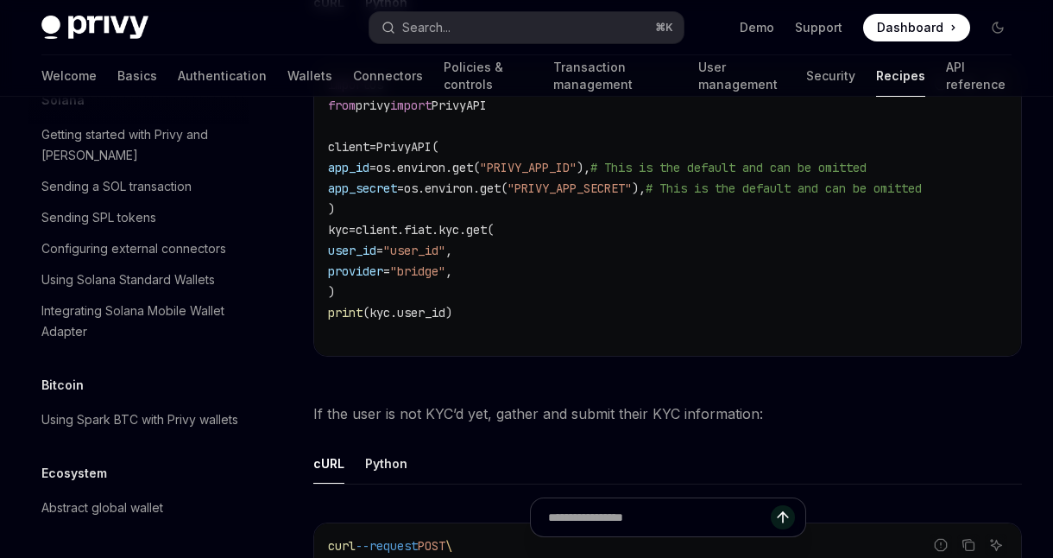
scroll to position [2227, 0]
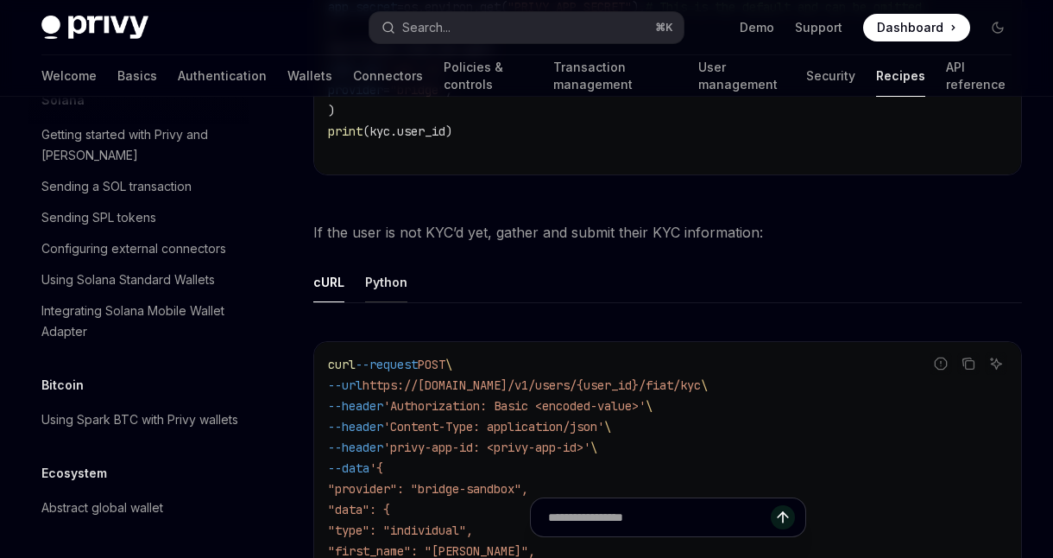
click at [385, 287] on div "Python" at bounding box center [386, 281] width 42 height 41
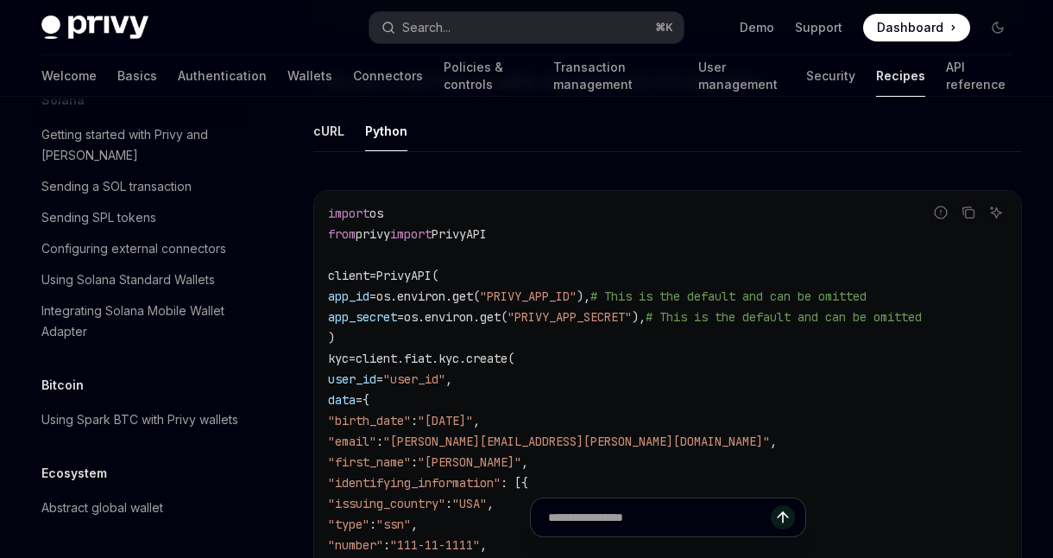
scroll to position [2372, 0]
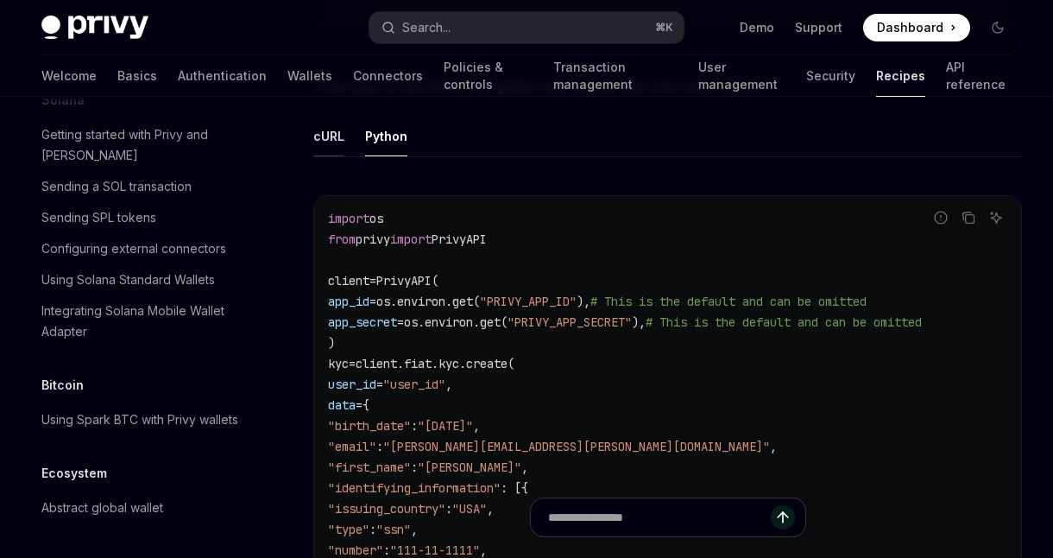
click at [331, 142] on div "cURL" at bounding box center [328, 136] width 31 height 41
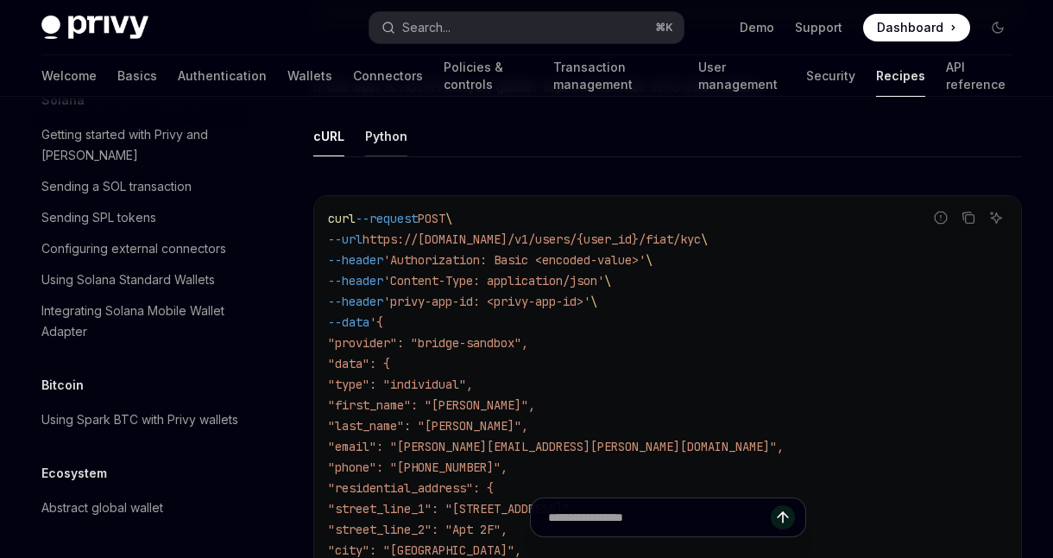
click at [381, 147] on div "Python" at bounding box center [386, 136] width 42 height 41
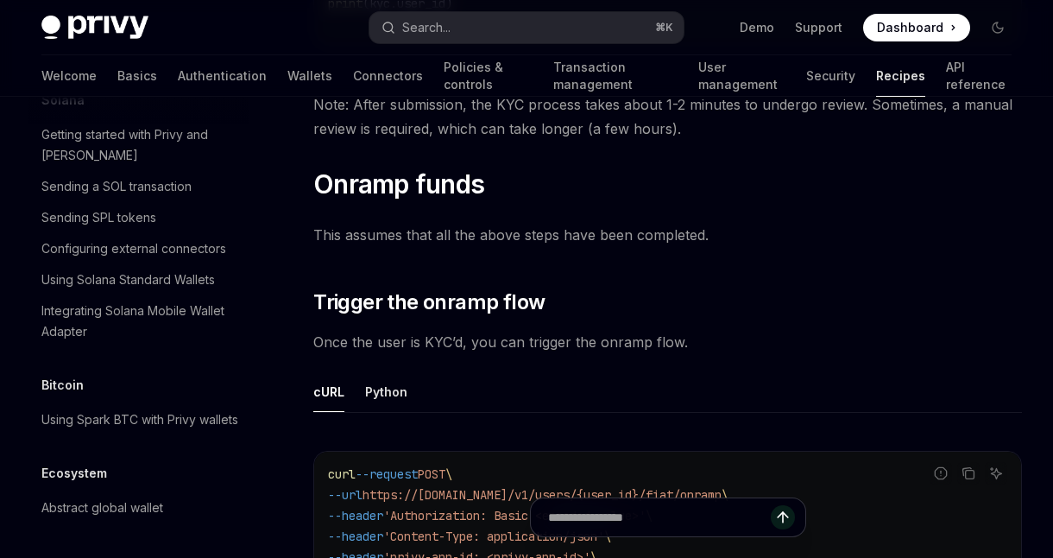
scroll to position [3374, 0]
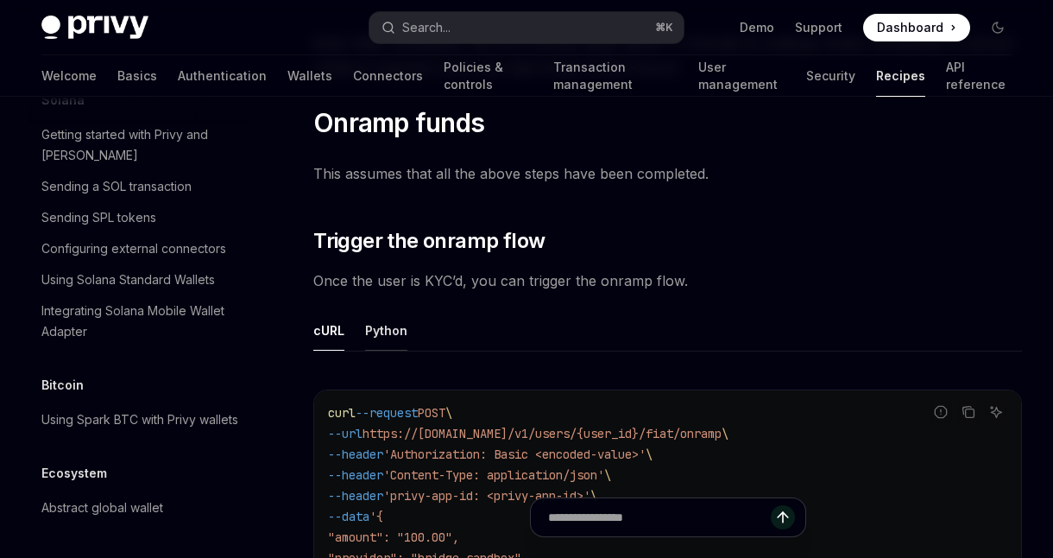
click at [394, 344] on div "Python" at bounding box center [386, 330] width 42 height 41
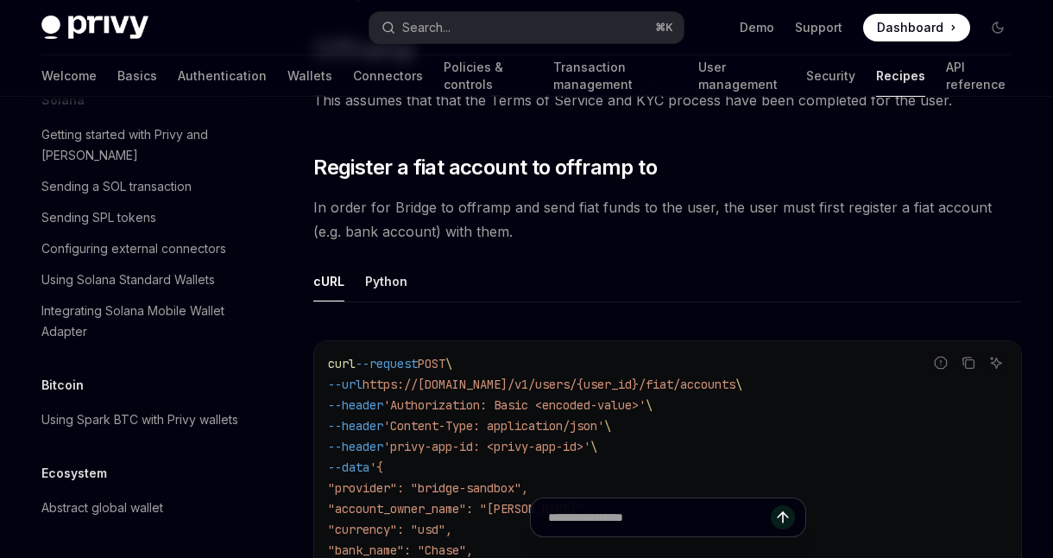
scroll to position [4886, 0]
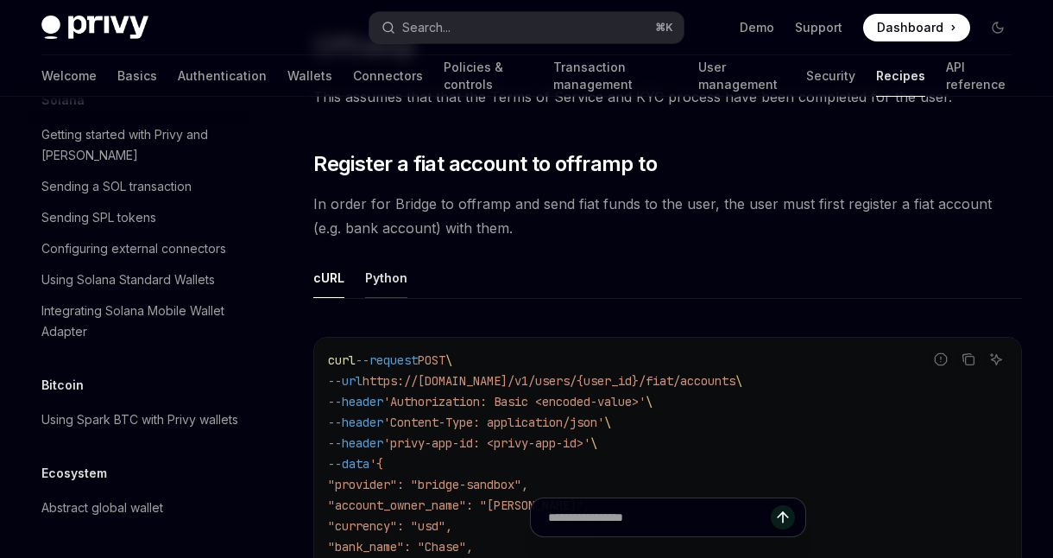
click at [399, 298] on div "Python" at bounding box center [386, 277] width 42 height 41
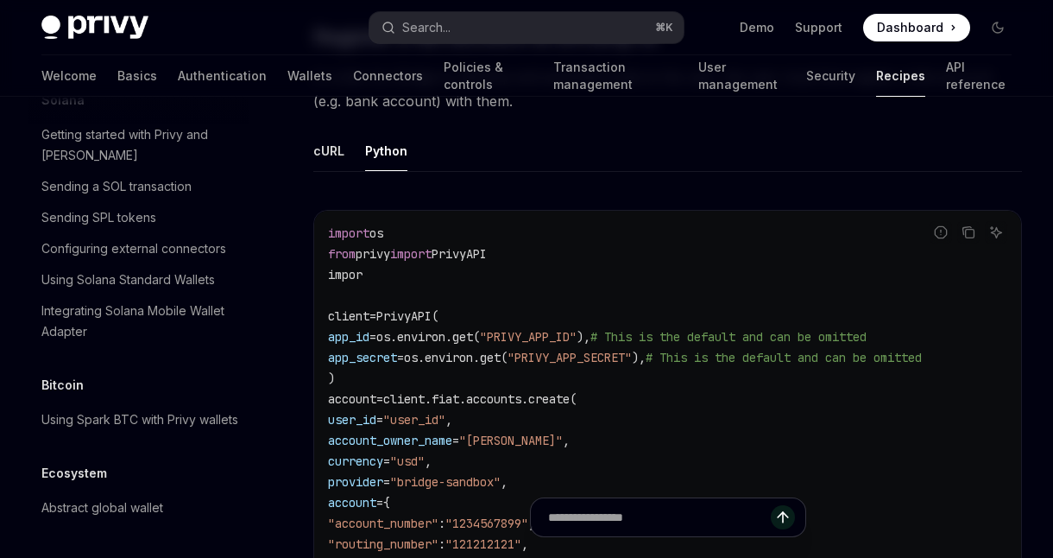
scroll to position [5011, 0]
click at [328, 173] on div "cURL" at bounding box center [328, 152] width 31 height 41
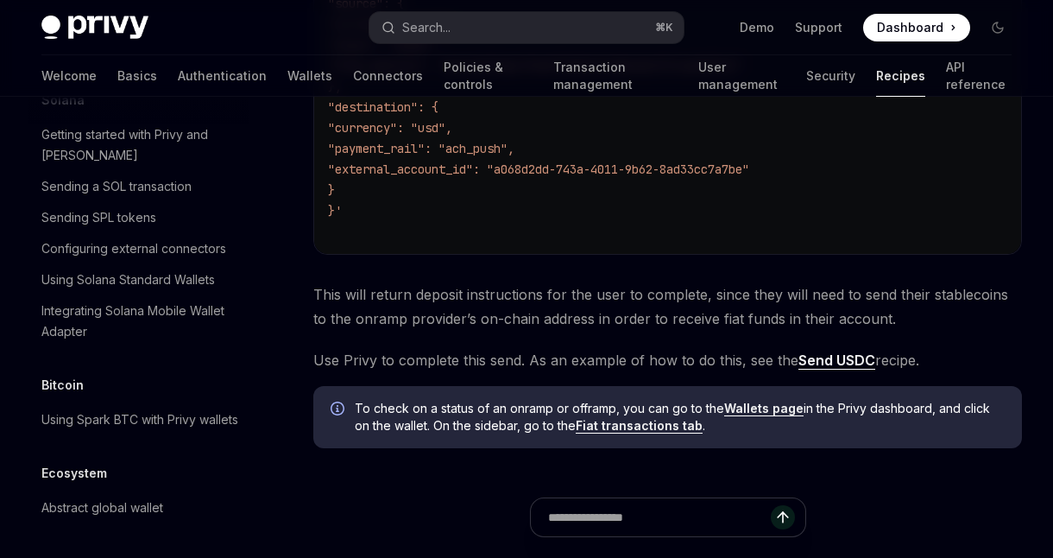
scroll to position [6246, 0]
click at [838, 371] on link "Send USDC" at bounding box center [836, 362] width 77 height 18
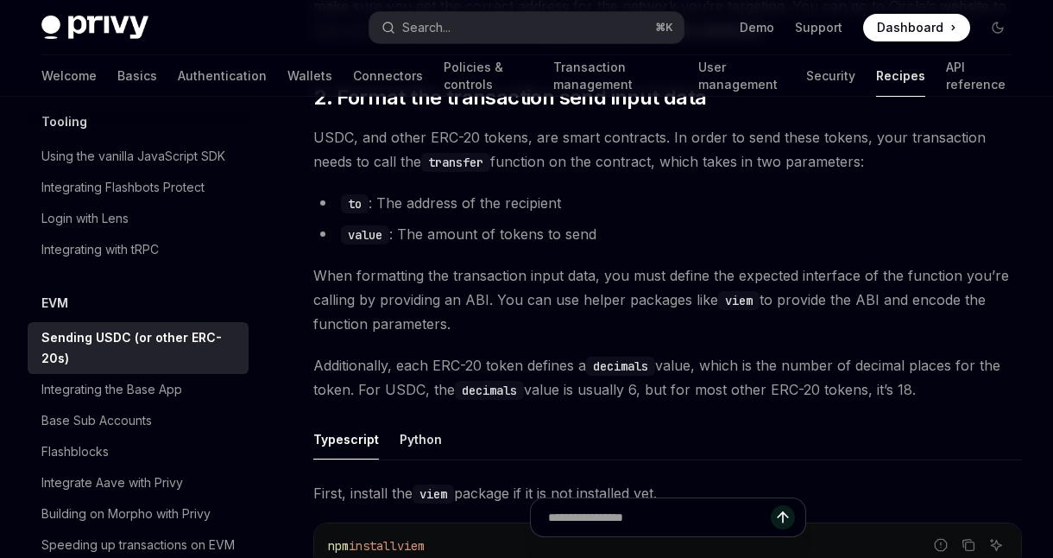
scroll to position [480, 0]
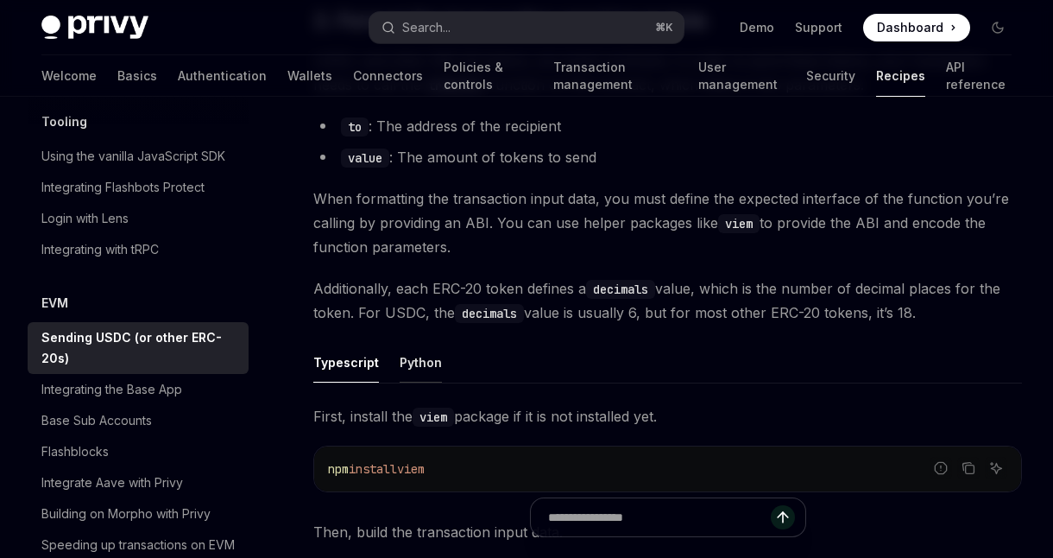
click at [437, 350] on div "Python" at bounding box center [421, 362] width 42 height 41
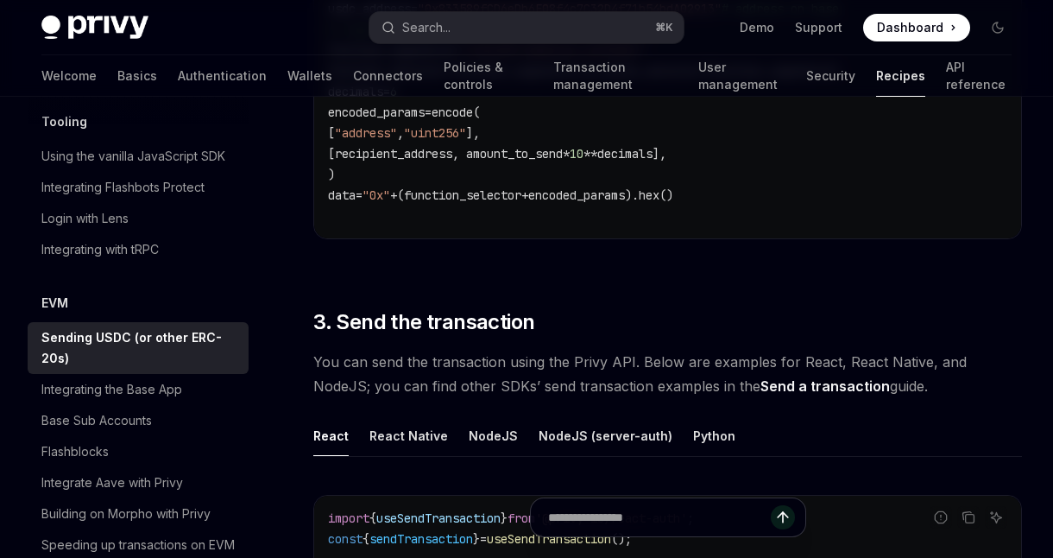
scroll to position [1131, 0]
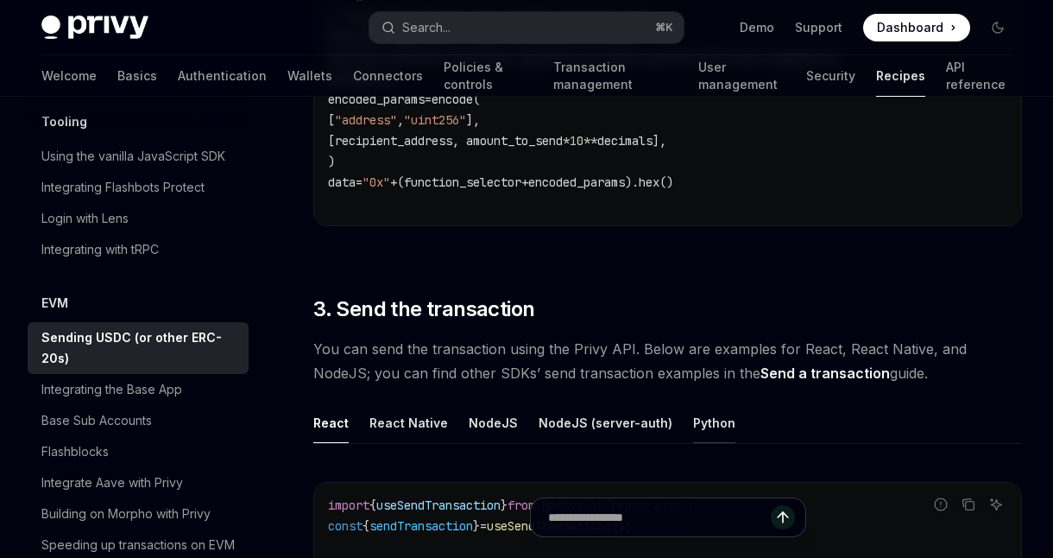
click at [693, 424] on div "Python" at bounding box center [714, 422] width 42 height 41
type textarea "*"
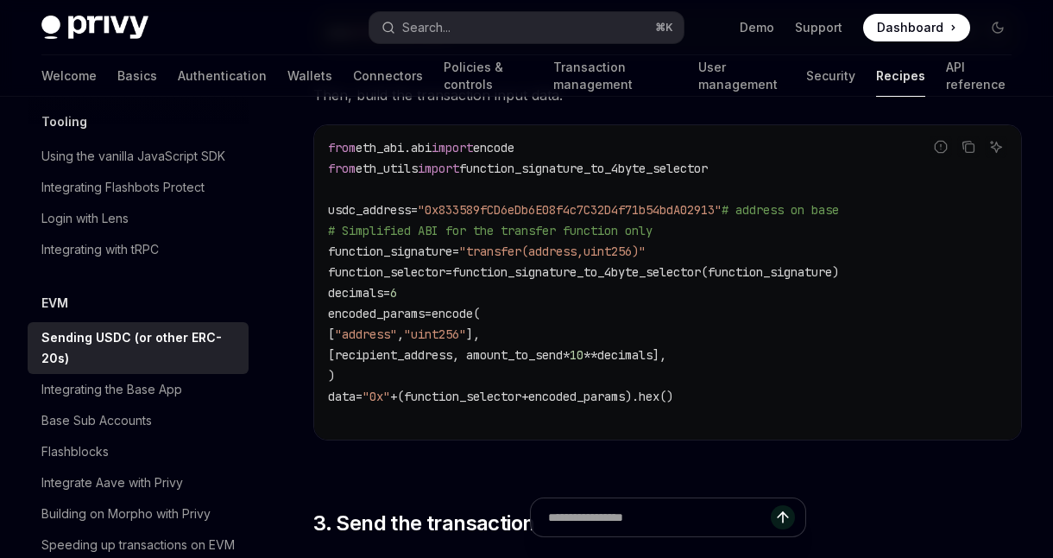
scroll to position [913, 0]
